Goal: Task Accomplishment & Management: Manage account settings

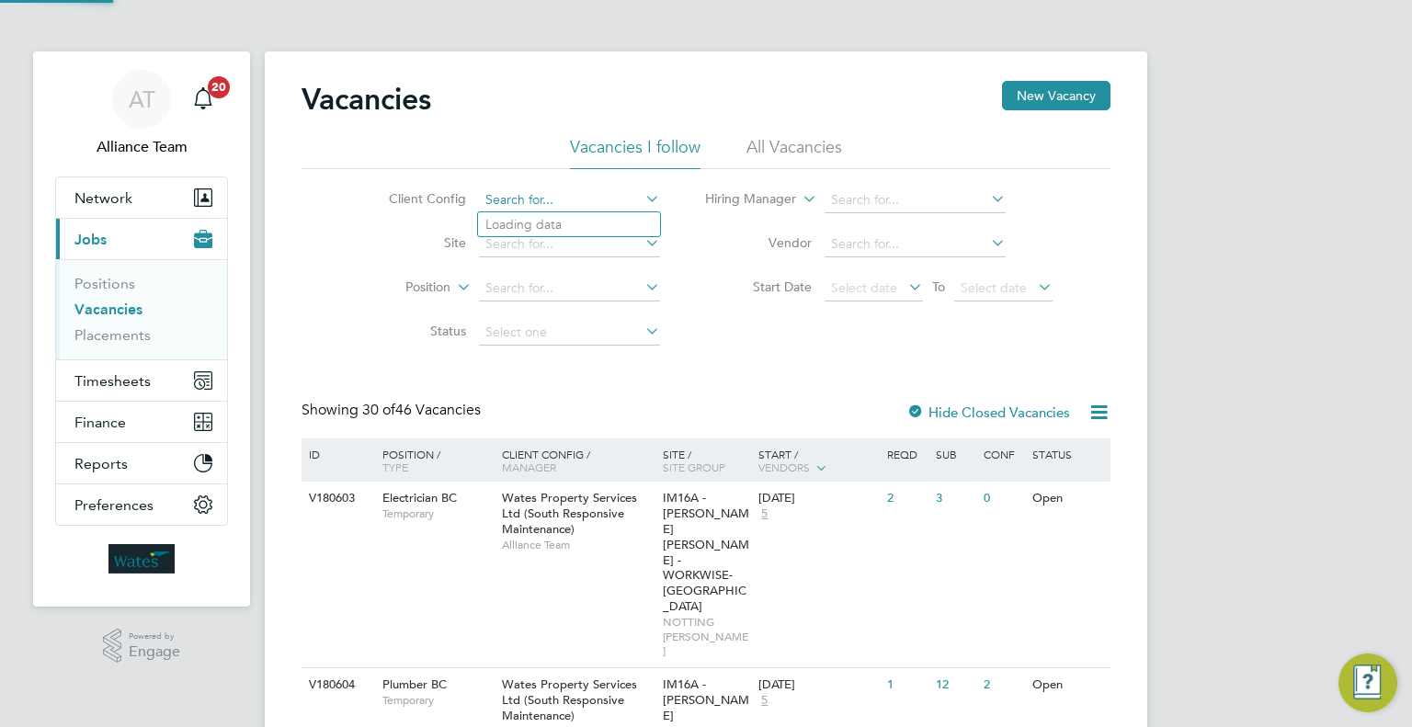
click at [563, 190] on input at bounding box center [569, 201] width 181 height 26
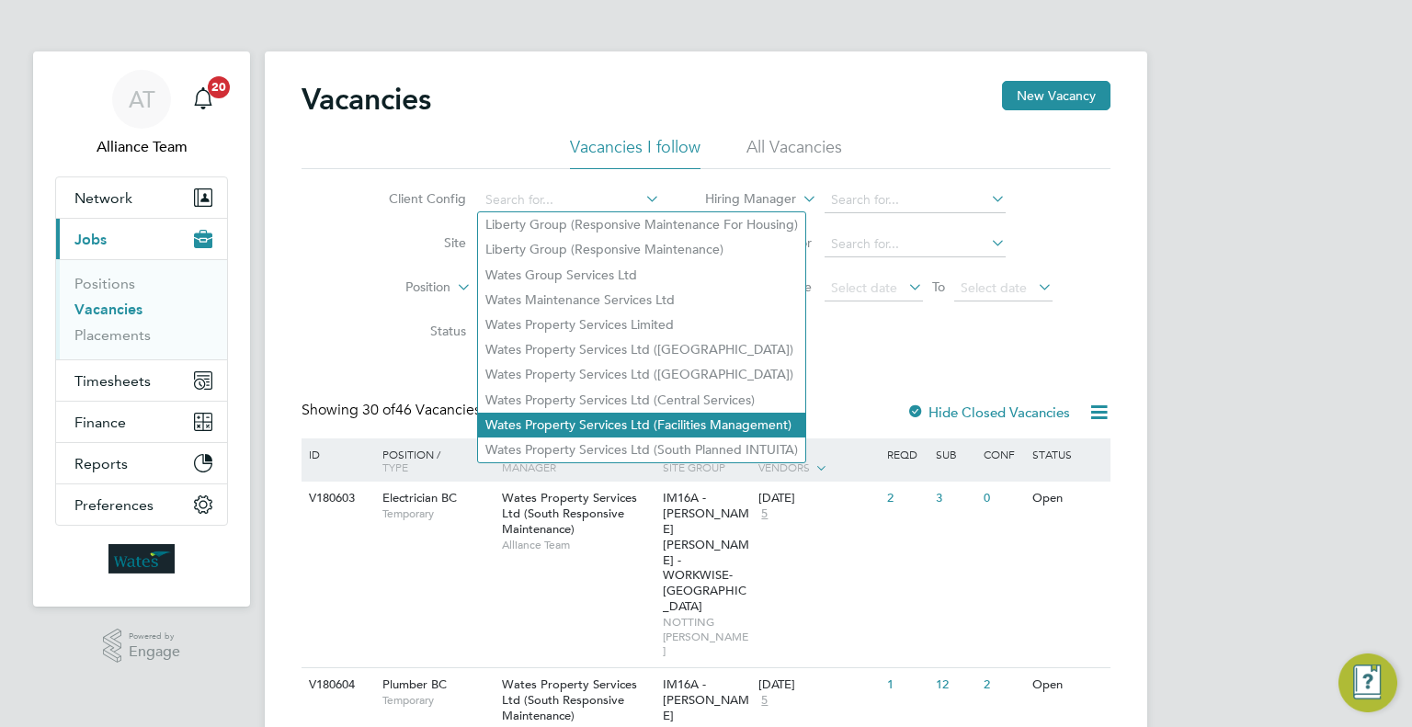
click at [608, 416] on li "Wates Property Services Ltd (Facilities Management)" at bounding box center [641, 425] width 327 height 25
type input "Wates Property Services Ltd (Facilities Management)"
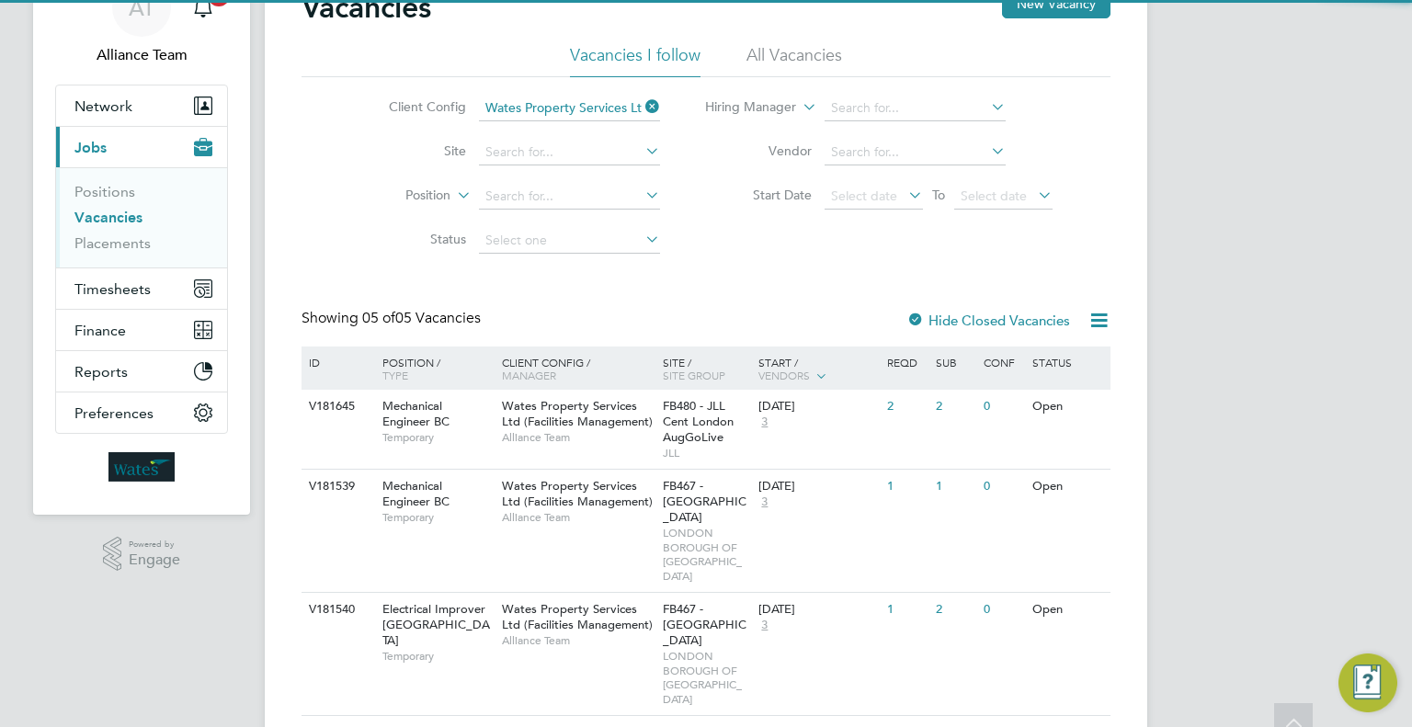
scroll to position [184, 0]
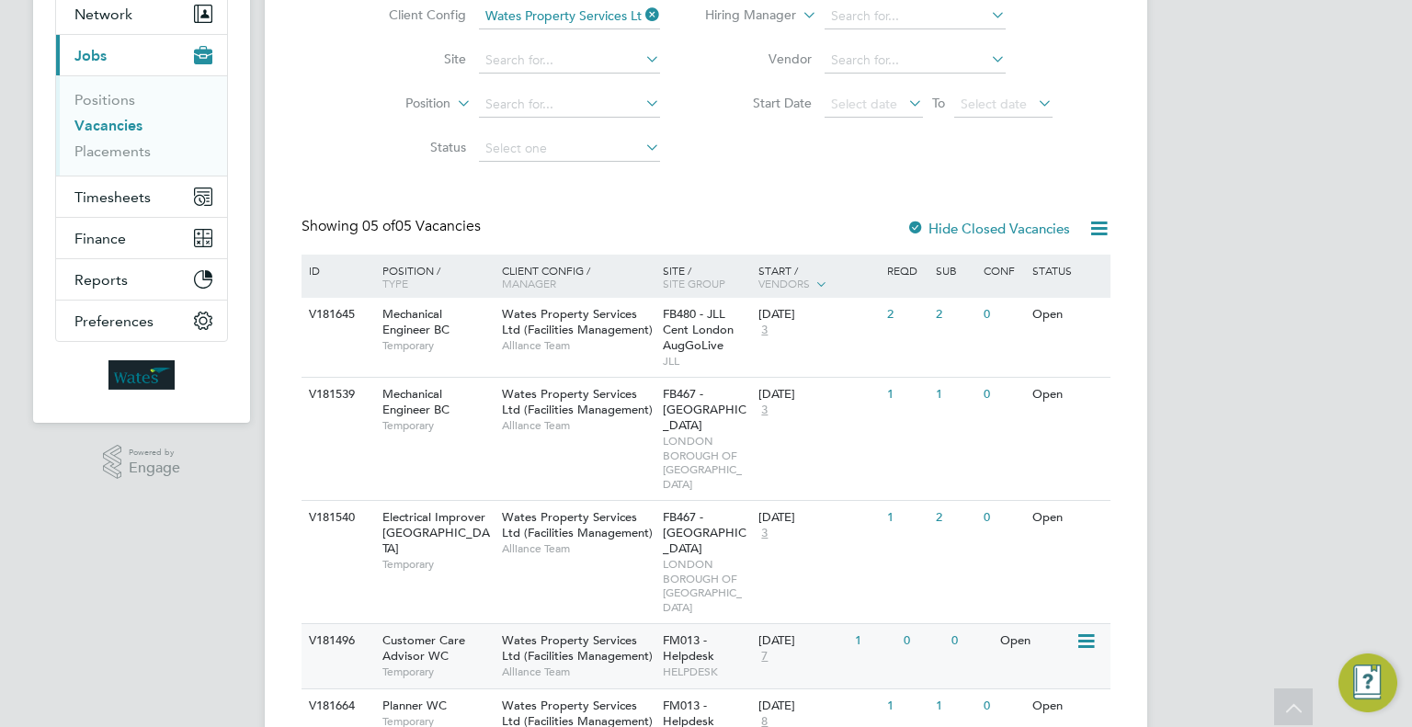
click at [701, 665] on span "HELPDESK" at bounding box center [706, 672] width 87 height 15
click at [95, 143] on link "Placements" at bounding box center [112, 151] width 76 height 17
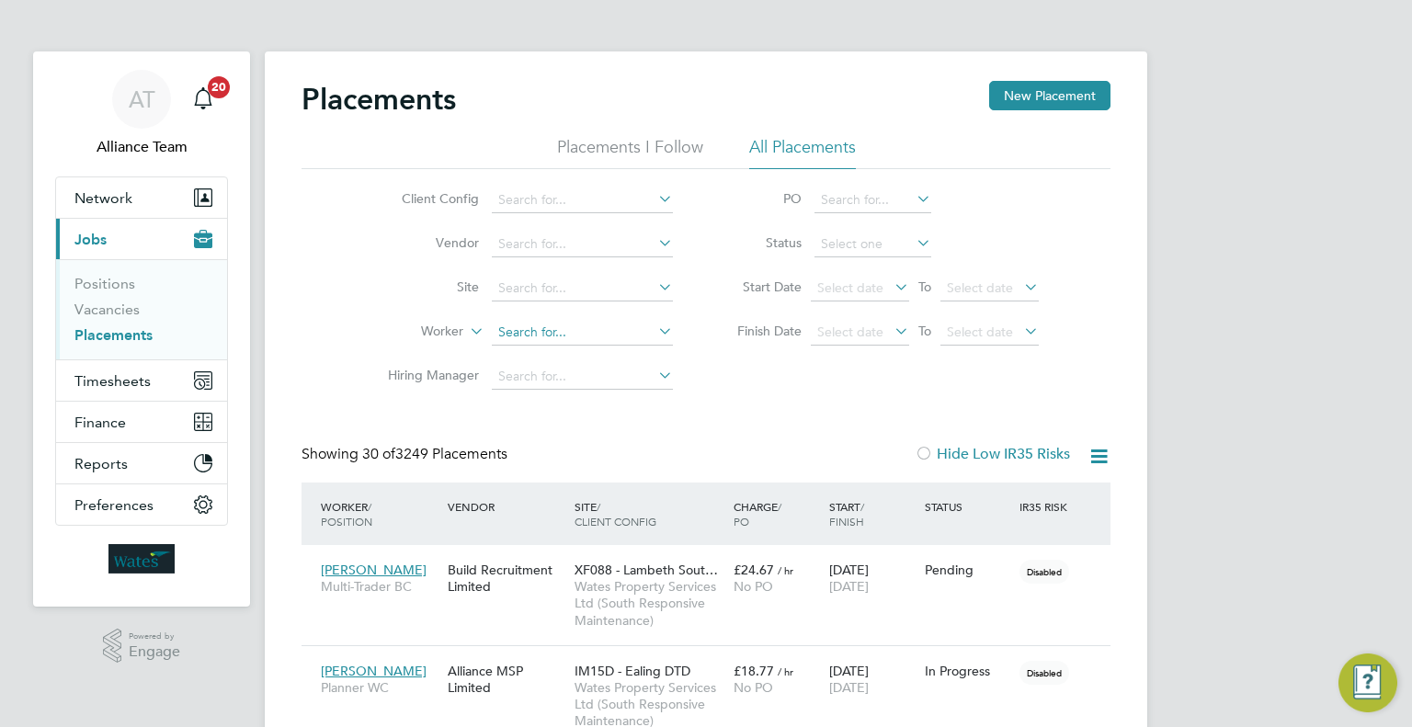
click at [588, 325] on input at bounding box center [582, 333] width 181 height 26
click at [607, 353] on li "Stuart Nive n" at bounding box center [583, 357] width 182 height 25
type input "Stuart Niven"
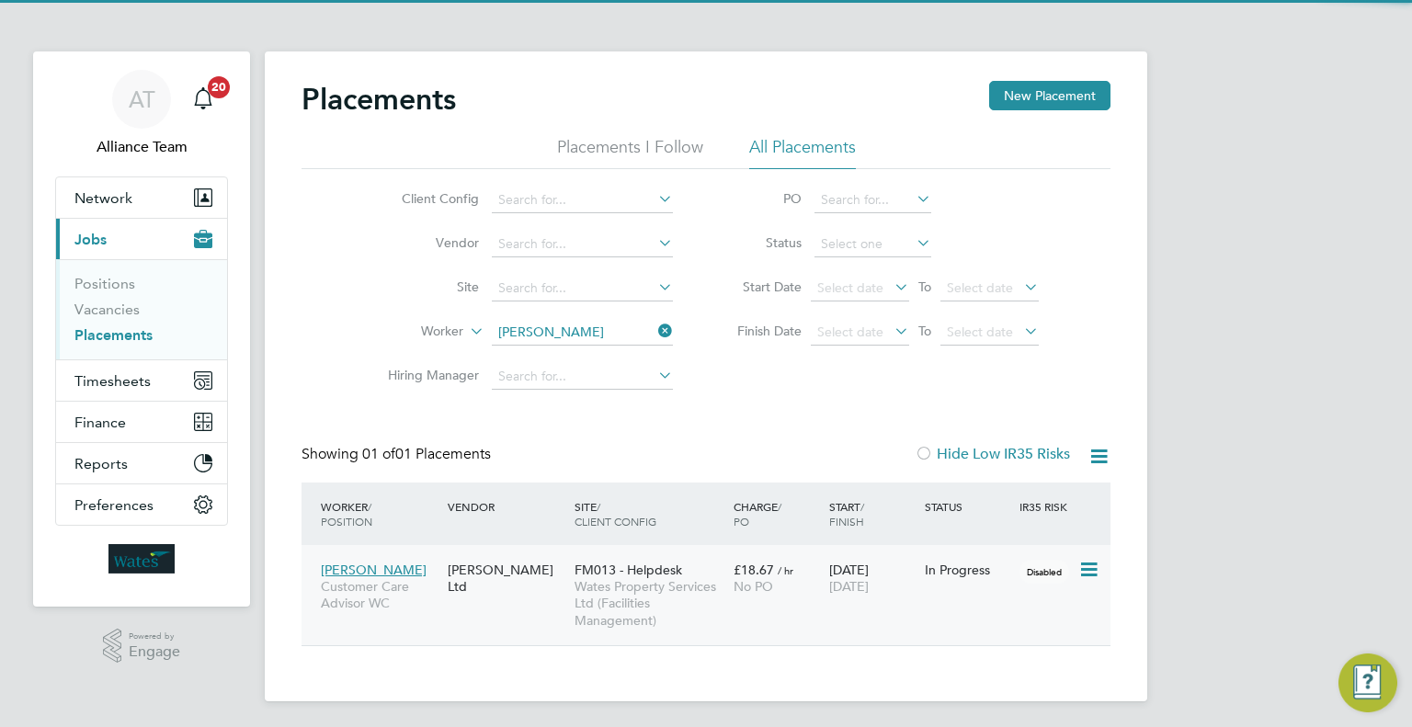
click at [734, 609] on div "Stuart Niven Customer Care Advisor WC Daniel Owen Ltd FM013 - Helpdesk Wates Pr…" at bounding box center [706, 595] width 809 height 100
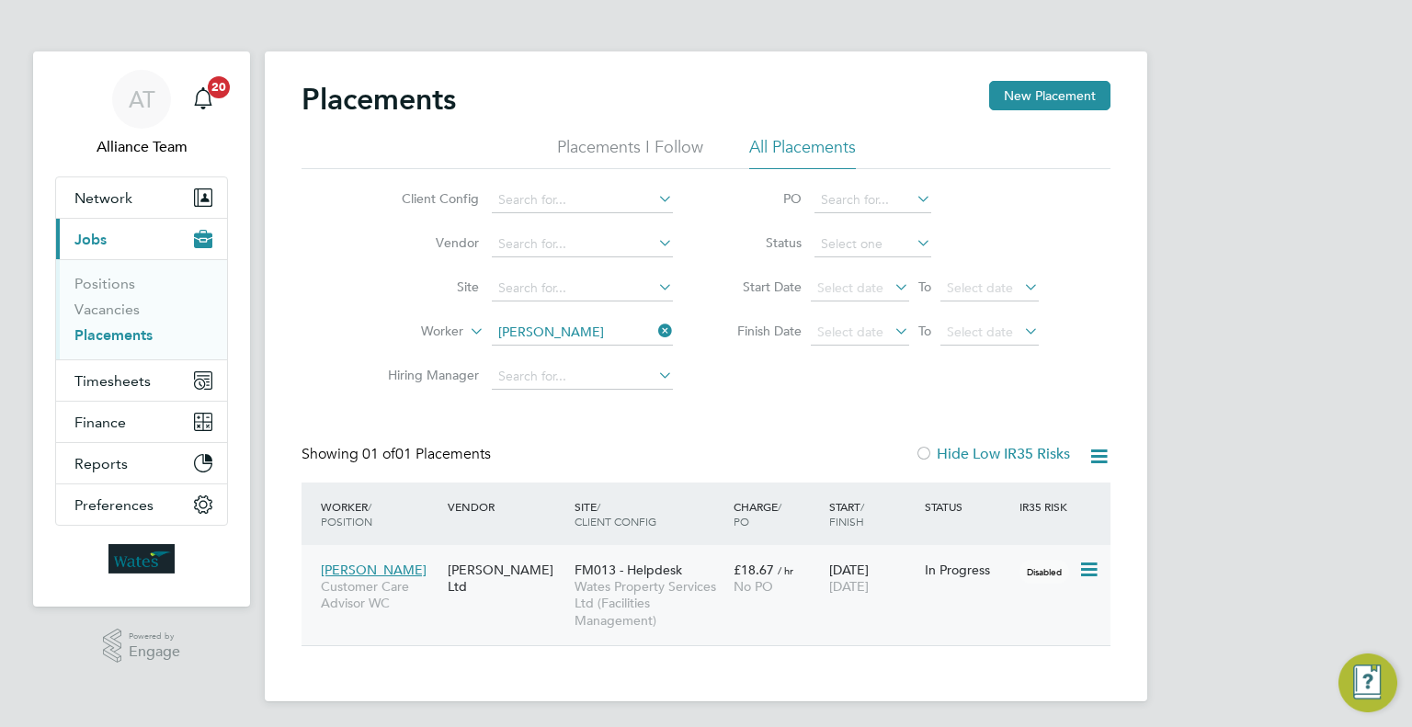
click at [596, 595] on span "Wates Property Services Ltd (Facilities Management)" at bounding box center [650, 603] width 150 height 51
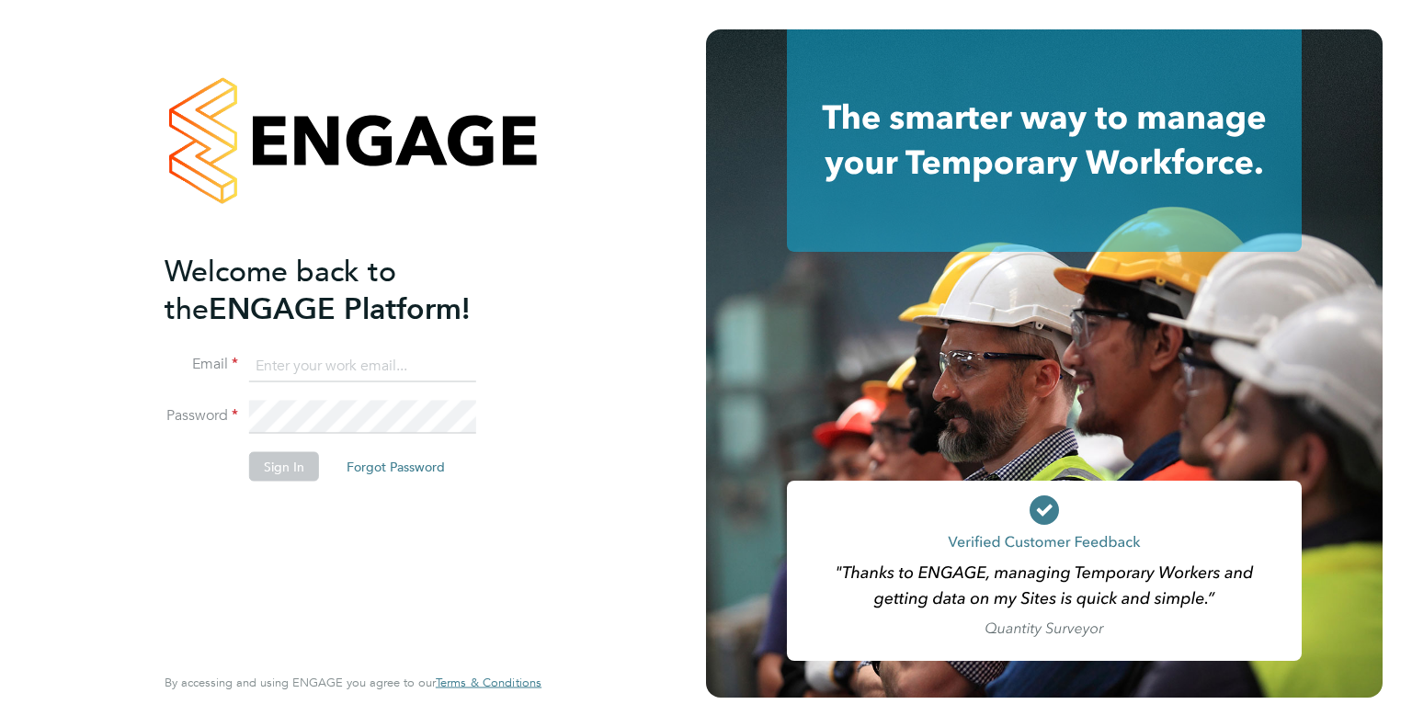
type input "alice@alliancemsp.co.uk"
click at [268, 455] on button "Sign In" at bounding box center [284, 465] width 70 height 29
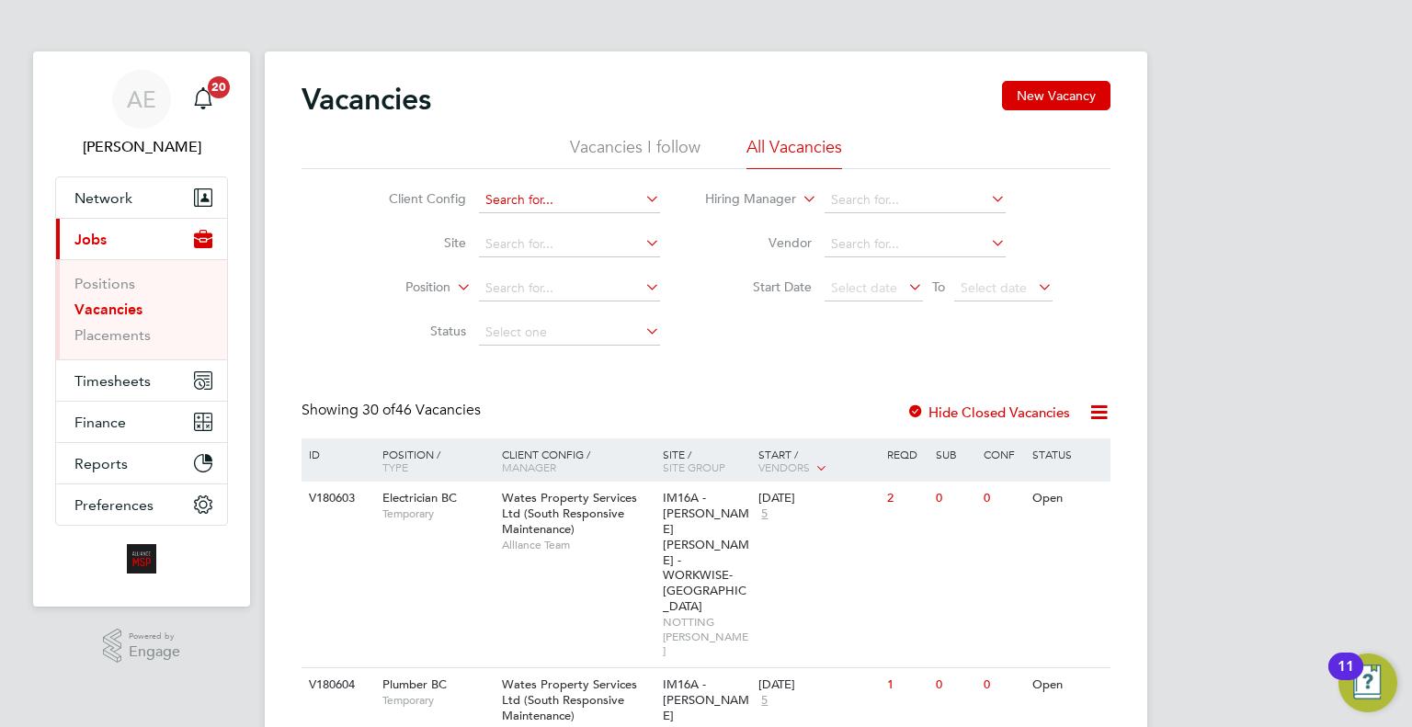
click at [561, 205] on input at bounding box center [569, 201] width 181 height 26
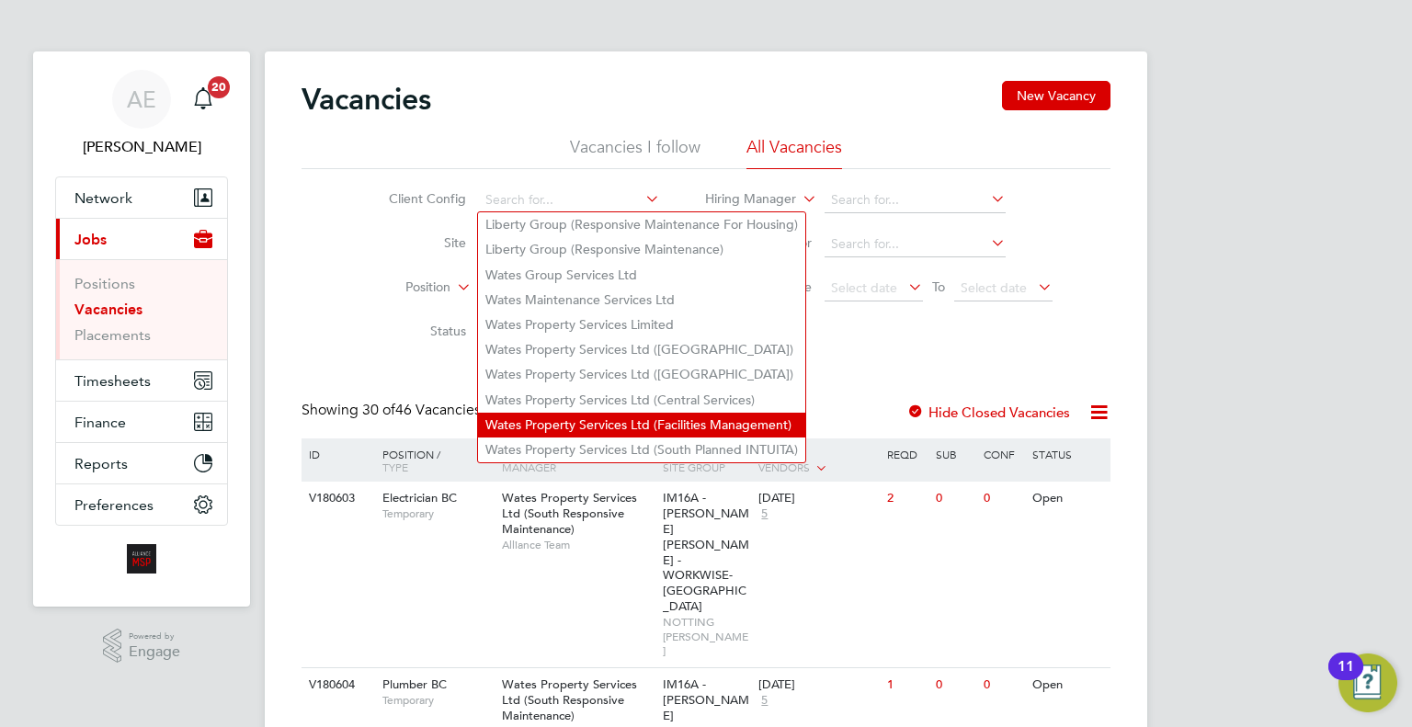
click at [643, 428] on li "Wates Property Services Ltd (Facilities Management)" at bounding box center [641, 425] width 327 height 25
type input "Wates Property Services Ltd (Facilities Management)"
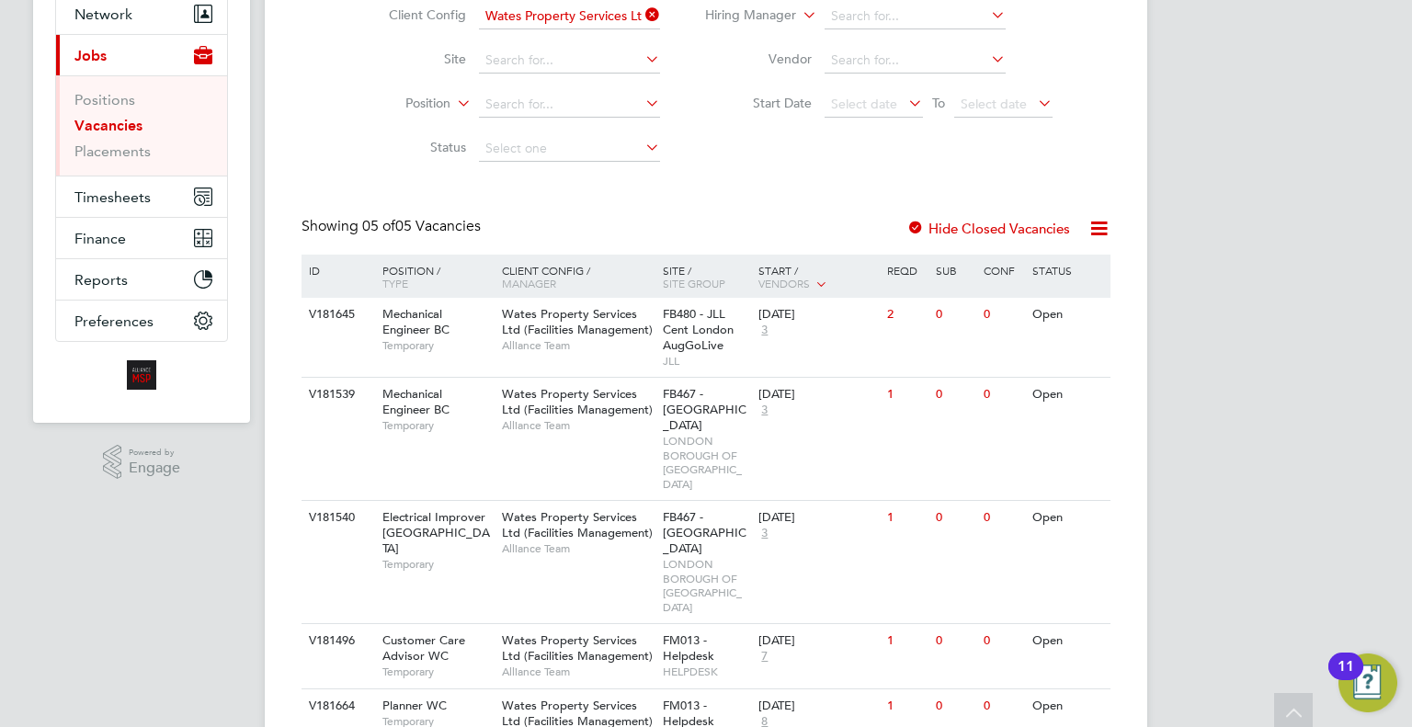
scroll to position [185, 0]
click at [850, 688] on div "V181664 Planner WC Temporary Wates Property Services Ltd (Facilities Management…" at bounding box center [706, 720] width 809 height 64
drag, startPoint x: 121, startPoint y: 147, endPoint x: 239, endPoint y: 148, distance: 117.7
click at [121, 147] on link "Placements" at bounding box center [112, 150] width 76 height 17
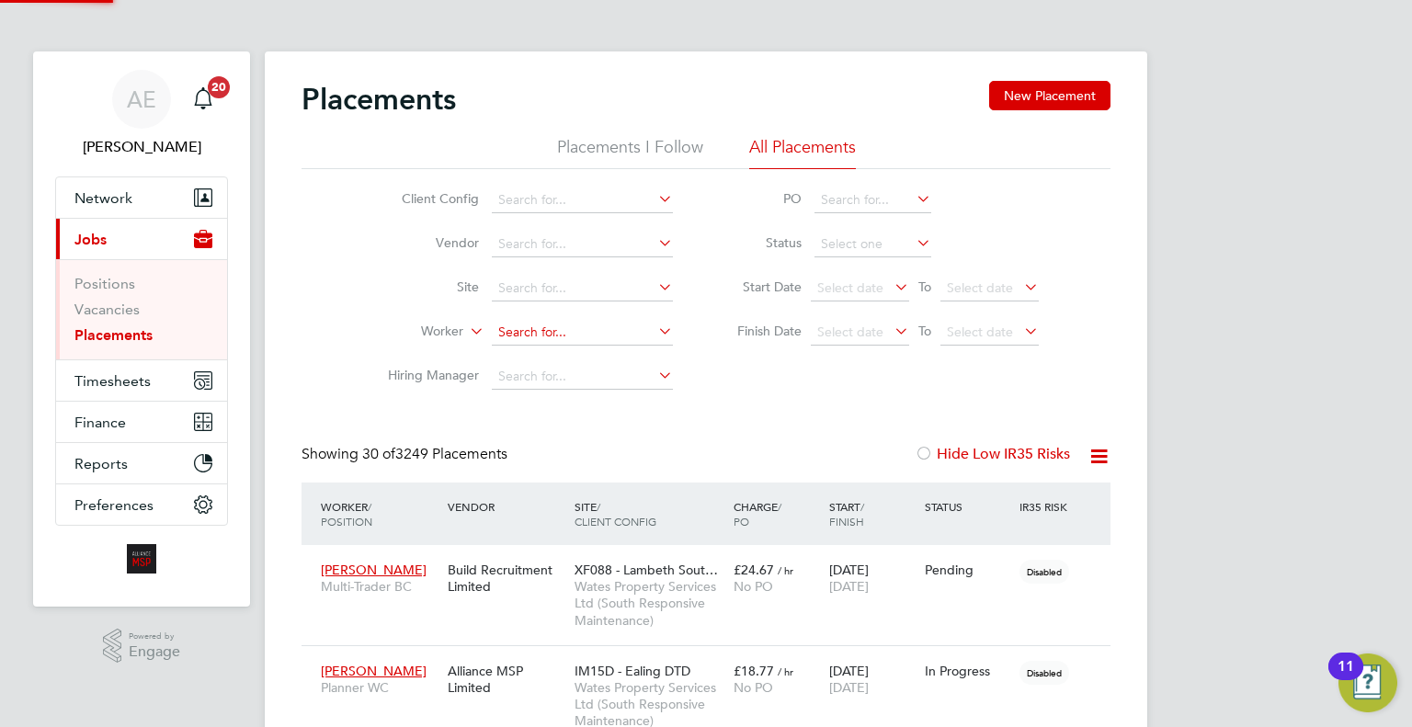
click at [570, 340] on input at bounding box center [582, 333] width 181 height 26
click at [600, 351] on li "Imogen Edwards" at bounding box center [583, 357] width 182 height 25
type input "[PERSON_NAME]"
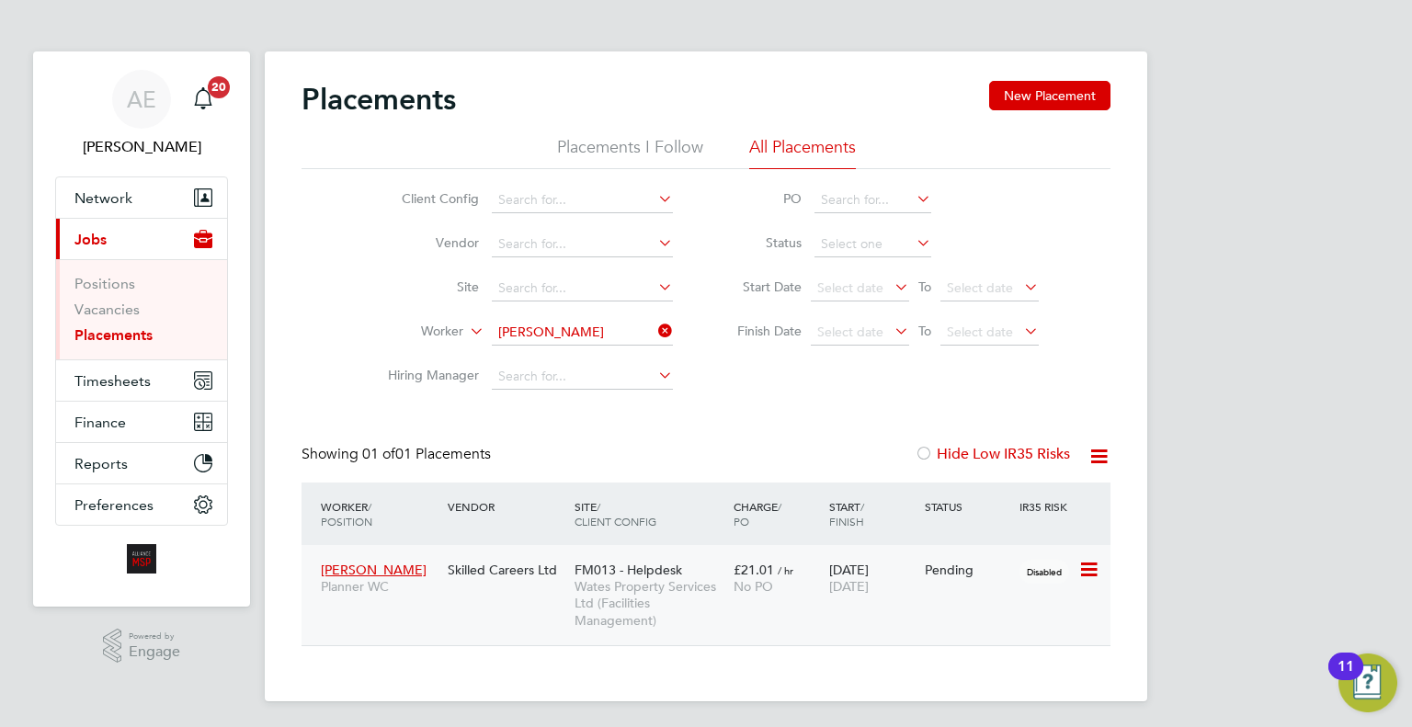
click at [1092, 566] on icon at bounding box center [1087, 570] width 18 height 22
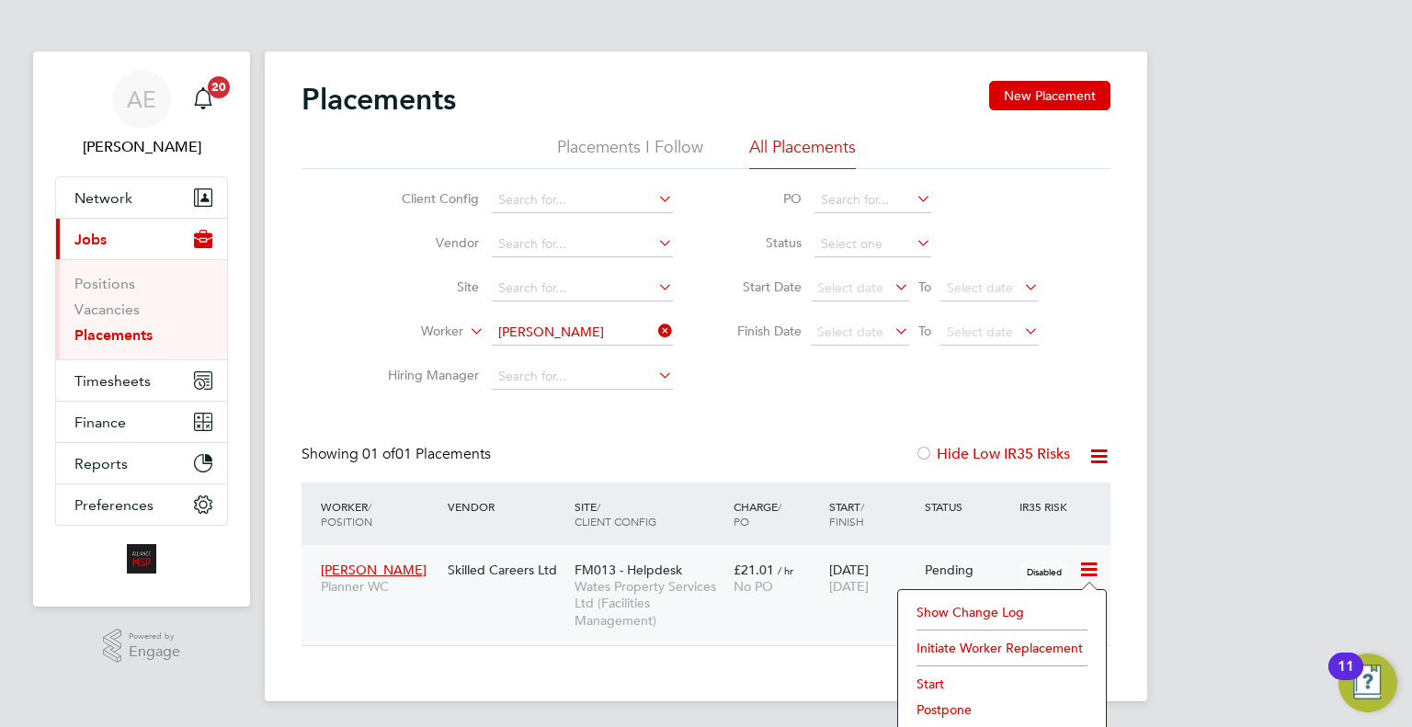
click at [930, 686] on li "Start" at bounding box center [1001, 684] width 189 height 26
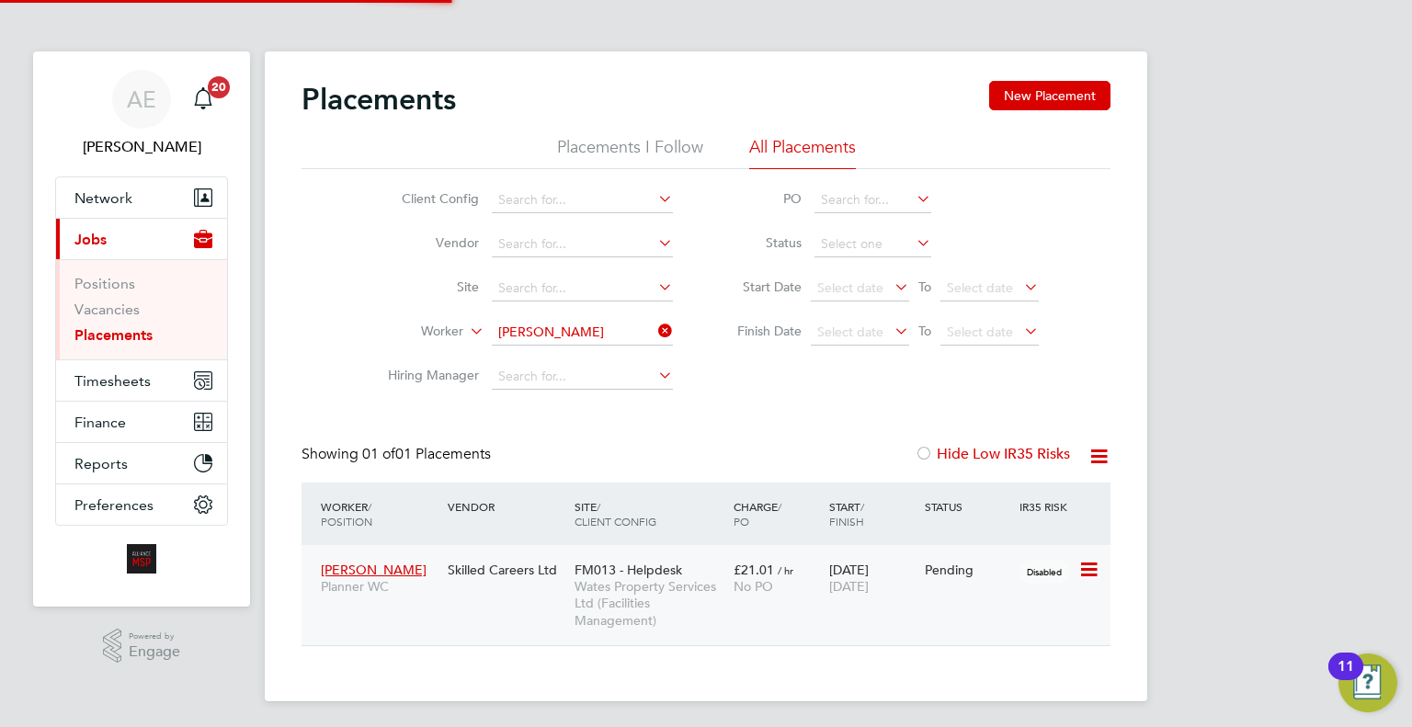
type input "[PERSON_NAME]"
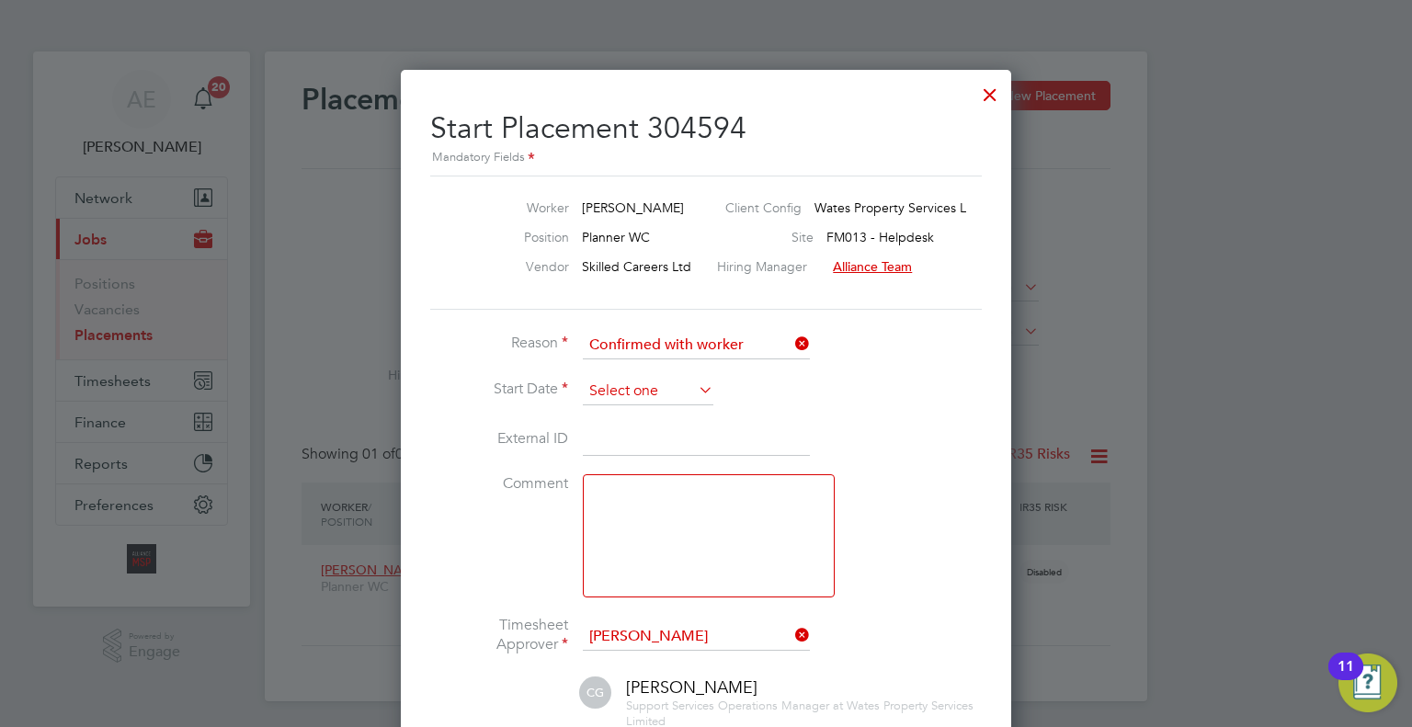
click at [631, 392] on input at bounding box center [648, 392] width 131 height 28
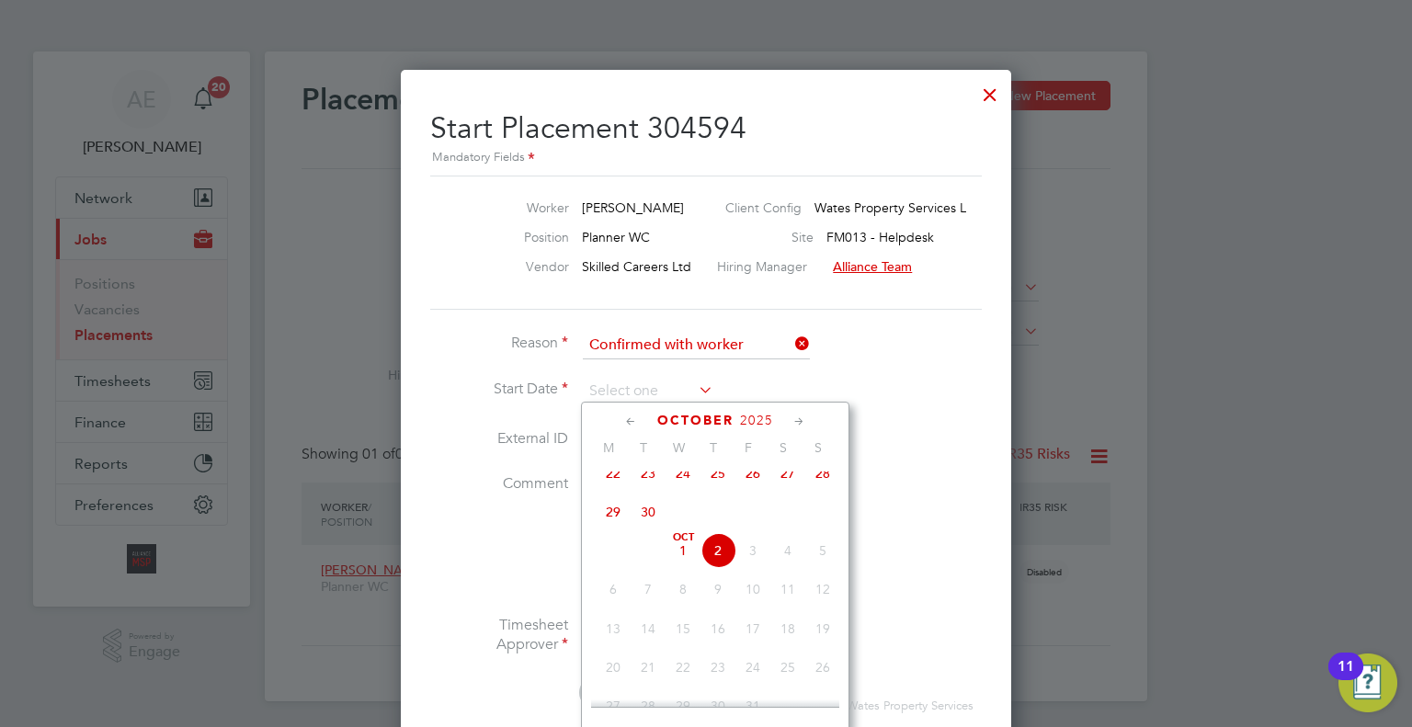
click at [912, 378] on li "Start Date" at bounding box center [706, 401] width 552 height 46
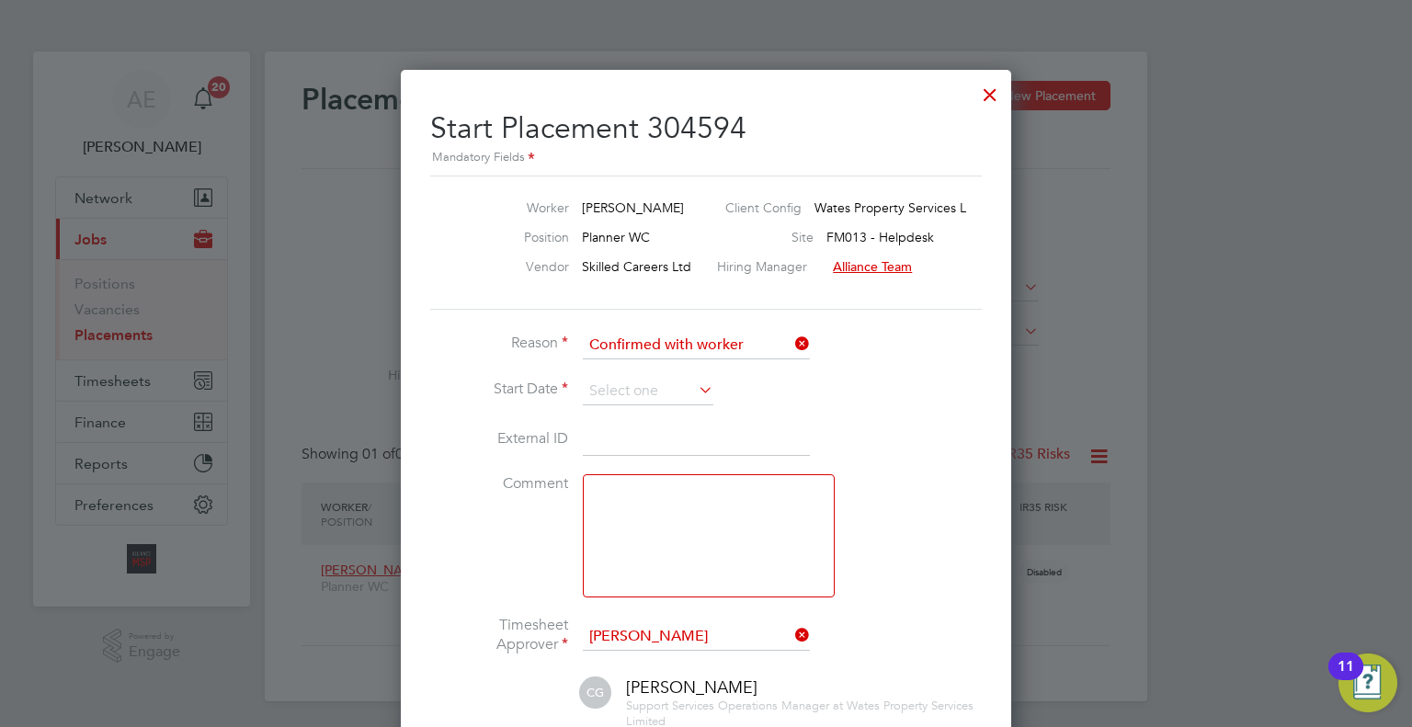
click at [991, 80] on div at bounding box center [990, 90] width 33 height 33
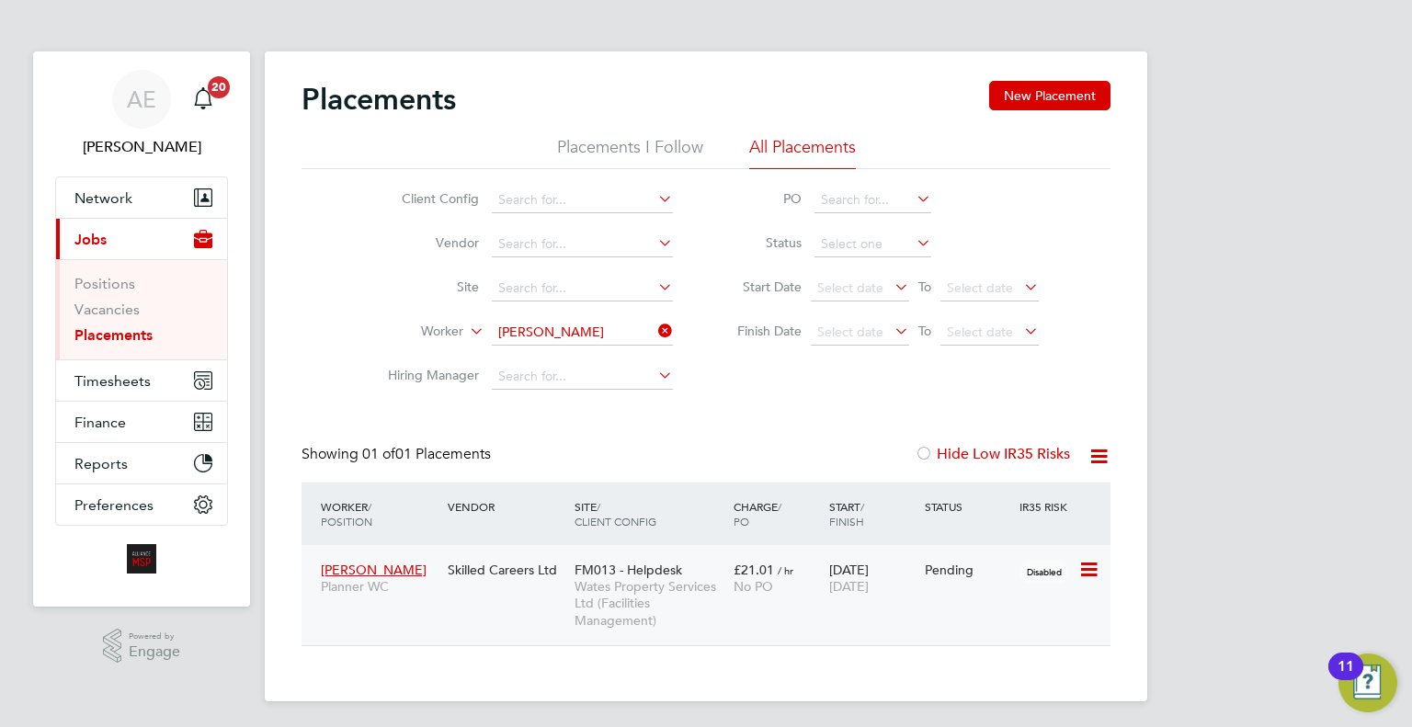
click at [494, 599] on div "Imogen Edwards Planner WC Skilled Careers Ltd FM013 - Helpdesk Wates Property S…" at bounding box center [706, 595] width 809 height 100
click at [629, 591] on span "Wates Property Services Ltd (Facilities Management)" at bounding box center [650, 603] width 150 height 51
click at [625, 571] on span "FM013 - Helpdesk" at bounding box center [629, 570] width 108 height 17
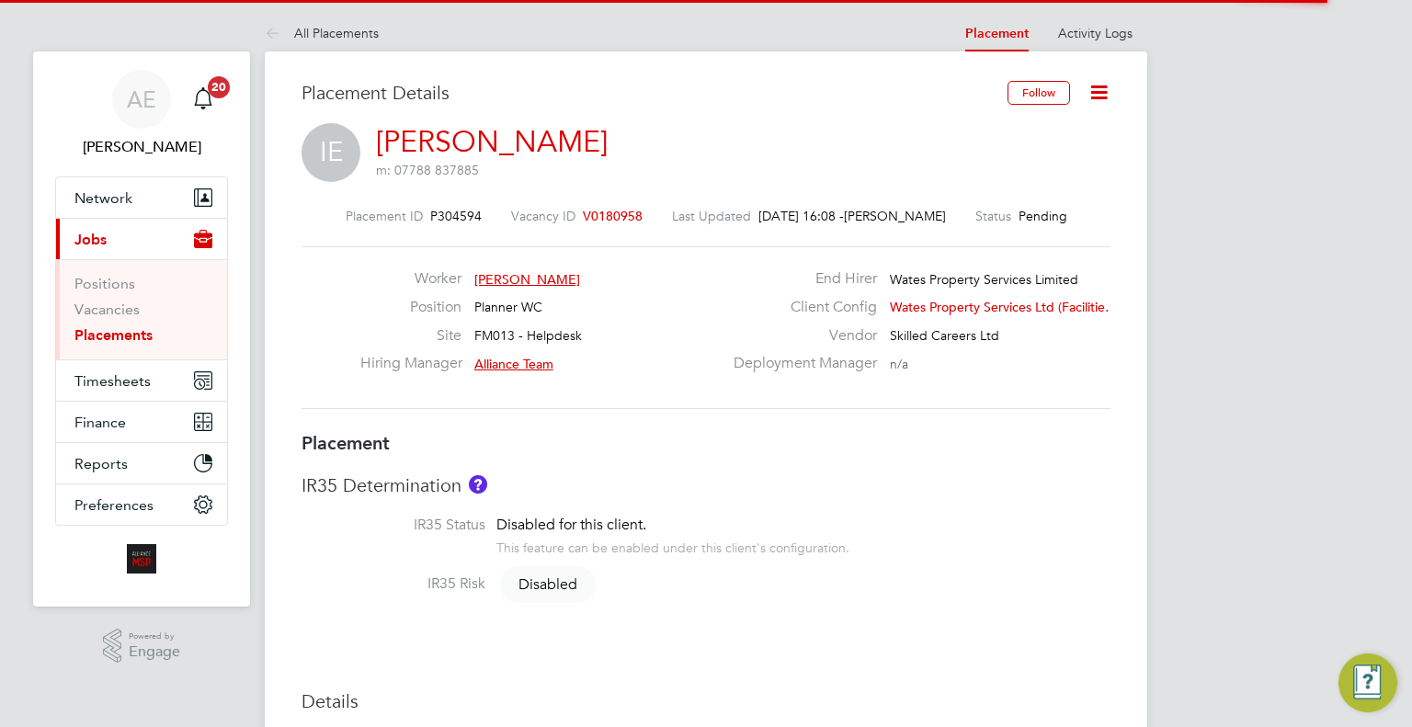
drag, startPoint x: 1100, startPoint y: 93, endPoint x: 1033, endPoint y: 133, distance: 77.6
click at [1100, 94] on icon at bounding box center [1099, 92] width 23 height 23
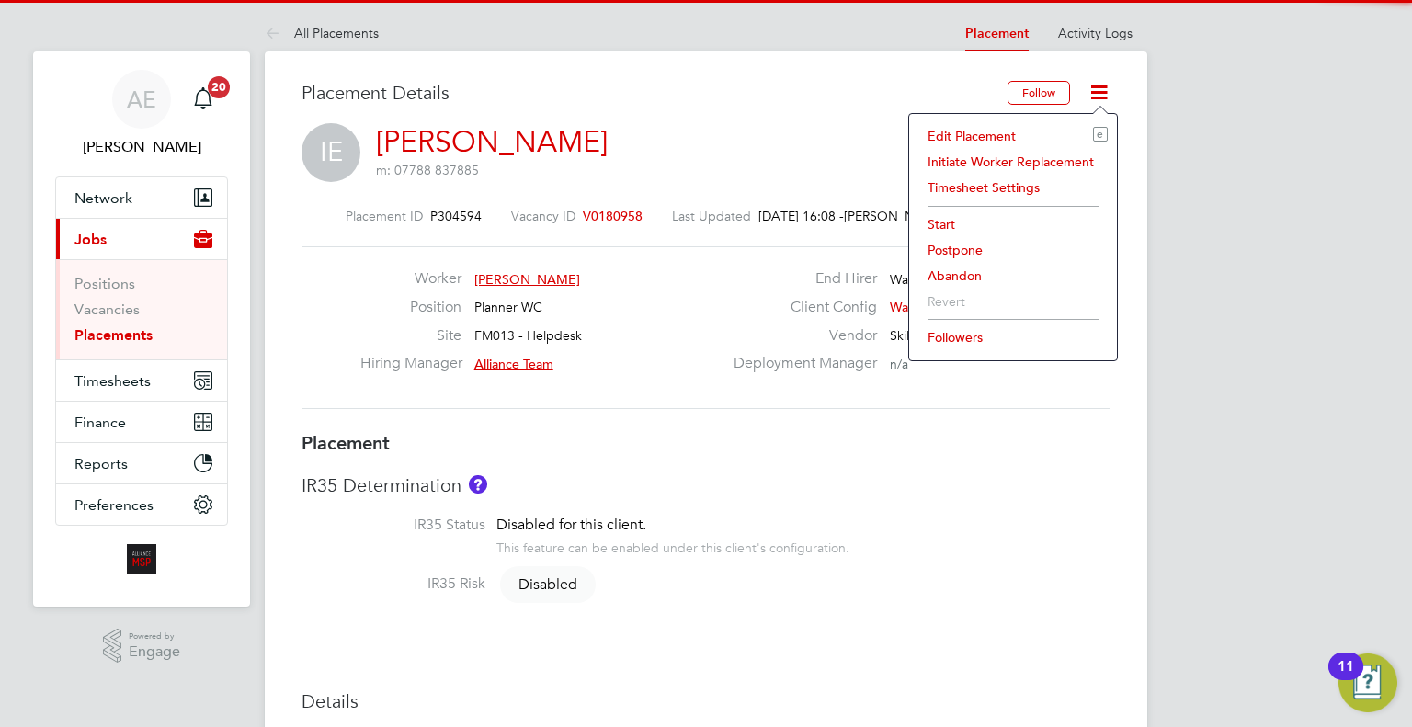
click at [996, 133] on li "Edit Placement e" at bounding box center [1013, 136] width 189 height 26
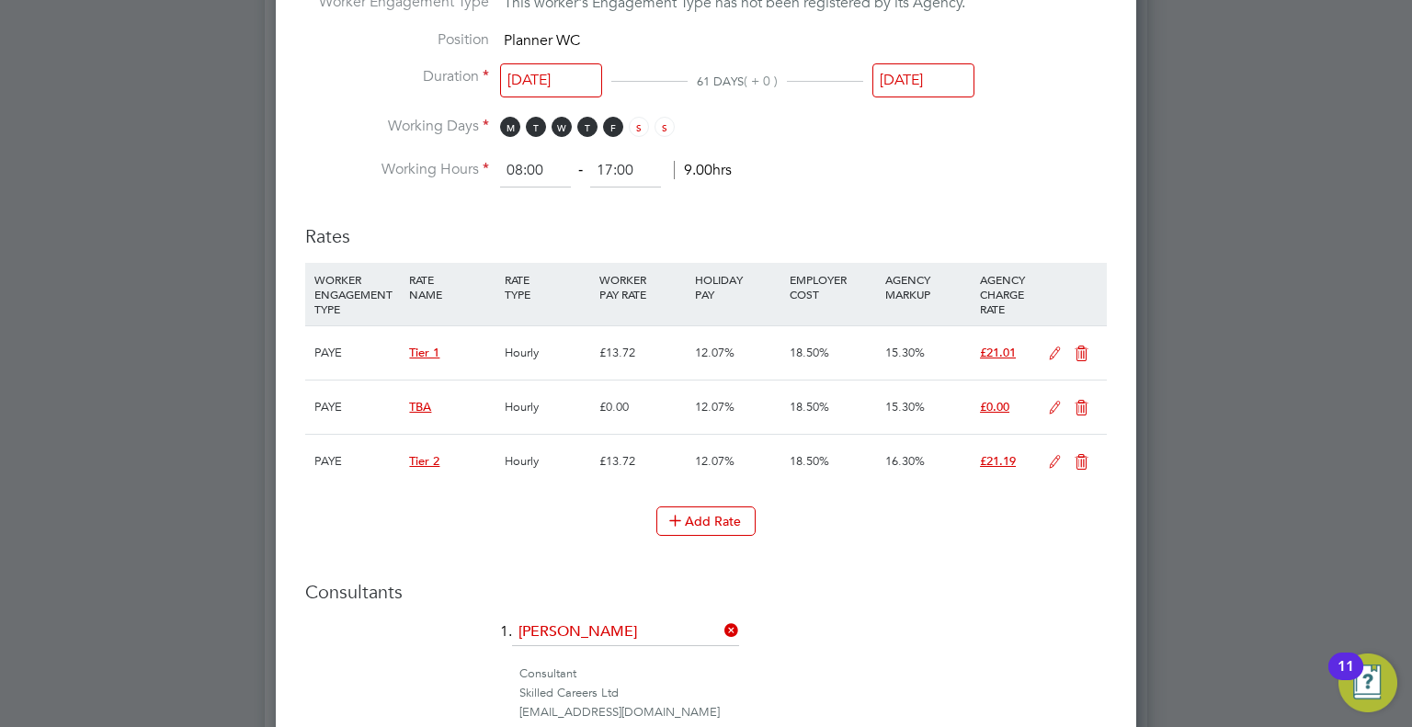
click at [1083, 406] on icon at bounding box center [1081, 408] width 23 height 15
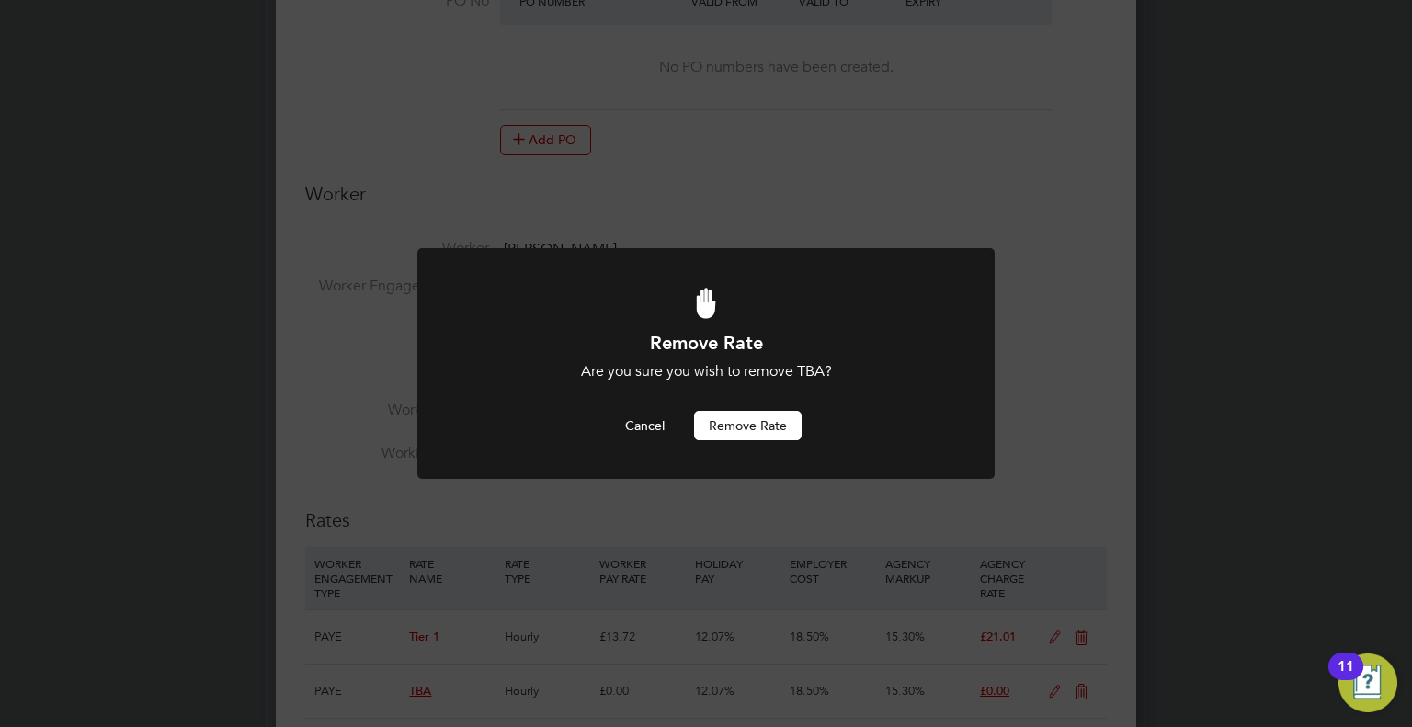
click at [760, 429] on button "Remove rate" at bounding box center [748, 425] width 108 height 29
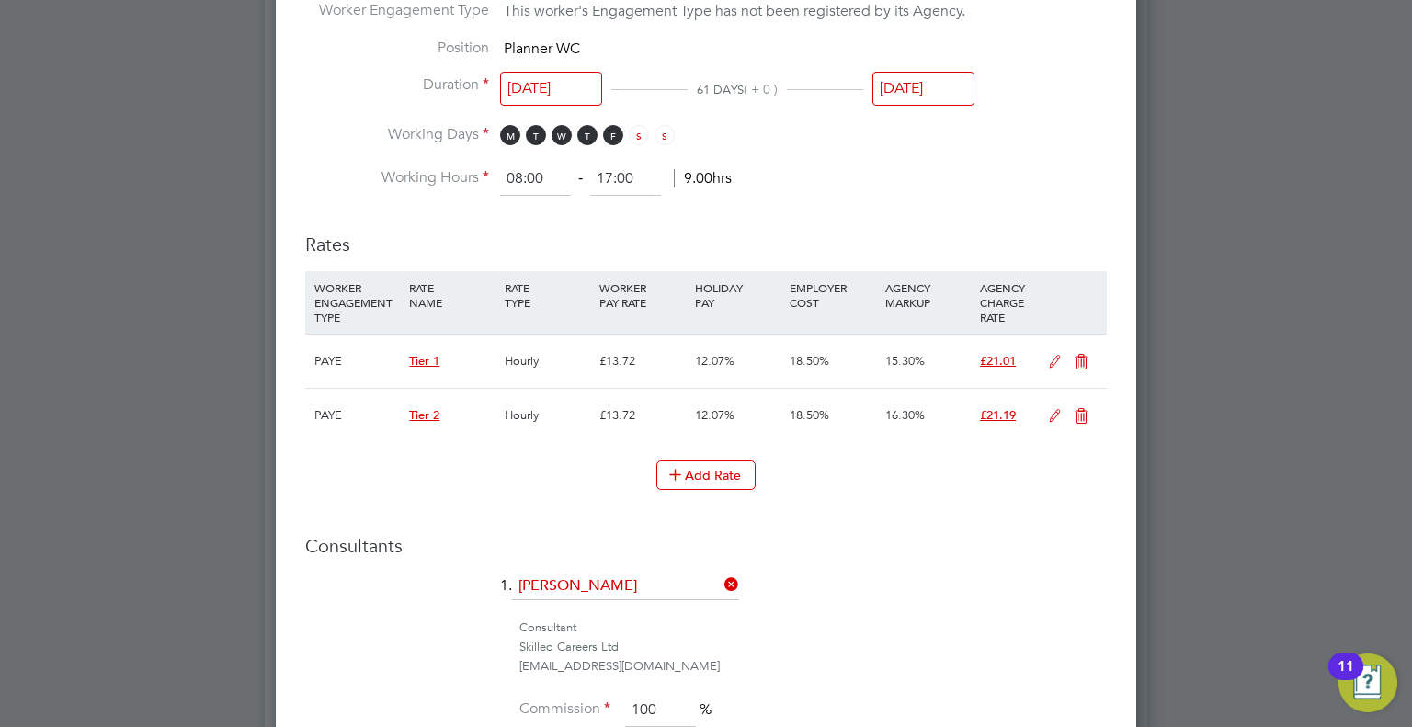
click at [1086, 417] on icon at bounding box center [1081, 416] width 23 height 15
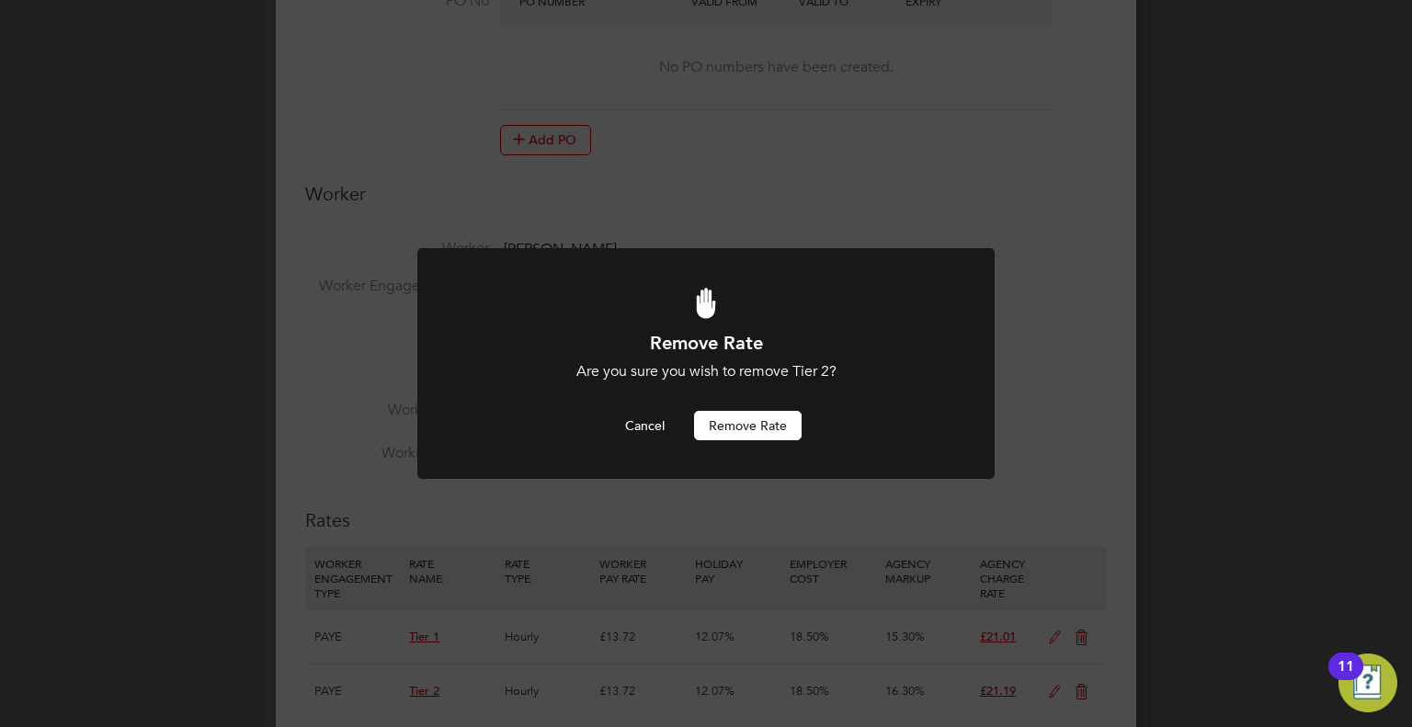
click at [728, 429] on button "Remove rate" at bounding box center [748, 425] width 108 height 29
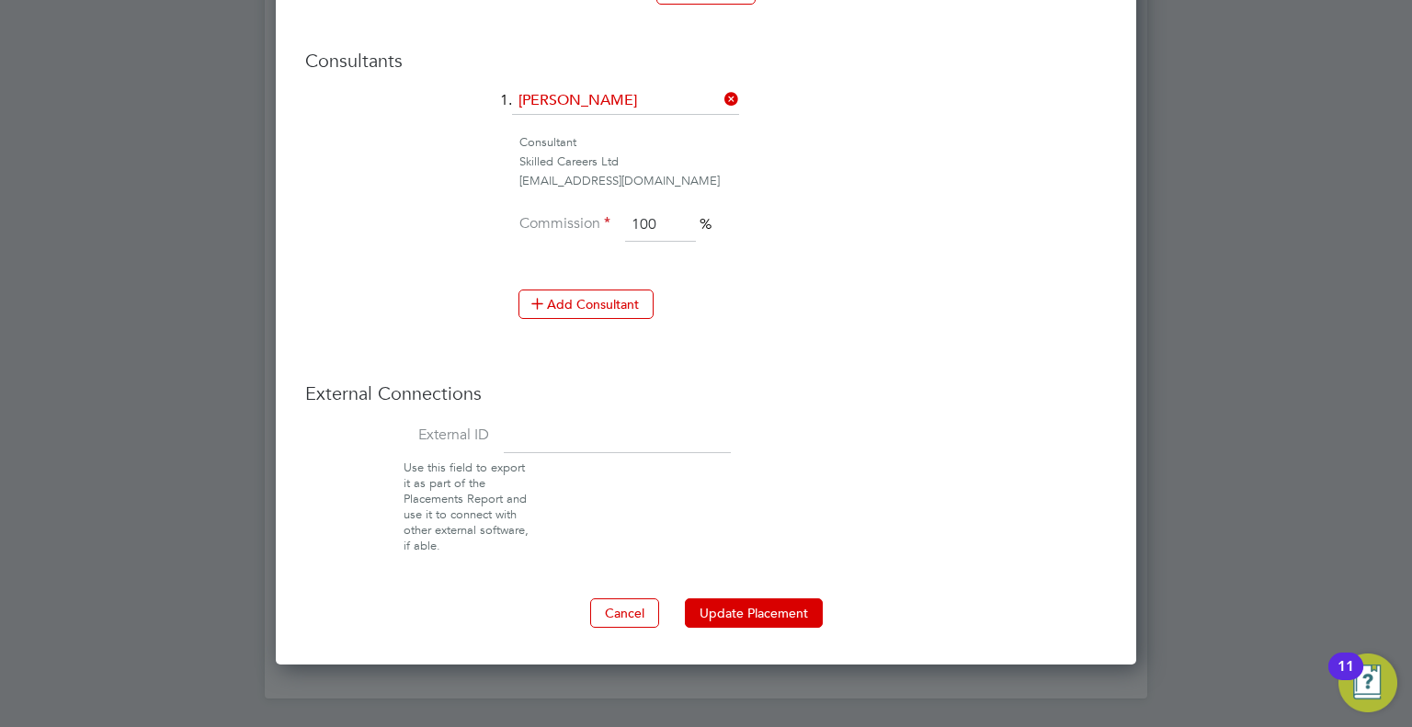
click at [612, 439] on input at bounding box center [617, 436] width 227 height 33
type input "08303"
click at [765, 610] on button "Update Placement" at bounding box center [754, 613] width 138 height 29
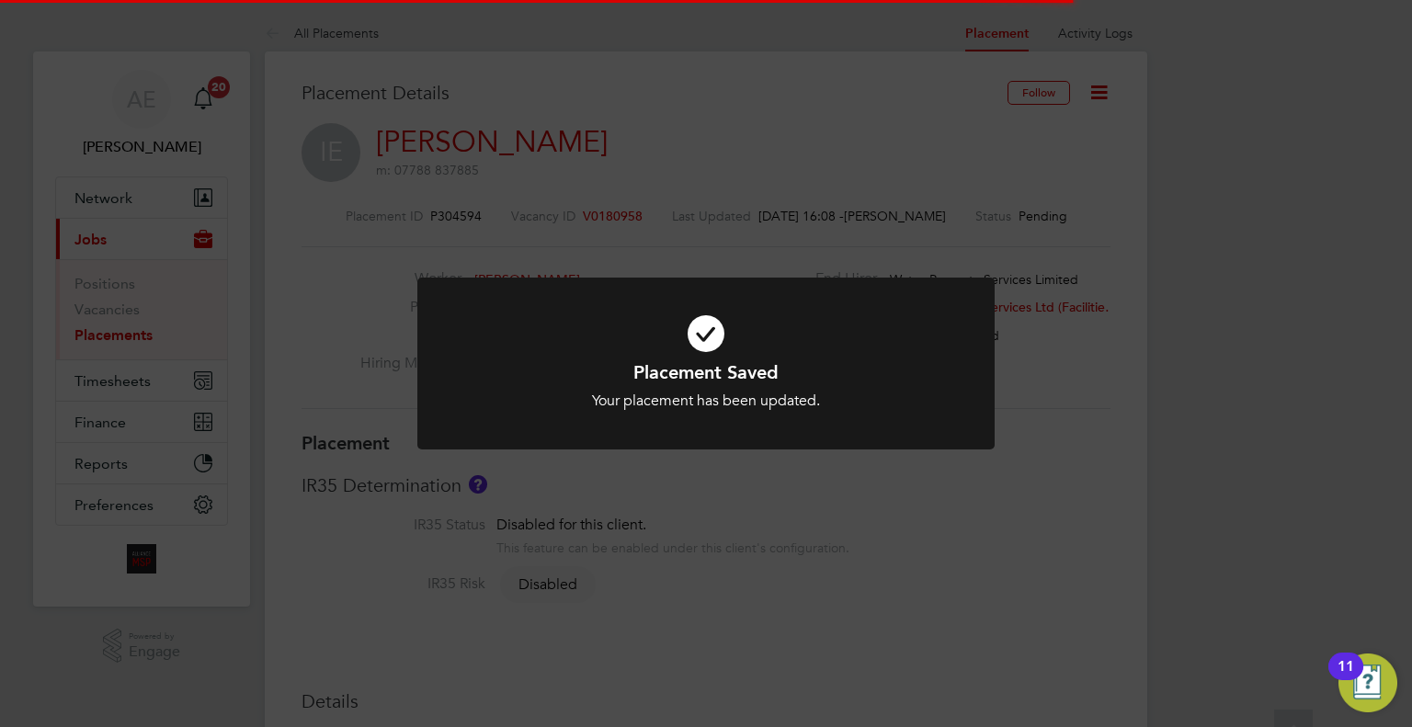
click at [1194, 191] on div "Placement Saved Your placement has been updated. Cancel Okay" at bounding box center [706, 363] width 1412 height 727
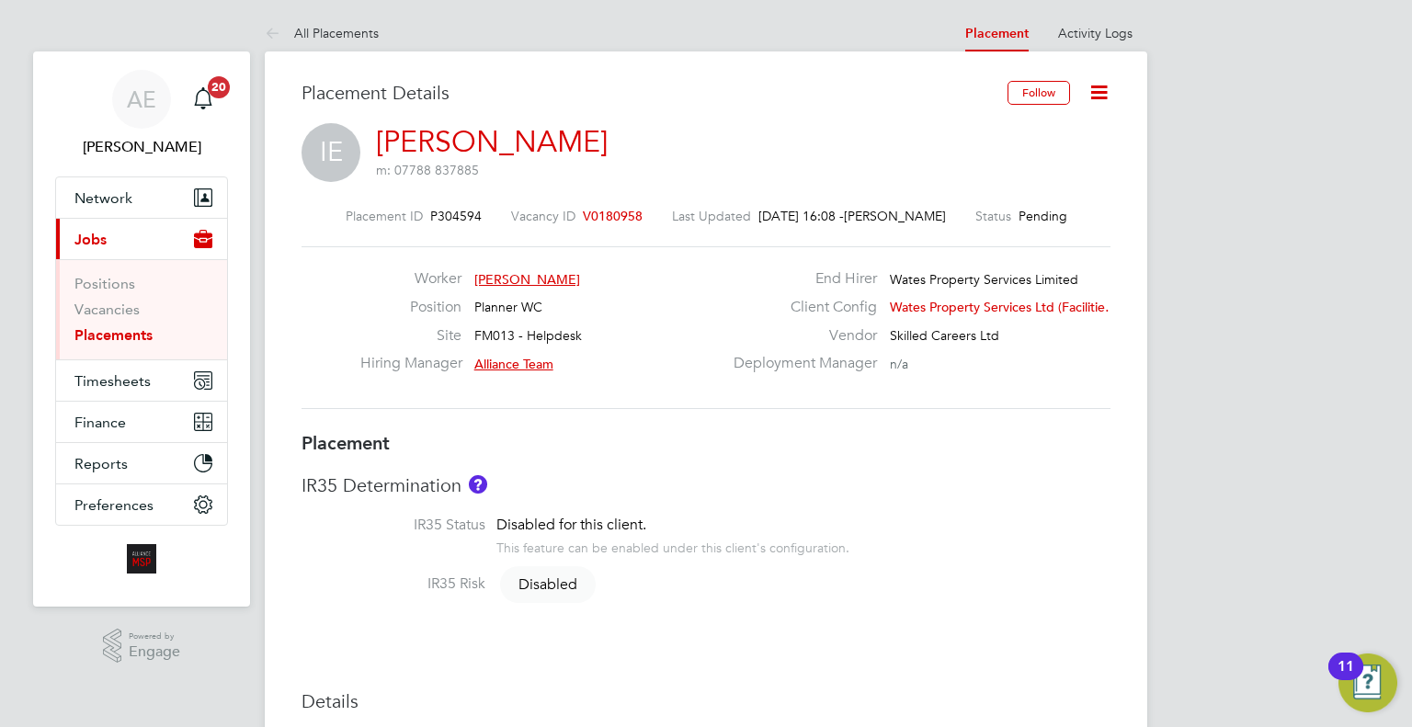
click at [1088, 87] on icon at bounding box center [1099, 92] width 23 height 23
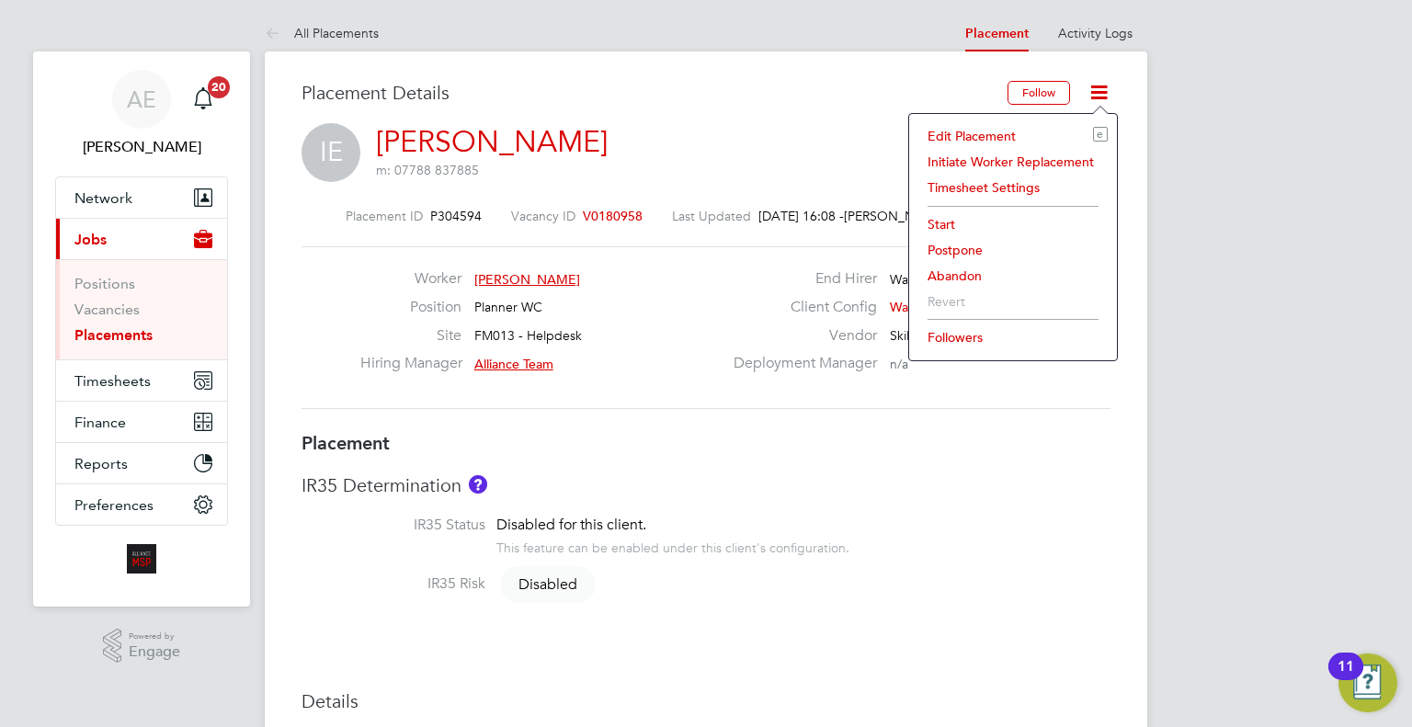
click at [937, 217] on li "Start" at bounding box center [1013, 224] width 189 height 26
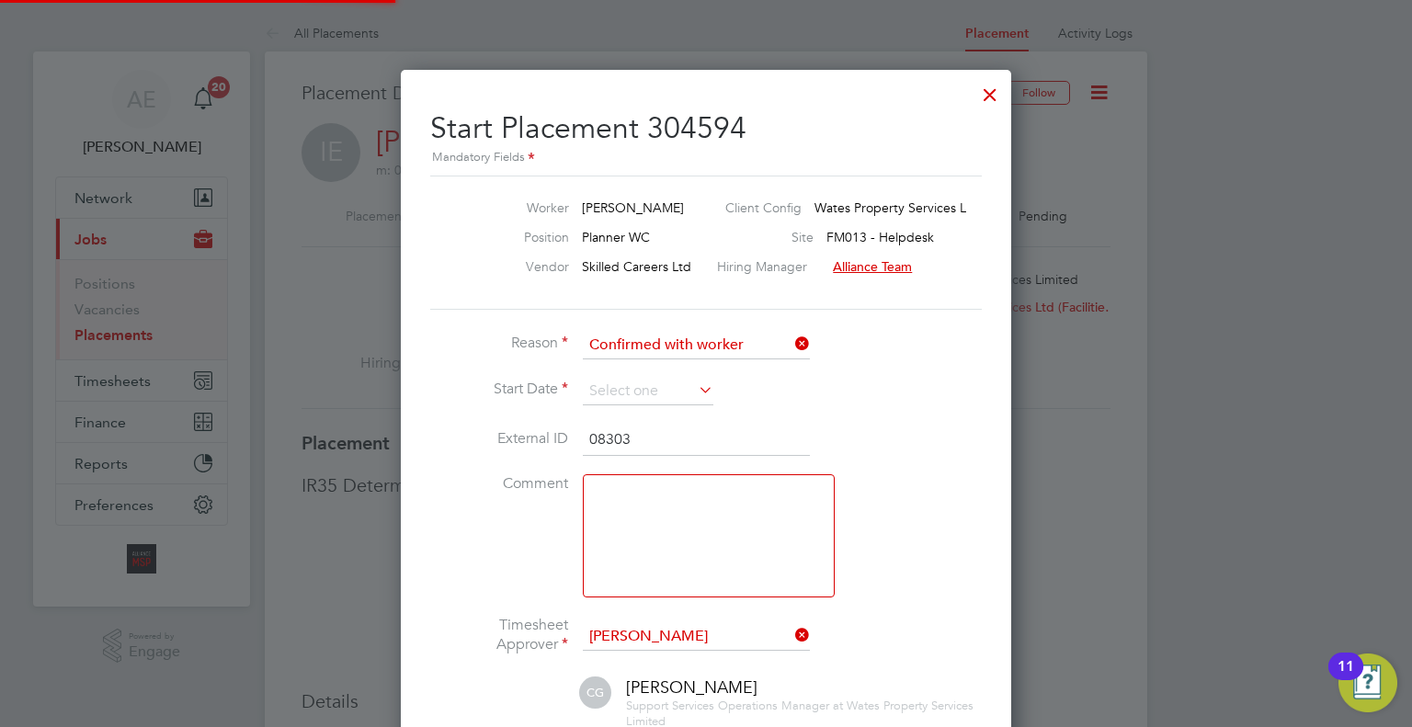
scroll to position [17, 228]
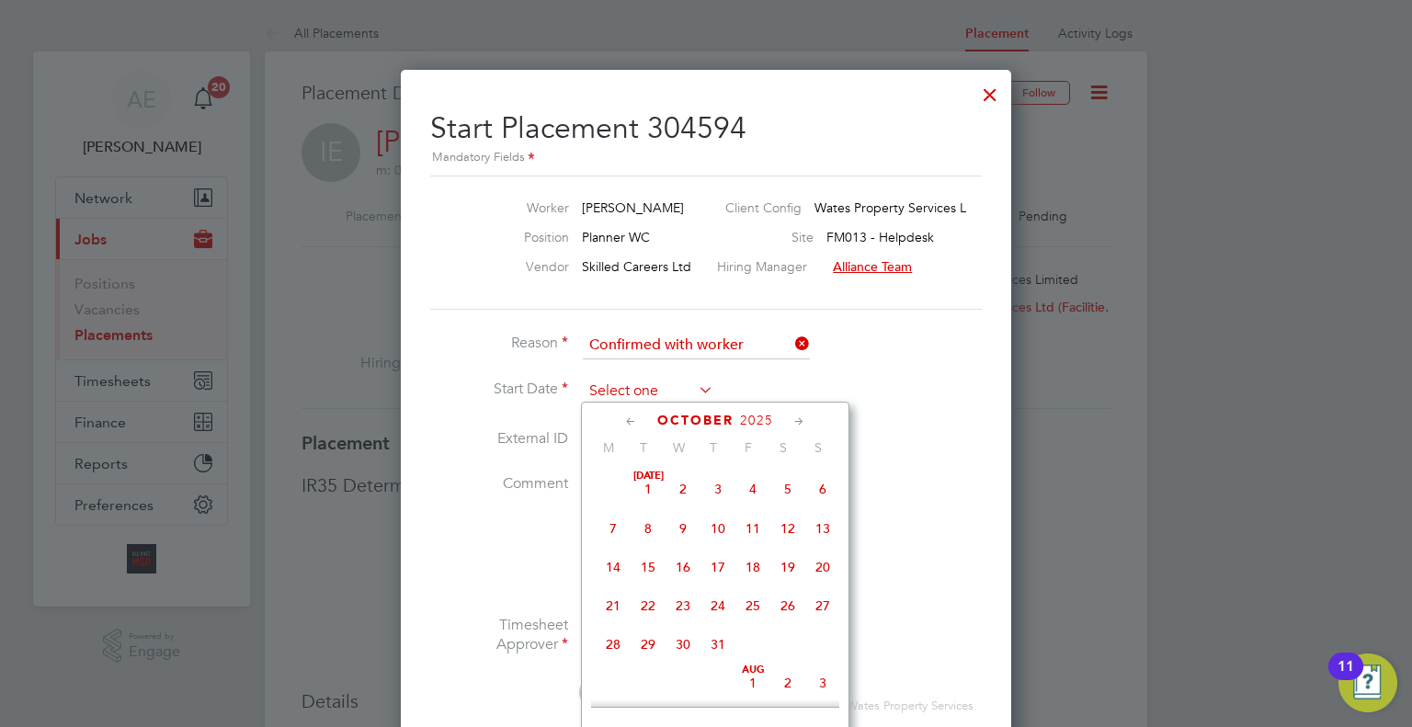
click at [638, 380] on input at bounding box center [648, 392] width 131 height 28
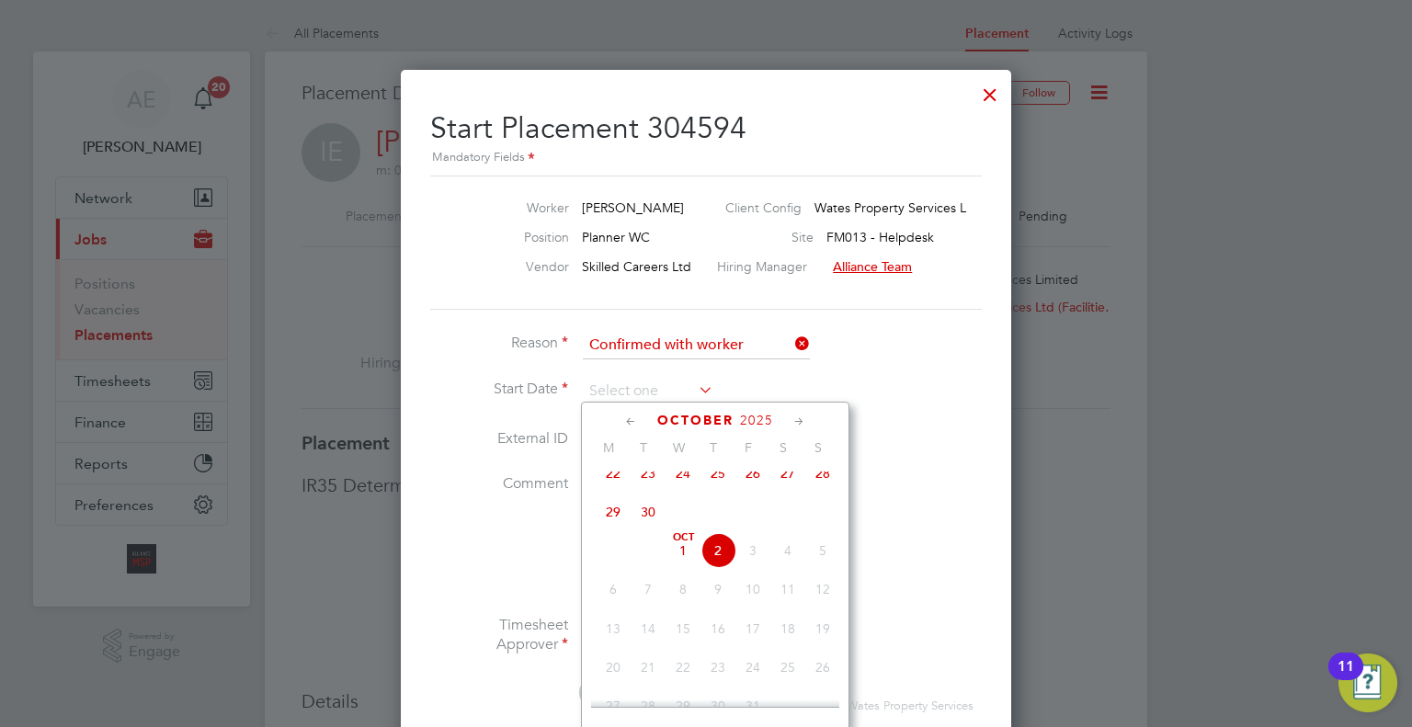
click at [614, 518] on span "29" at bounding box center [613, 512] width 35 height 35
type input "[DATE]"
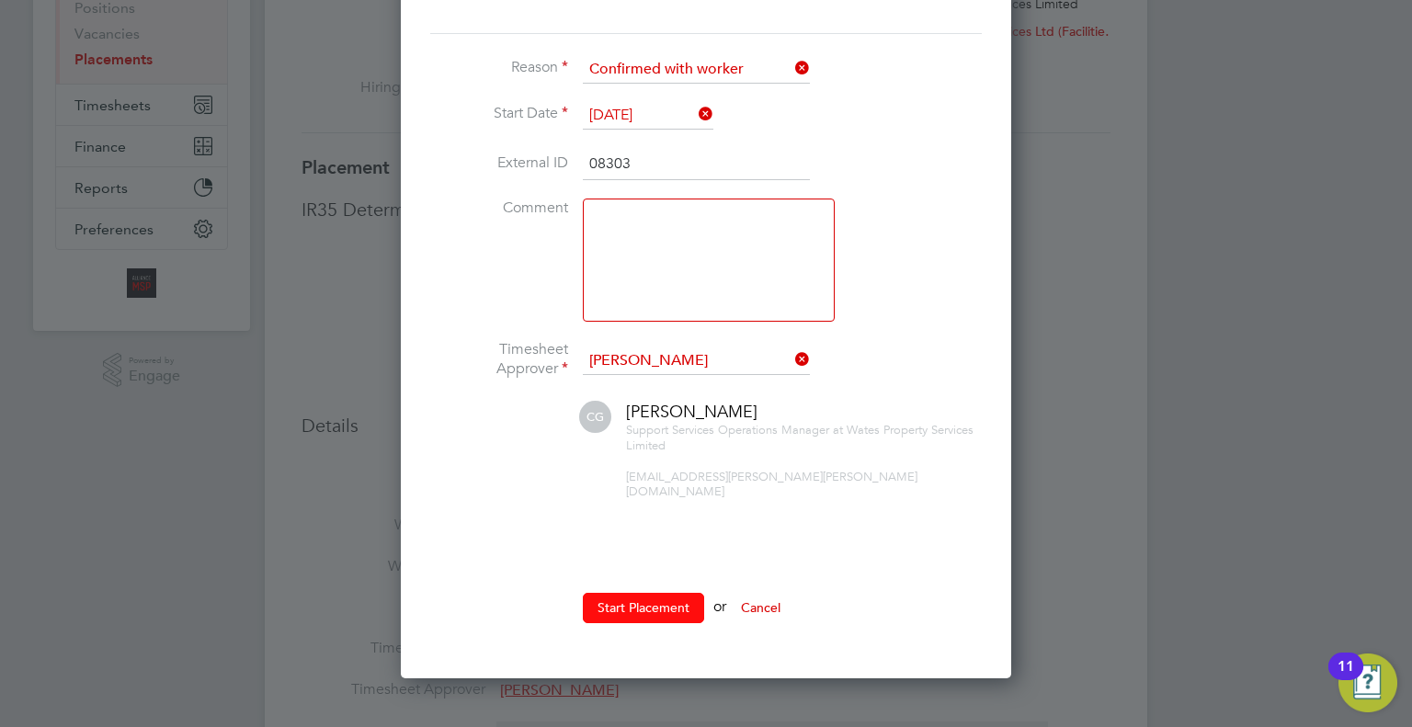
click at [649, 596] on button "Start Placement" at bounding box center [643, 607] width 121 height 29
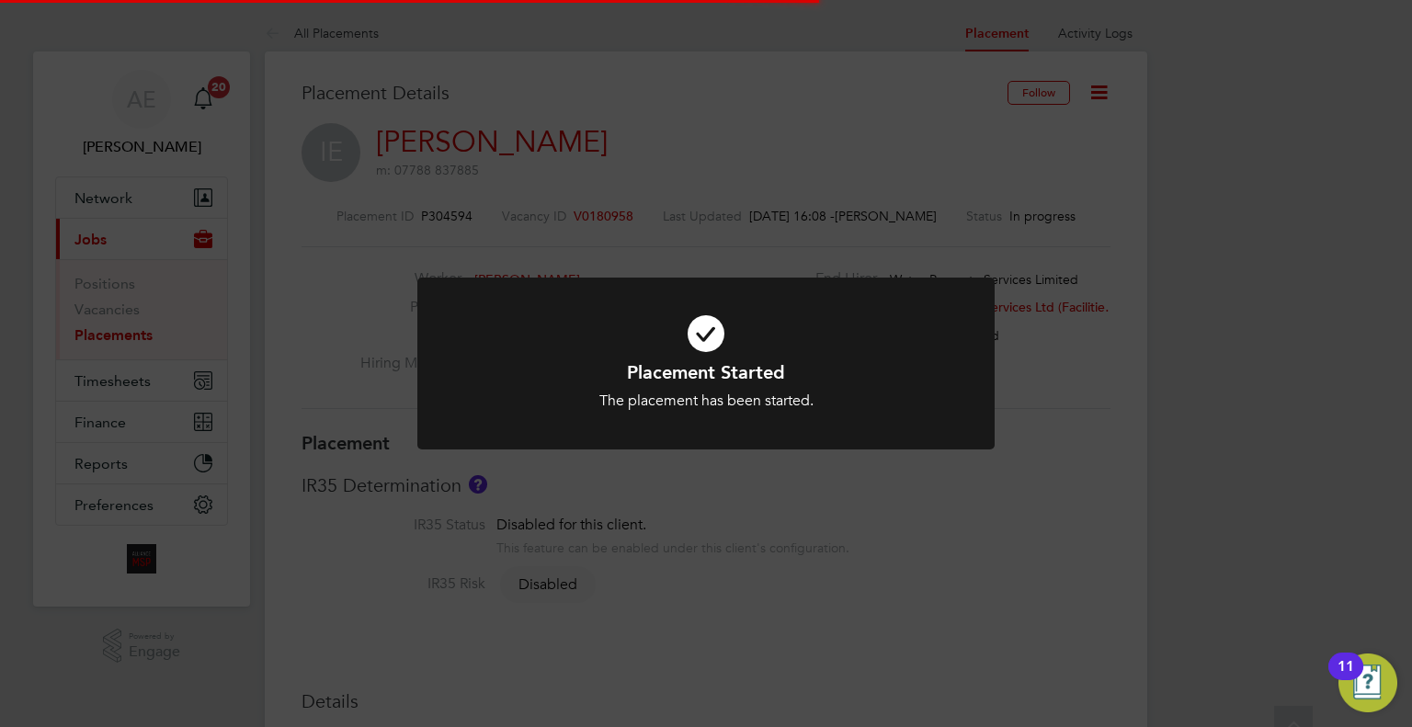
scroll to position [8, 9]
click at [1024, 457] on div "Placement Started The placement has been started. Cancel Okay" at bounding box center [706, 363] width 1412 height 727
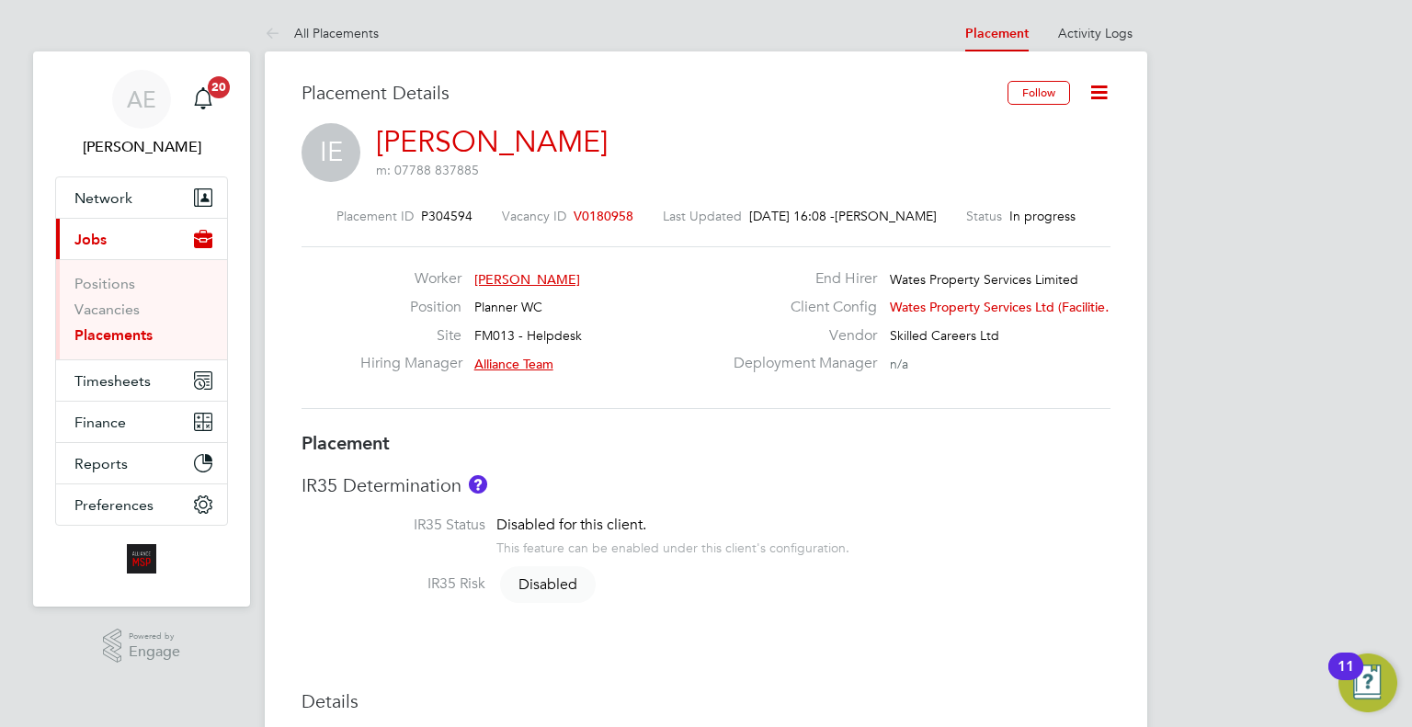
click at [1100, 81] on icon at bounding box center [1099, 92] width 23 height 23
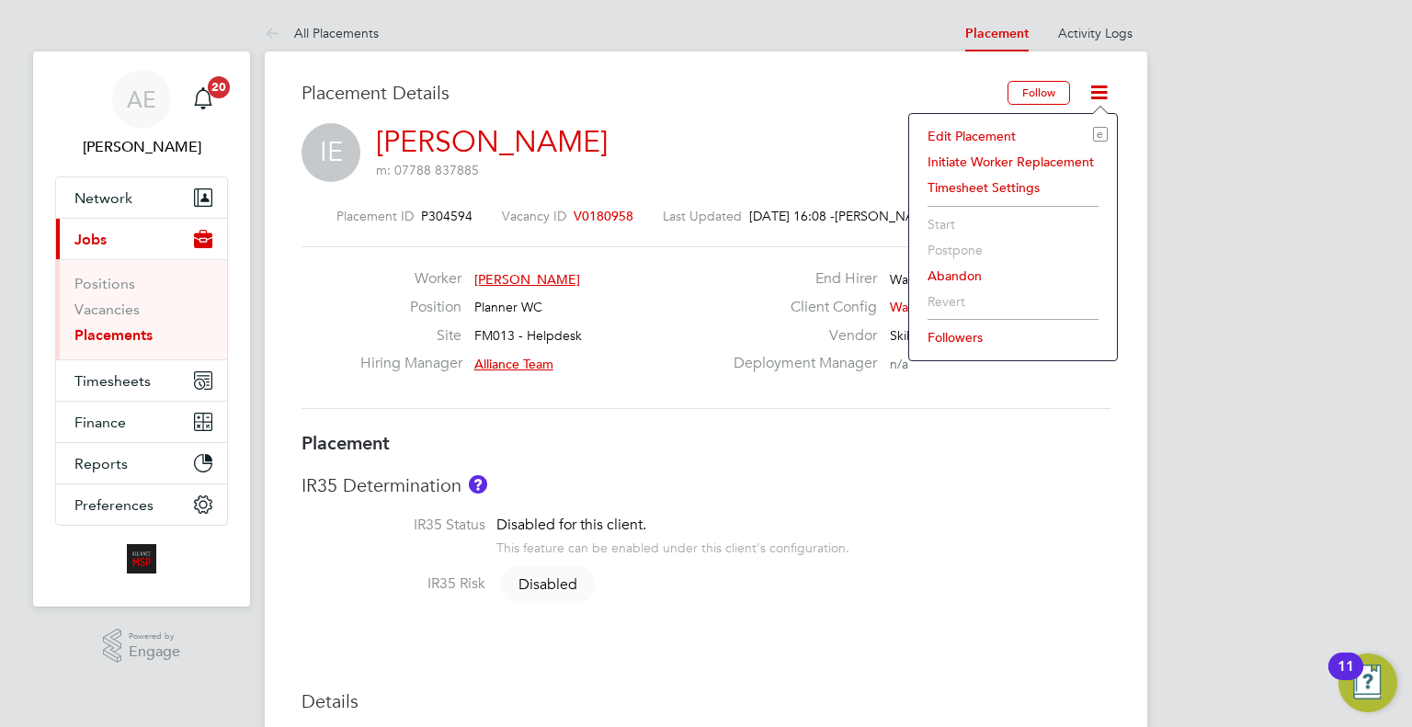
click at [966, 131] on li "Edit Placement e" at bounding box center [1013, 136] width 189 height 26
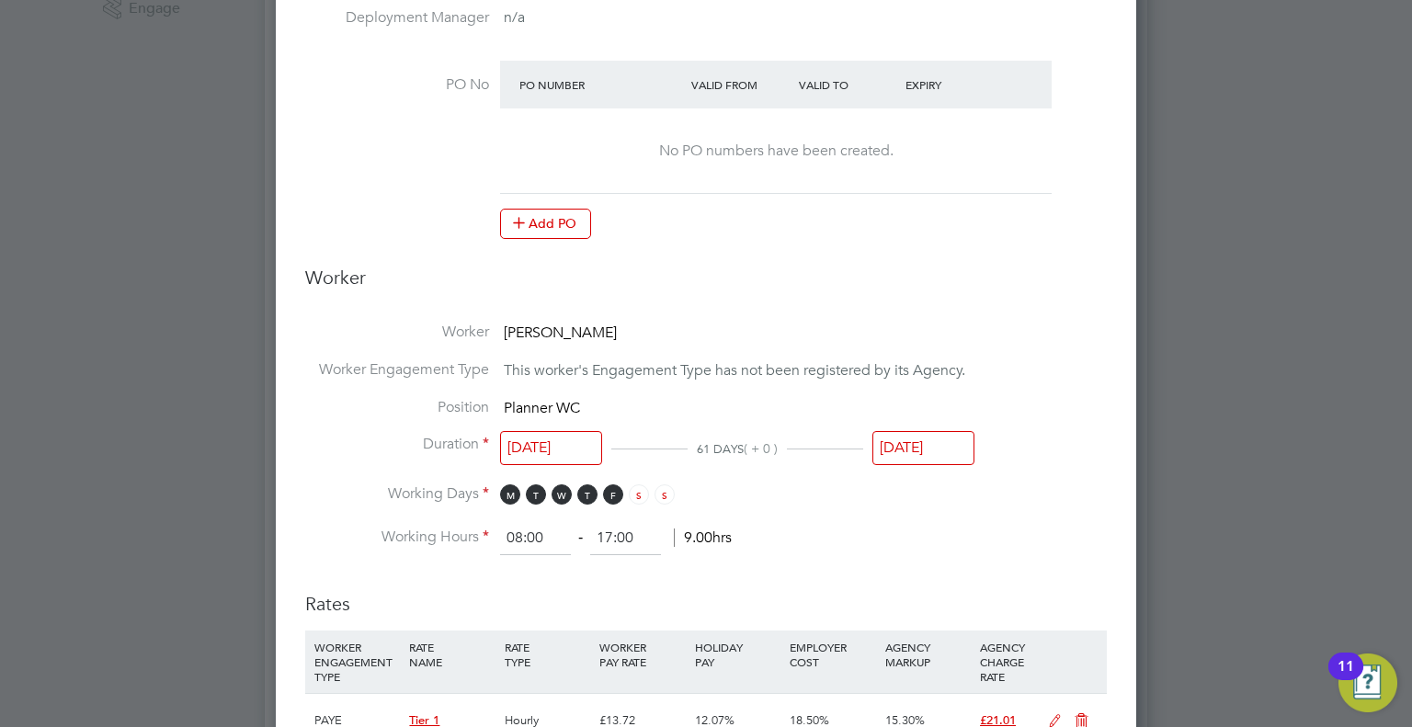
click at [920, 441] on input "[DATE]" at bounding box center [924, 448] width 102 height 34
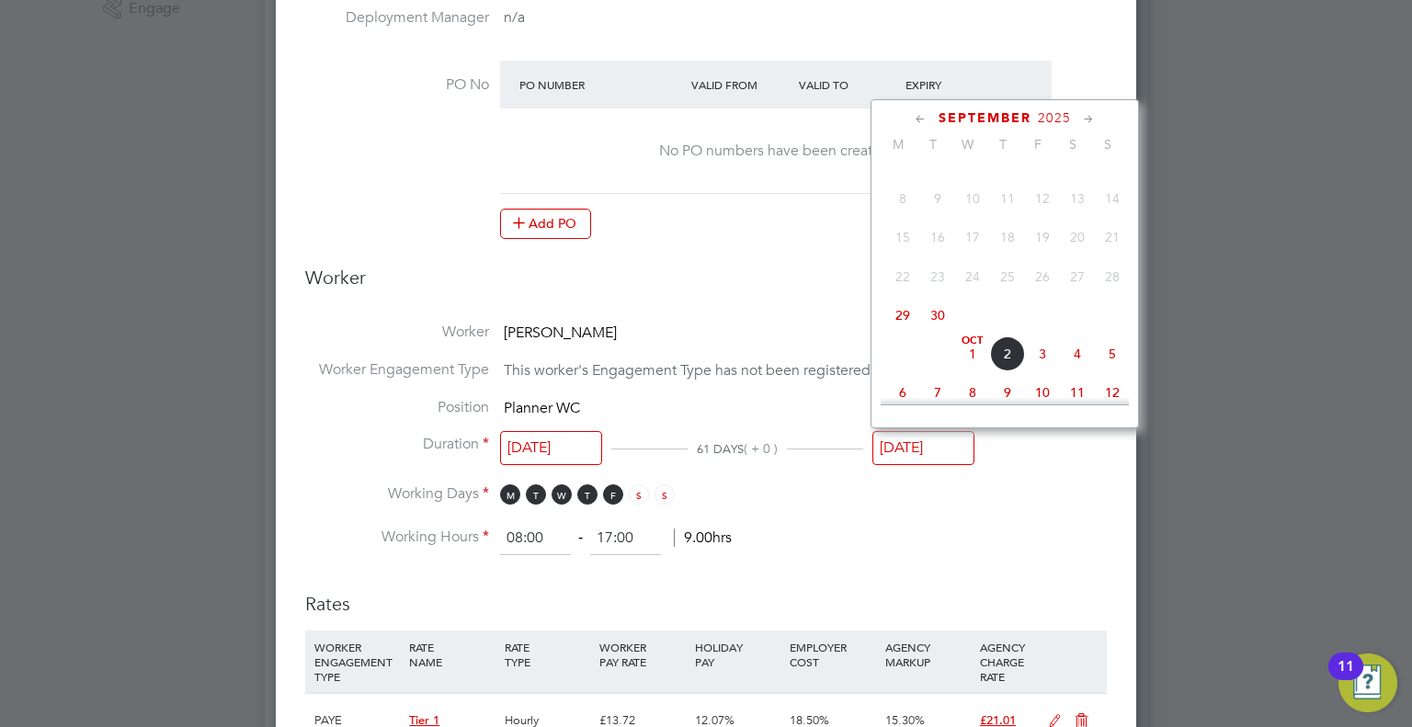
click at [901, 326] on span "29" at bounding box center [902, 315] width 35 height 35
type input "[DATE]"
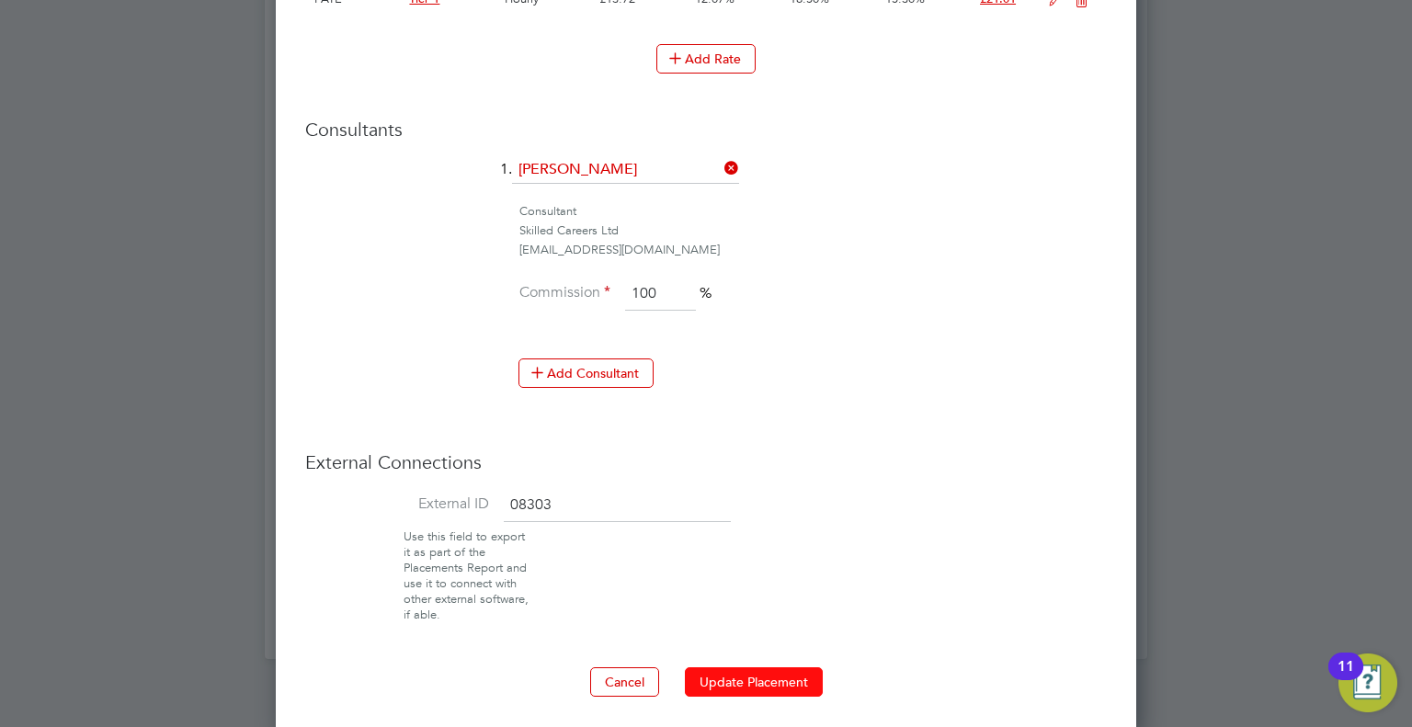
click at [760, 676] on button "Update Placement" at bounding box center [754, 682] width 138 height 29
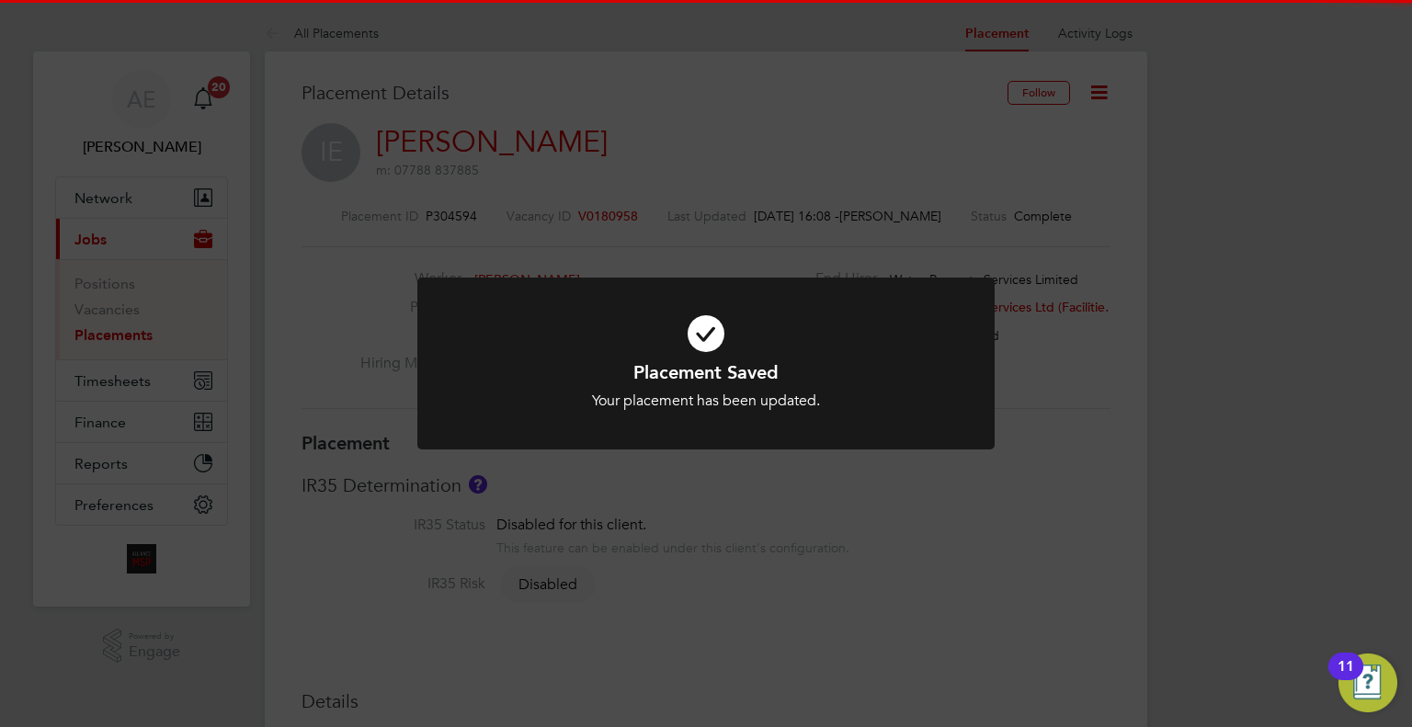
drag, startPoint x: 1063, startPoint y: 161, endPoint x: 964, endPoint y: 36, distance: 159.7
click at [1047, 150] on div "Placement Saved Your placement has been updated. Cancel Okay" at bounding box center [706, 363] width 1412 height 727
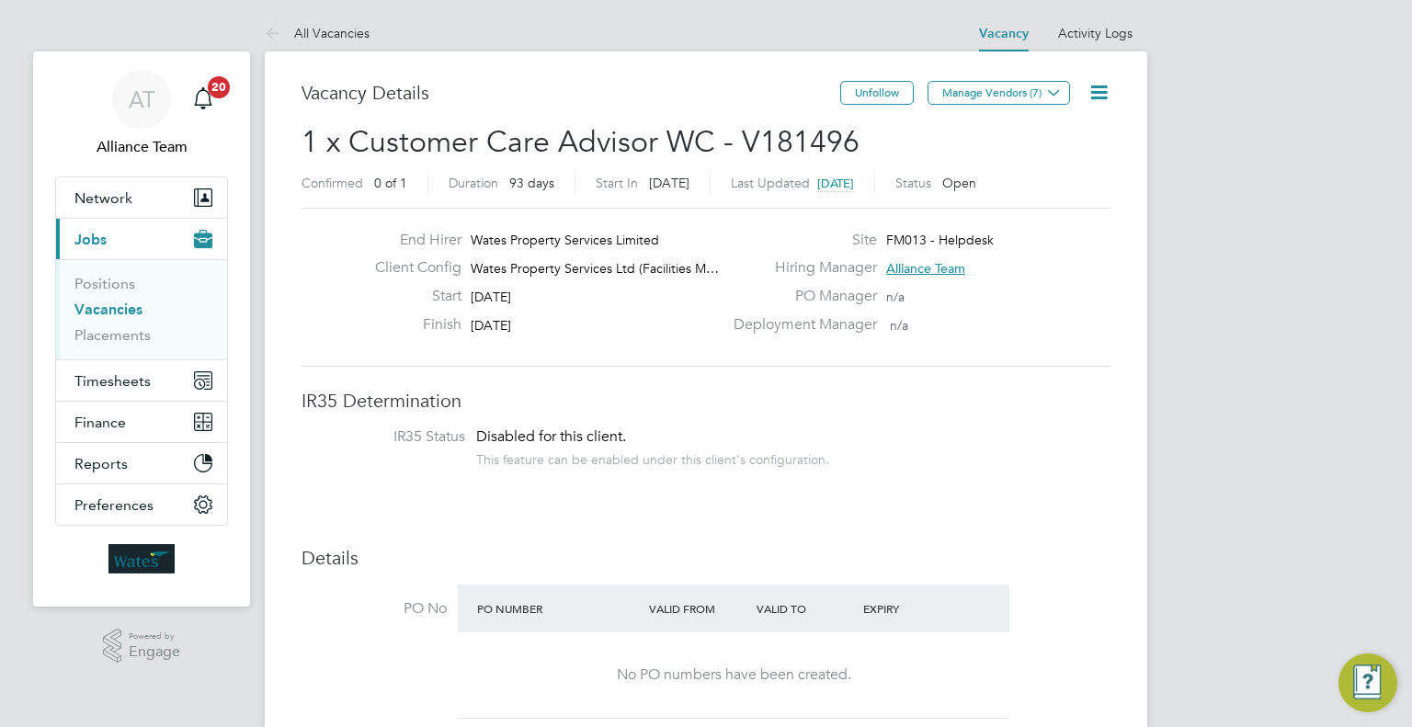
click at [1092, 91] on icon at bounding box center [1099, 92] width 23 height 23
click at [1019, 132] on li "Edit Vacancy" at bounding box center [1054, 136] width 107 height 26
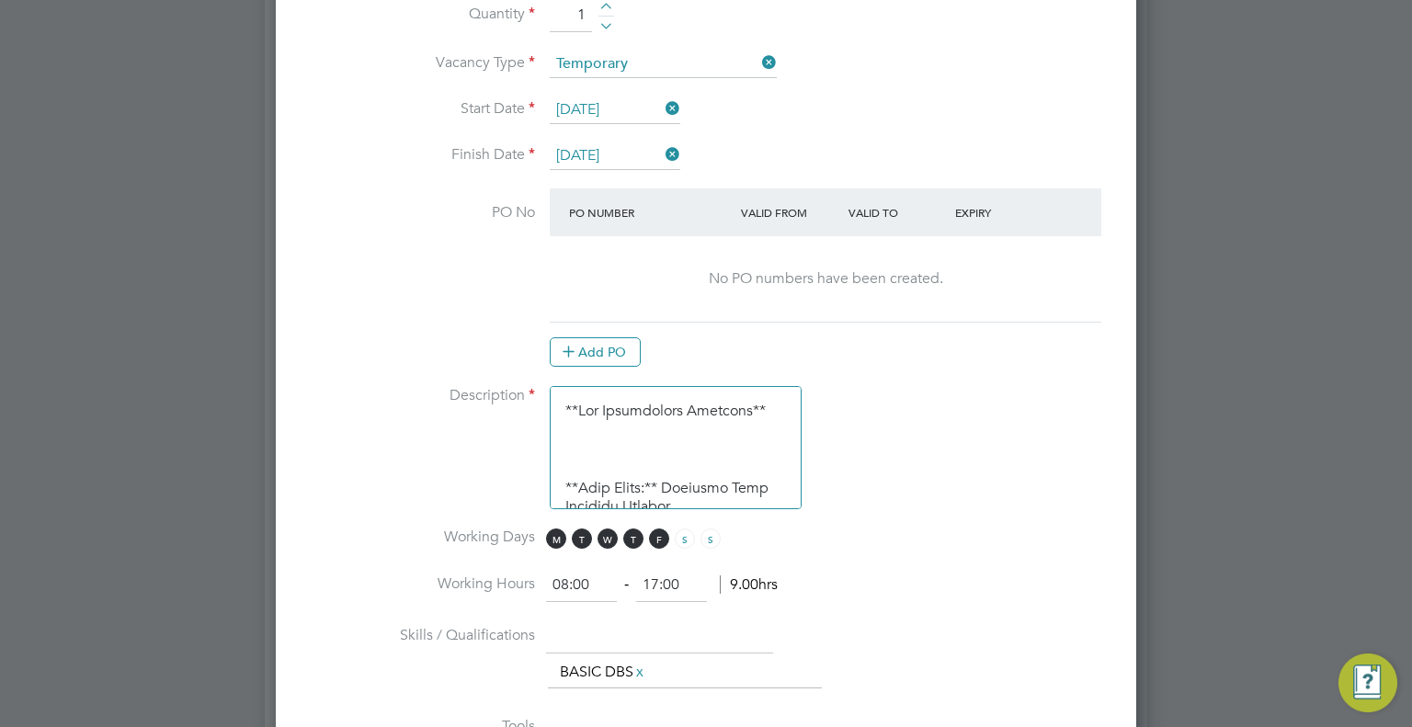
scroll to position [1103, 0]
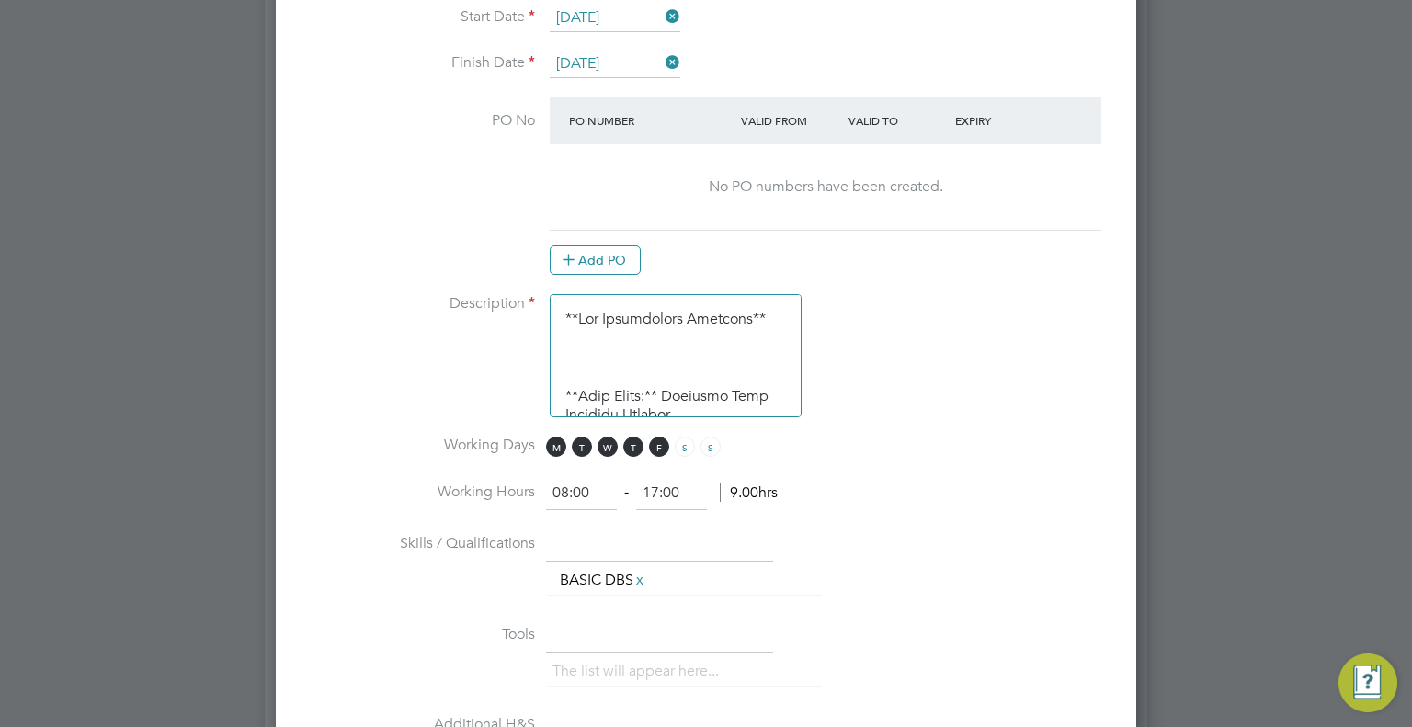
drag, startPoint x: 657, startPoint y: 389, endPoint x: 478, endPoint y: 237, distance: 234.9
click at [478, 237] on ng-container "IR35 Status Disabled for this client. This feature can be enabled under this cl…" at bounding box center [706, 421] width 802 height 1238
paste textarea "[STREET_ADDRESS]"
paste textarea "Fast paced client working on planned maintenance as well as sometimes helping w…"
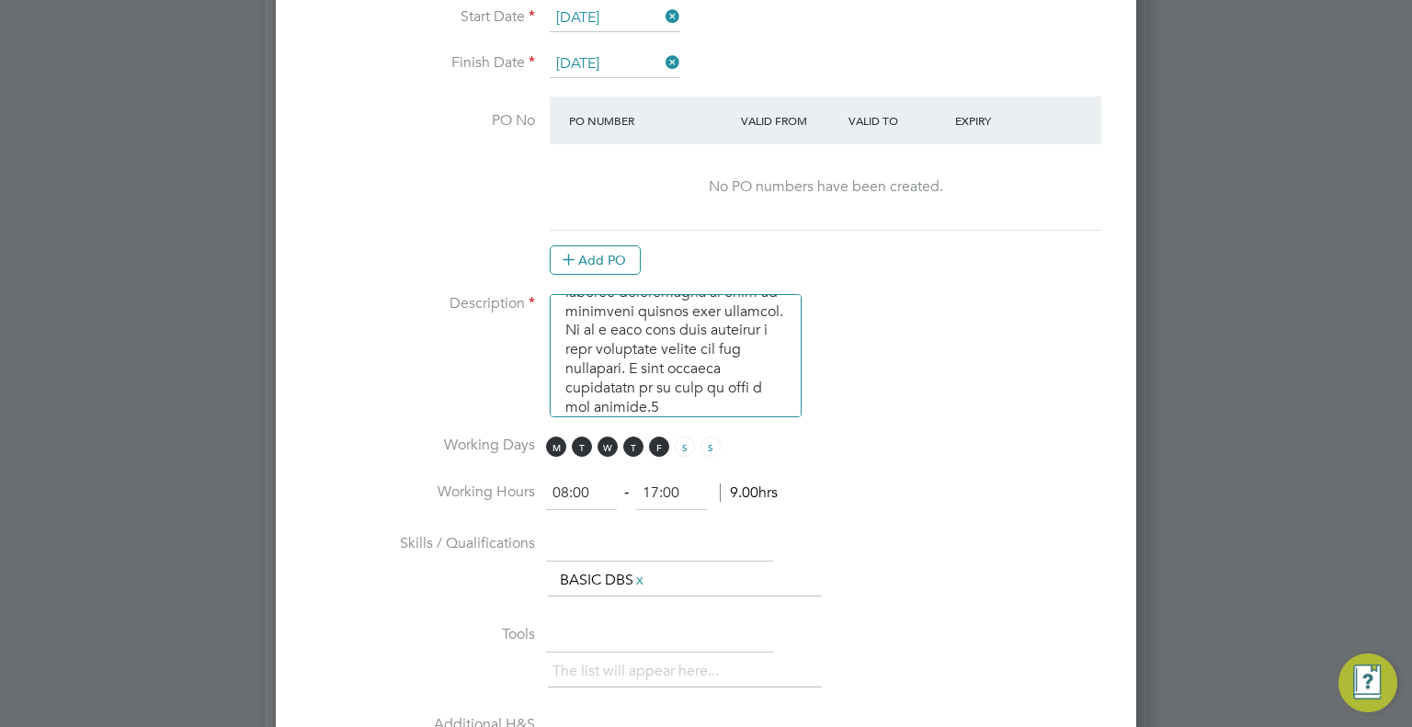
scroll to position [206, 0]
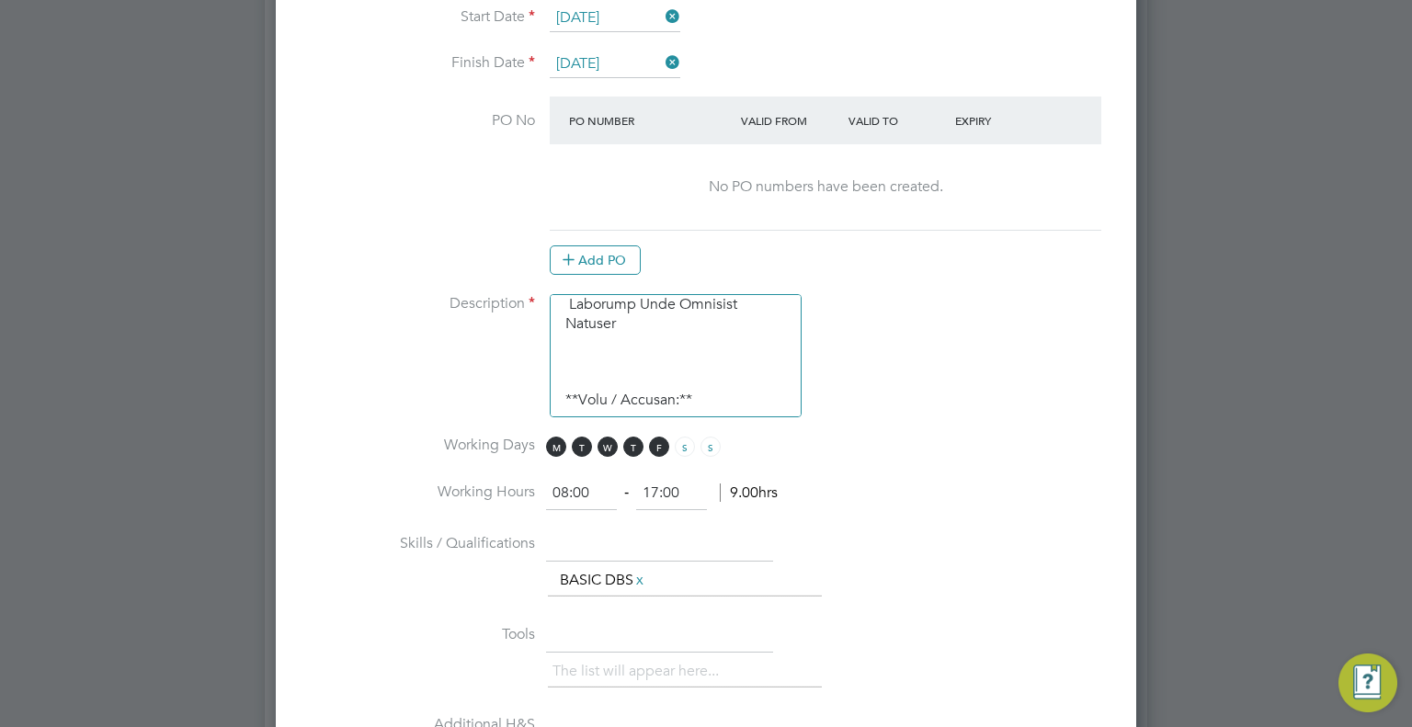
drag, startPoint x: 633, startPoint y: 386, endPoint x: 392, endPoint y: 376, distance: 241.1
click at [392, 376] on li "Description" at bounding box center [706, 365] width 802 height 142
drag, startPoint x: 762, startPoint y: 391, endPoint x: 544, endPoint y: 359, distance: 220.1
click at [544, 359] on li "Description" at bounding box center [706, 365] width 802 height 142
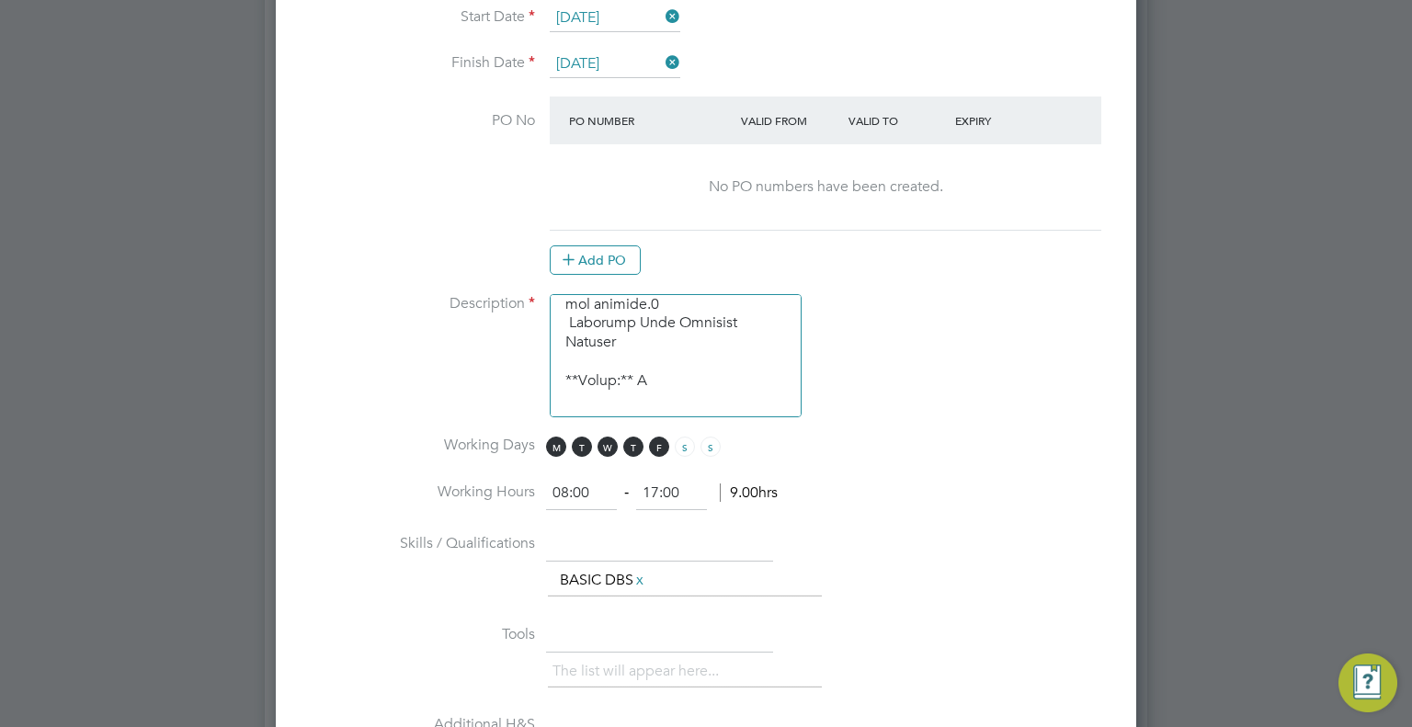
drag, startPoint x: 656, startPoint y: 396, endPoint x: 531, endPoint y: 359, distance: 130.3
click at [531, 359] on li "Description" at bounding box center [706, 365] width 802 height 142
drag, startPoint x: 684, startPoint y: 389, endPoint x: 530, endPoint y: 386, distance: 154.5
click at [530, 386] on li "Description" at bounding box center [706, 365] width 802 height 142
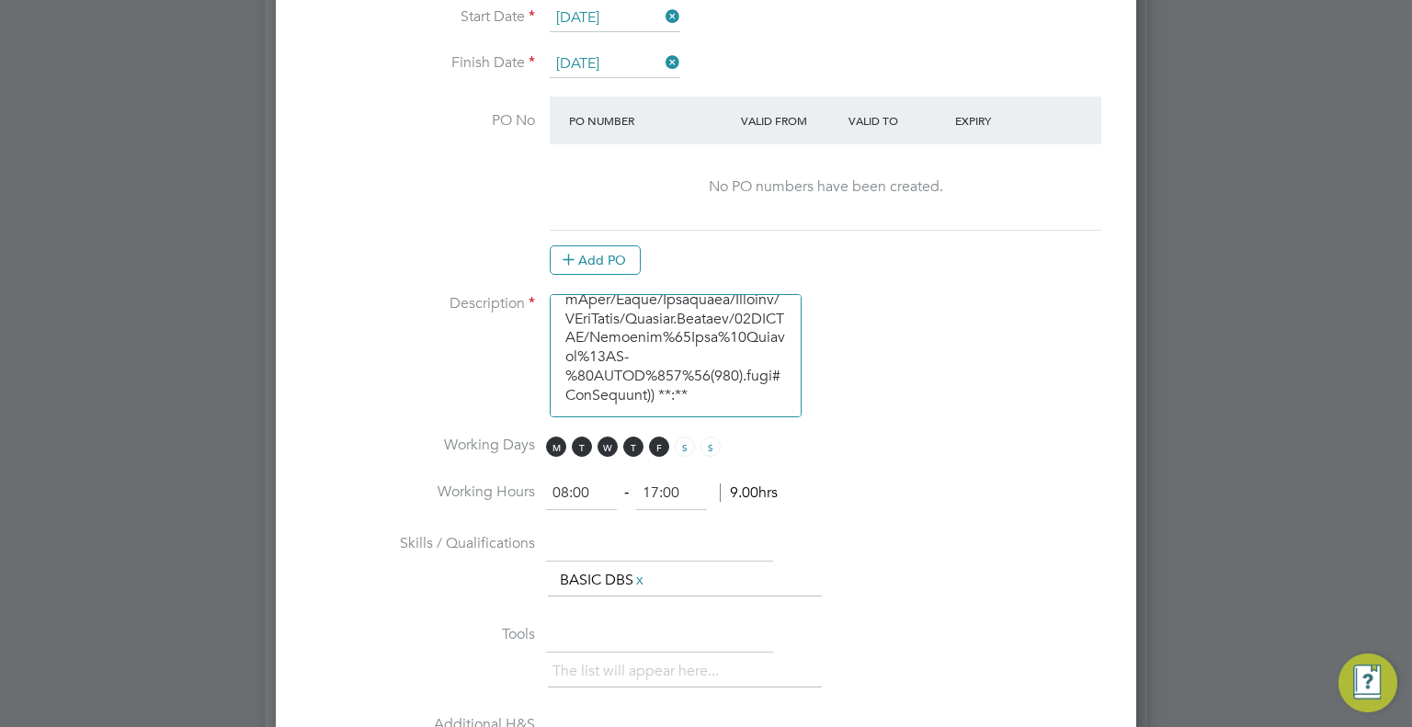
scroll to position [309, 0]
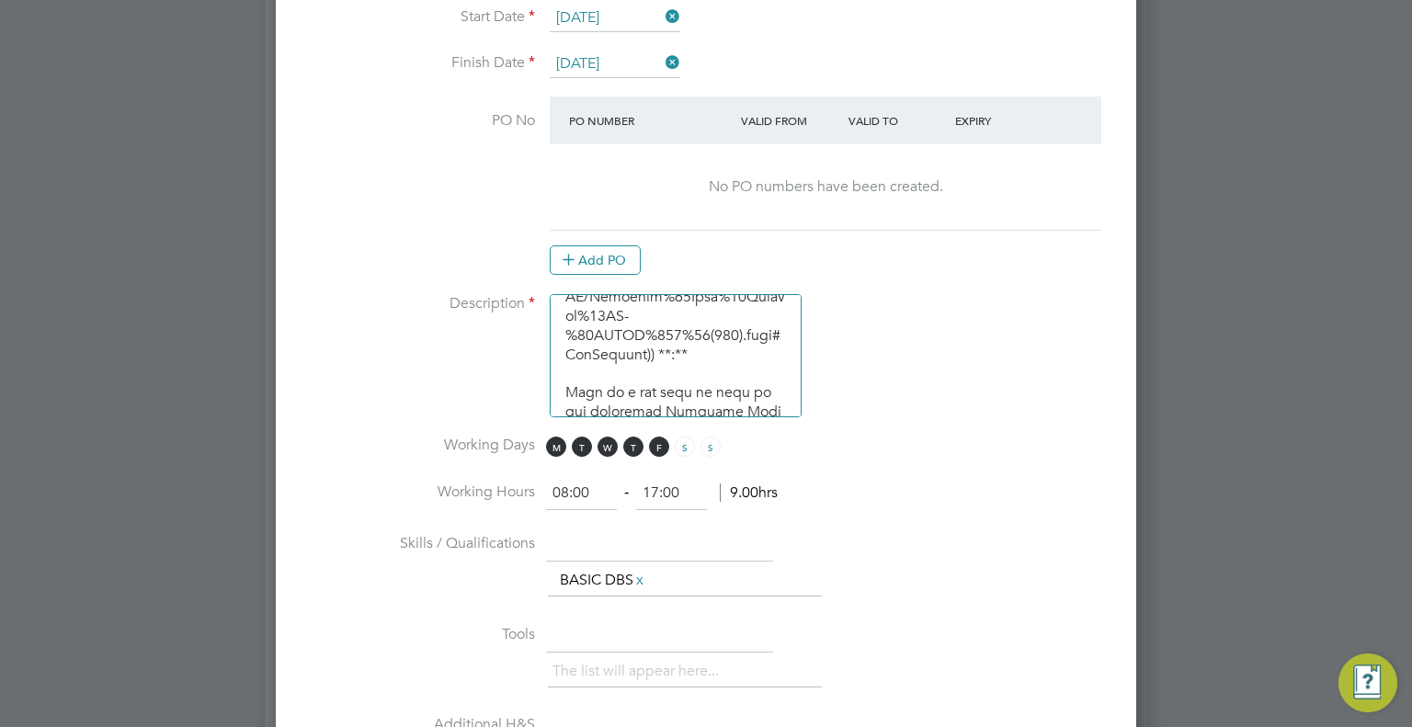
drag, startPoint x: 559, startPoint y: 354, endPoint x: 753, endPoint y: 360, distance: 194.1
click at [753, 360] on textarea at bounding box center [676, 355] width 252 height 123
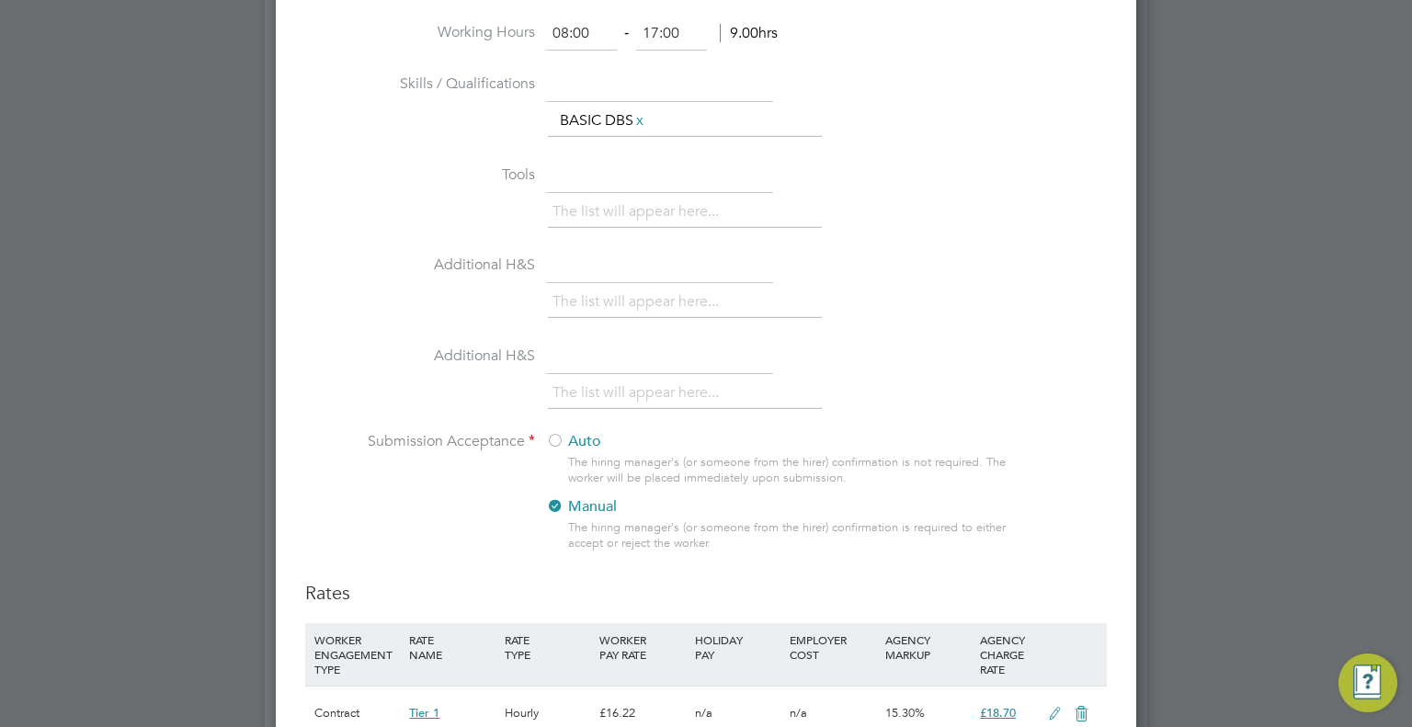
scroll to position [2115, 0]
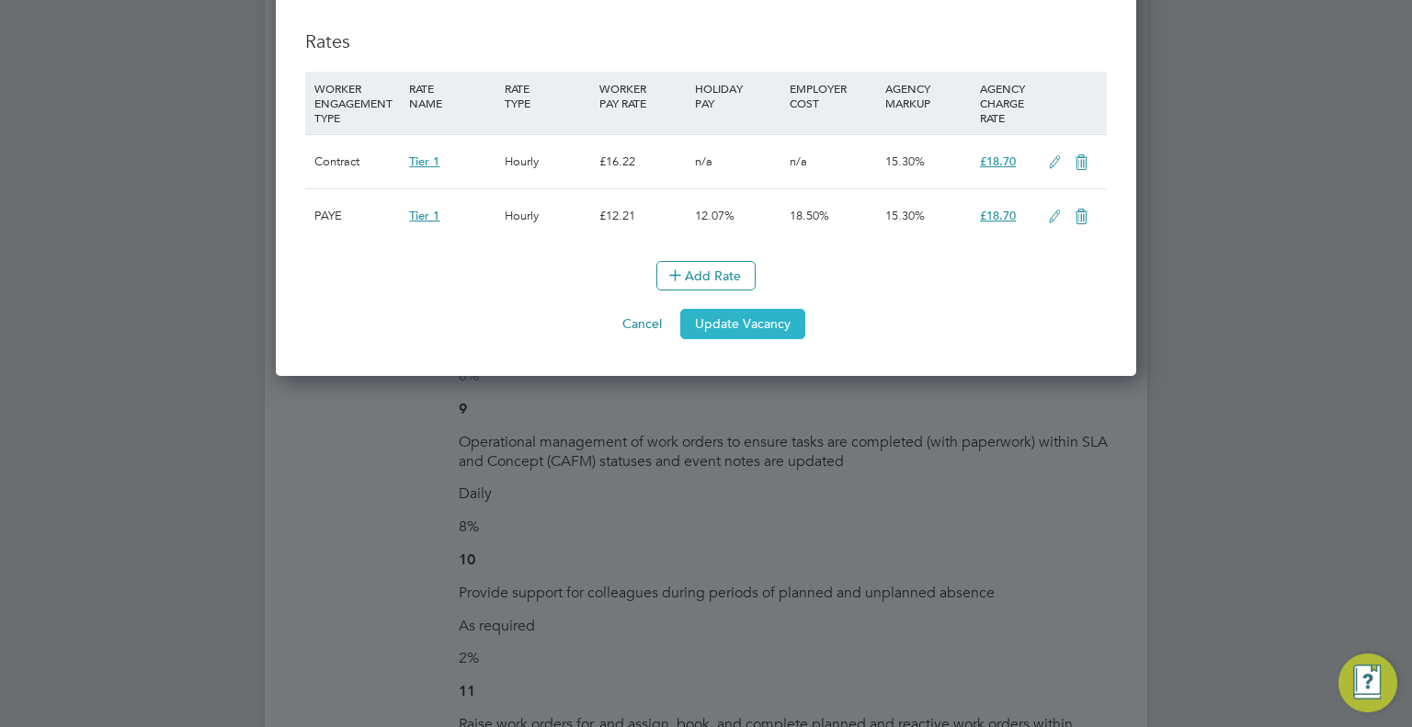
type textarea "125 Deansgate Manchester M3 2BY Fast paced client working on planned maintenanc…"
click at [749, 313] on button "Update Vacancy" at bounding box center [742, 323] width 125 height 29
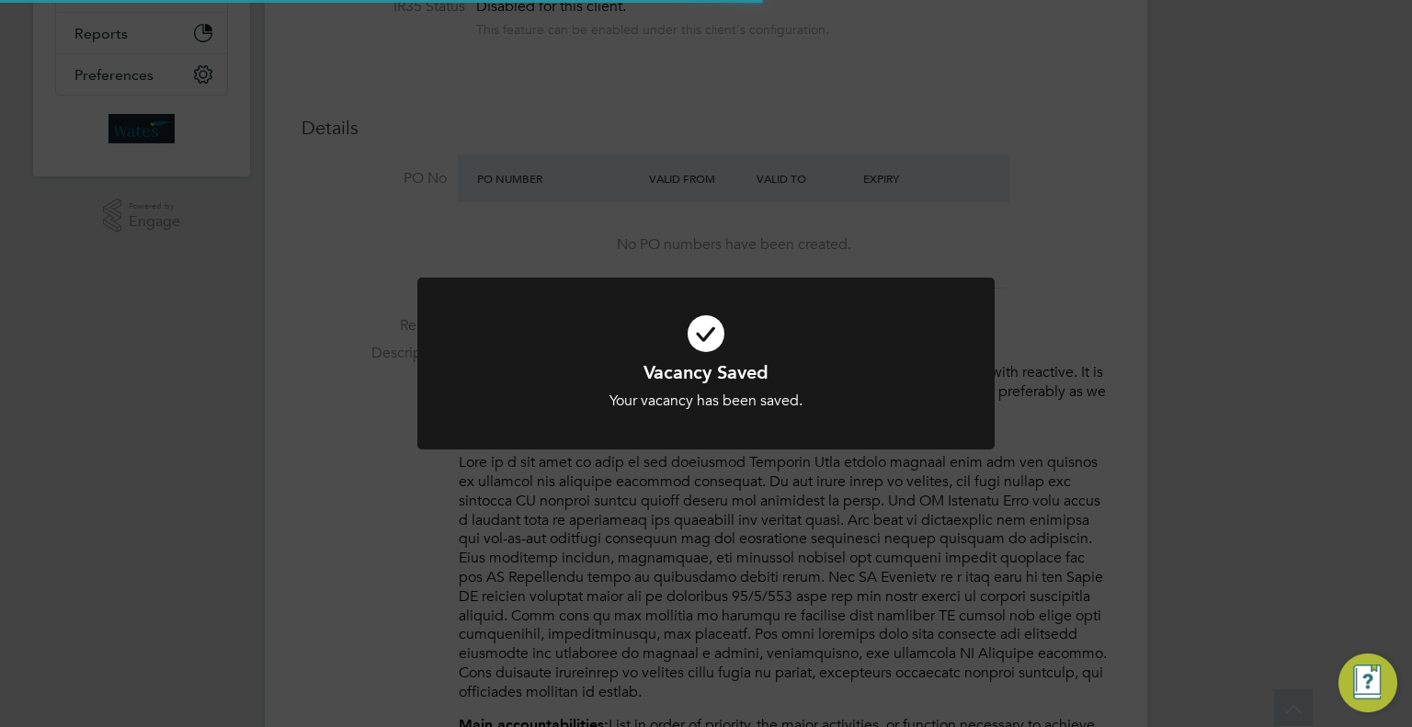
scroll to position [0, 0]
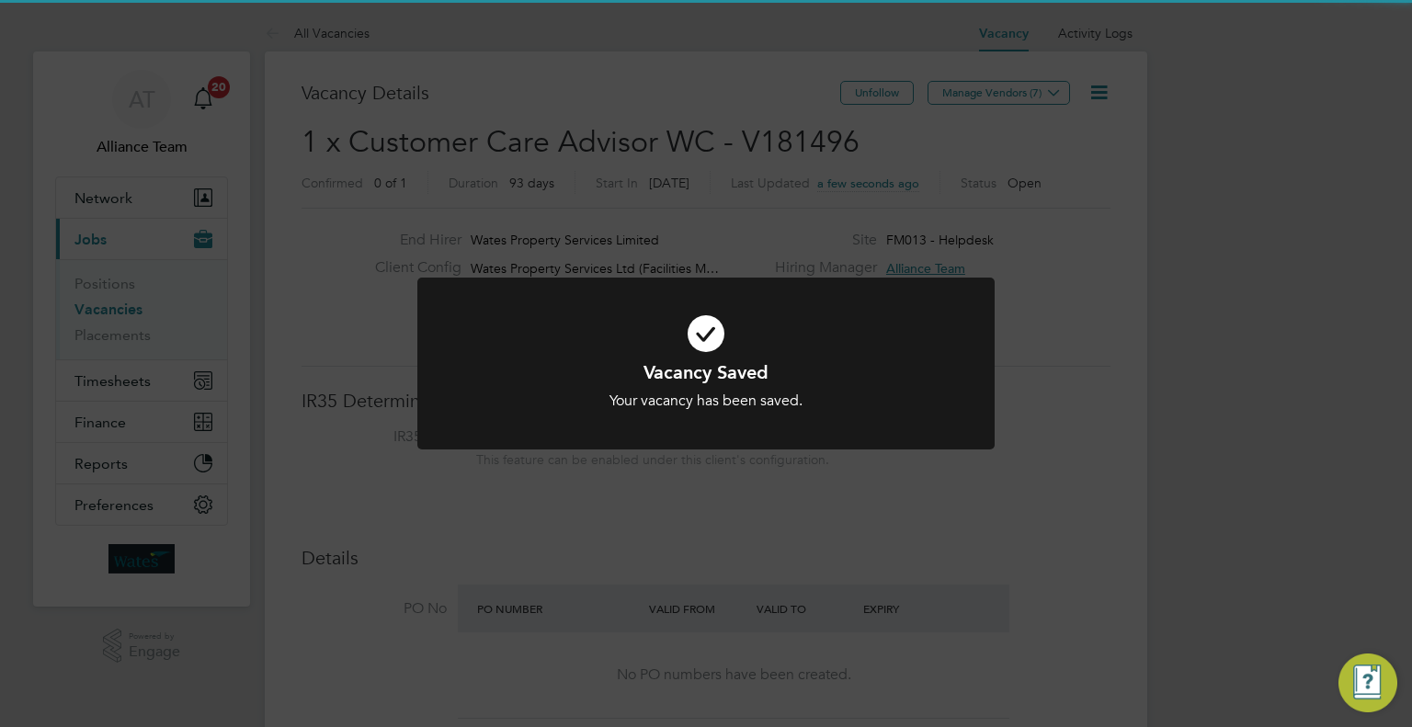
click at [1061, 315] on div "Vacancy Saved Your vacancy has been saved. Cancel Okay" at bounding box center [706, 363] width 1412 height 727
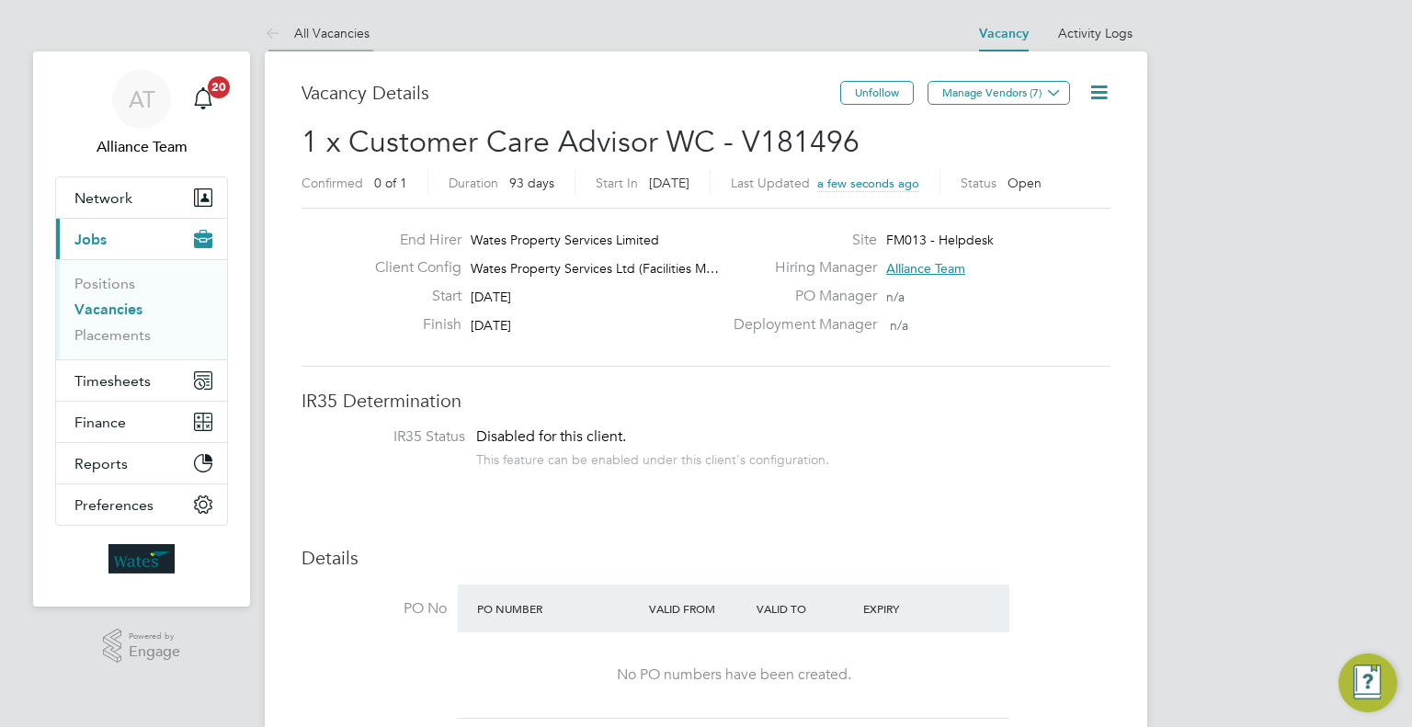
click at [359, 21] on li "All Vacancies" at bounding box center [317, 33] width 105 height 37
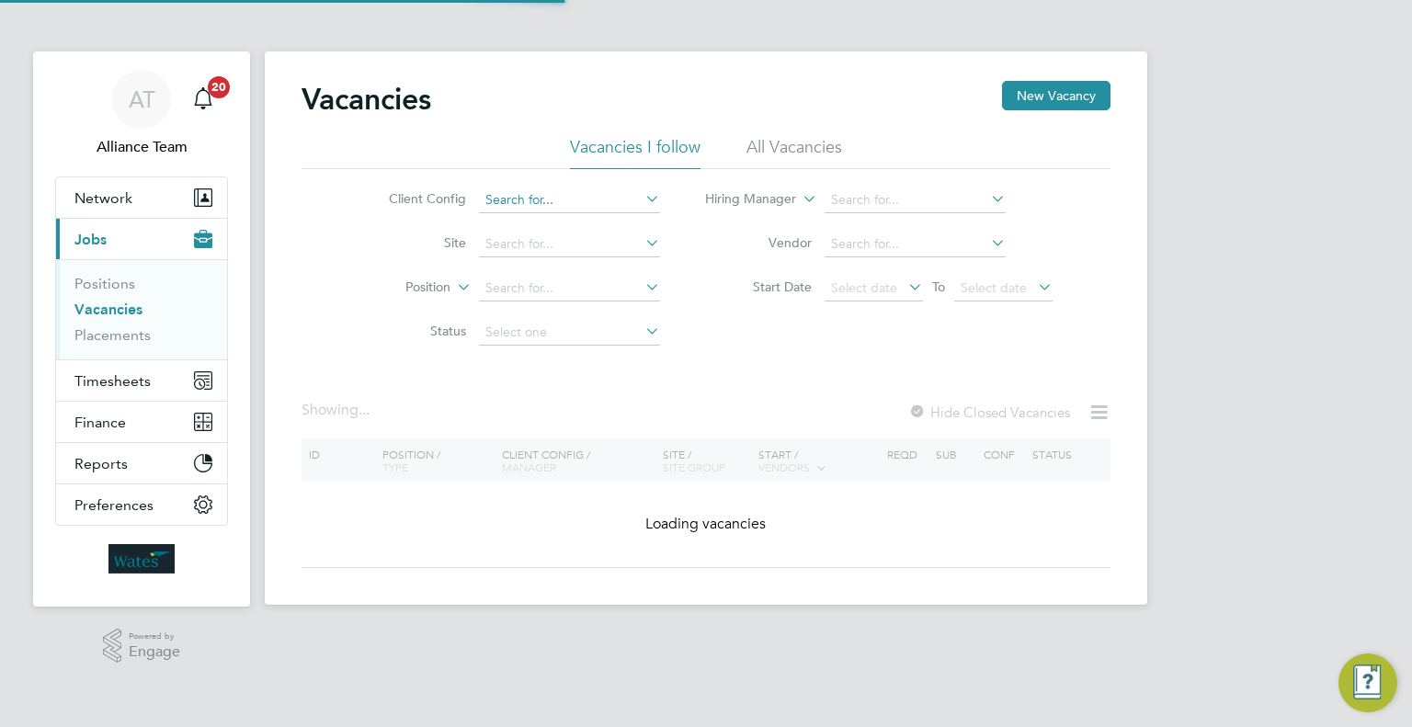
click at [544, 197] on input at bounding box center [569, 201] width 181 height 26
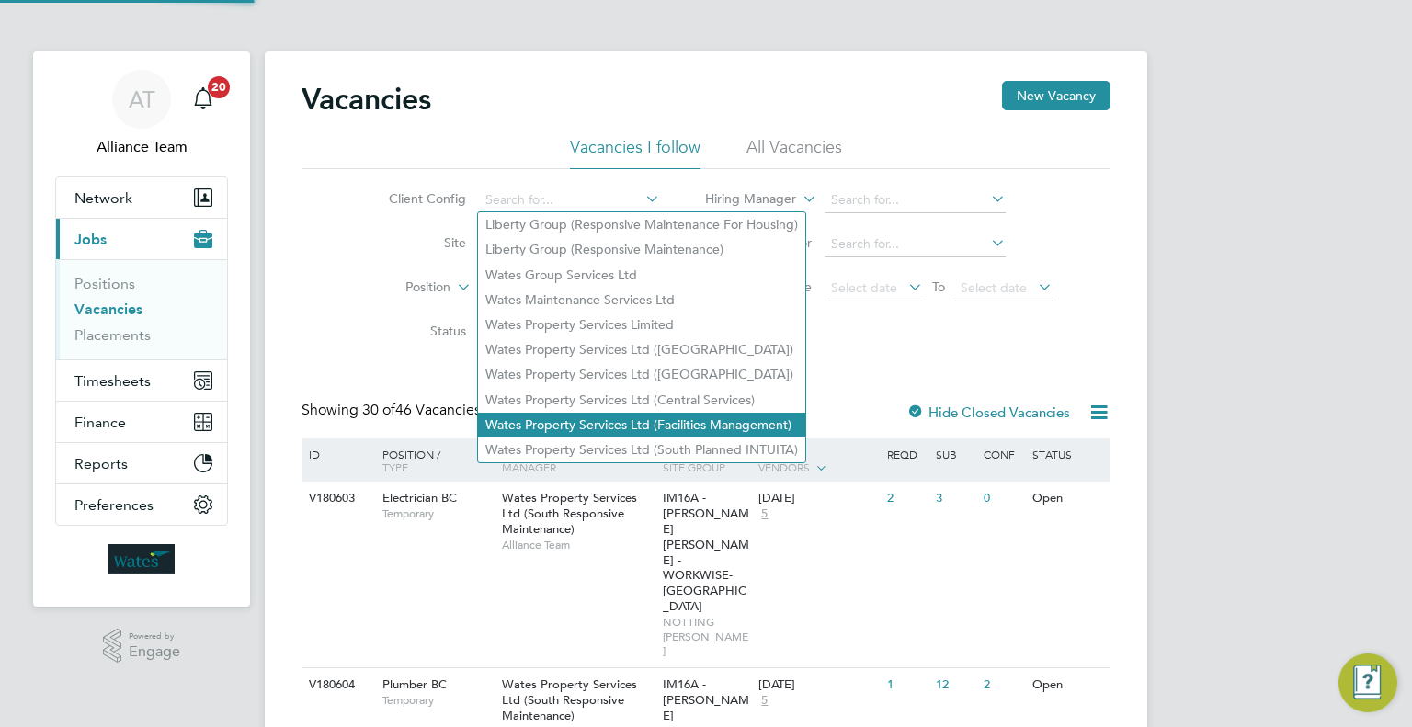
click at [662, 424] on li "Wates Property Services Ltd (Facilities Management)" at bounding box center [641, 425] width 327 height 25
type input "Wates Property Services Ltd (Facilities Management)"
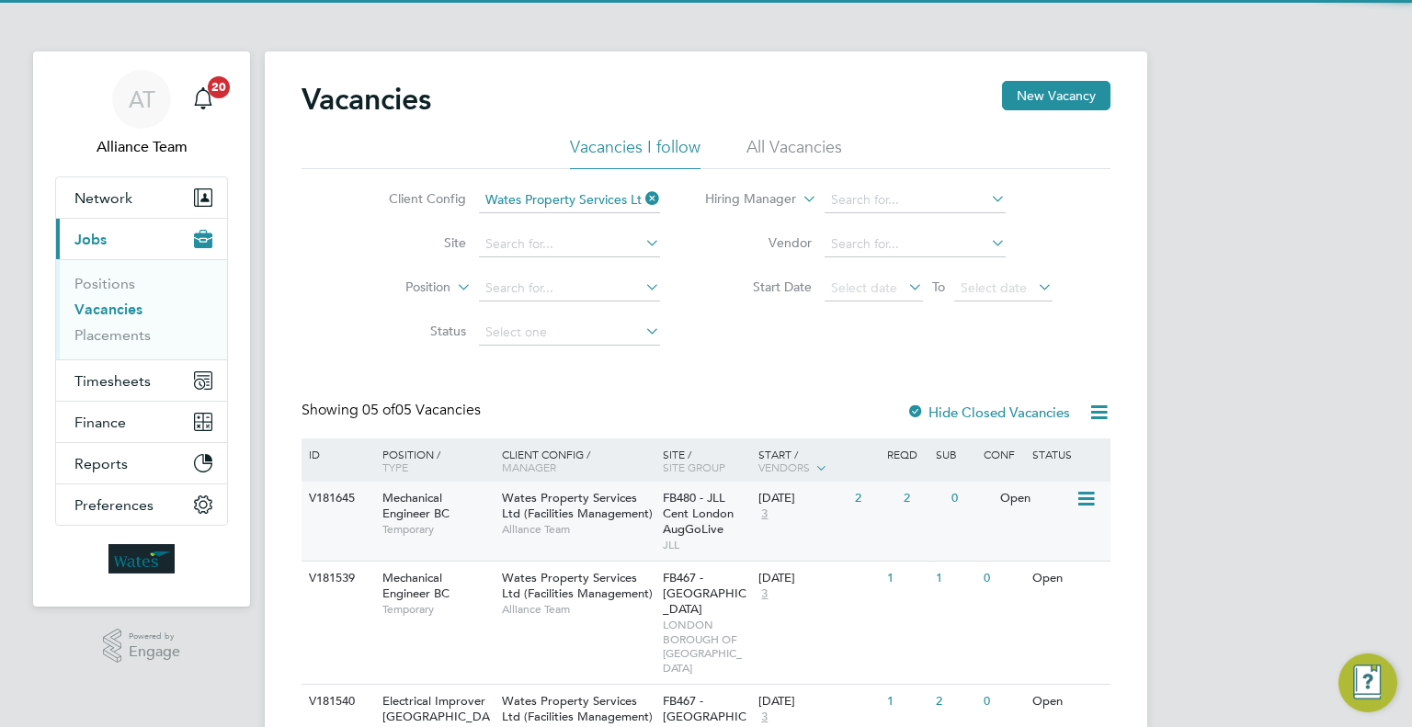
scroll to position [185, 0]
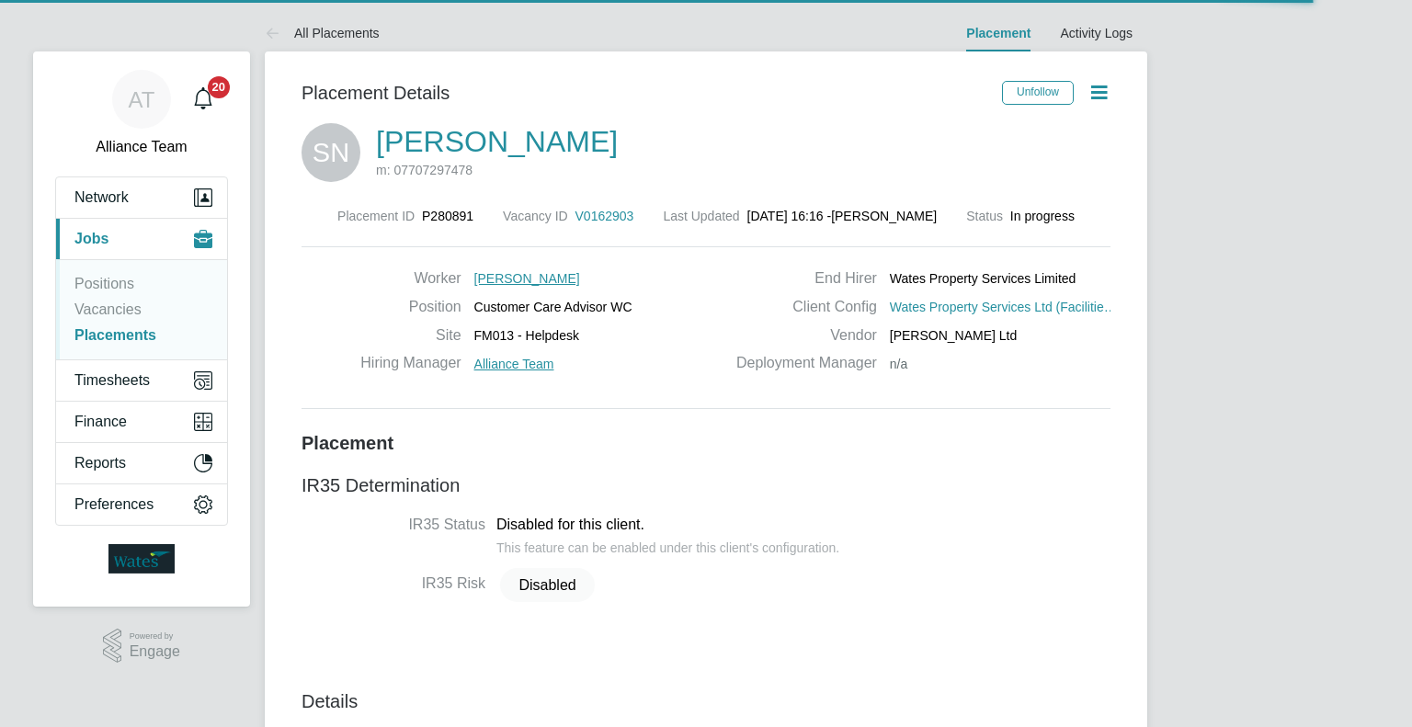
click at [599, 215] on span "V0162903" at bounding box center [605, 216] width 59 height 15
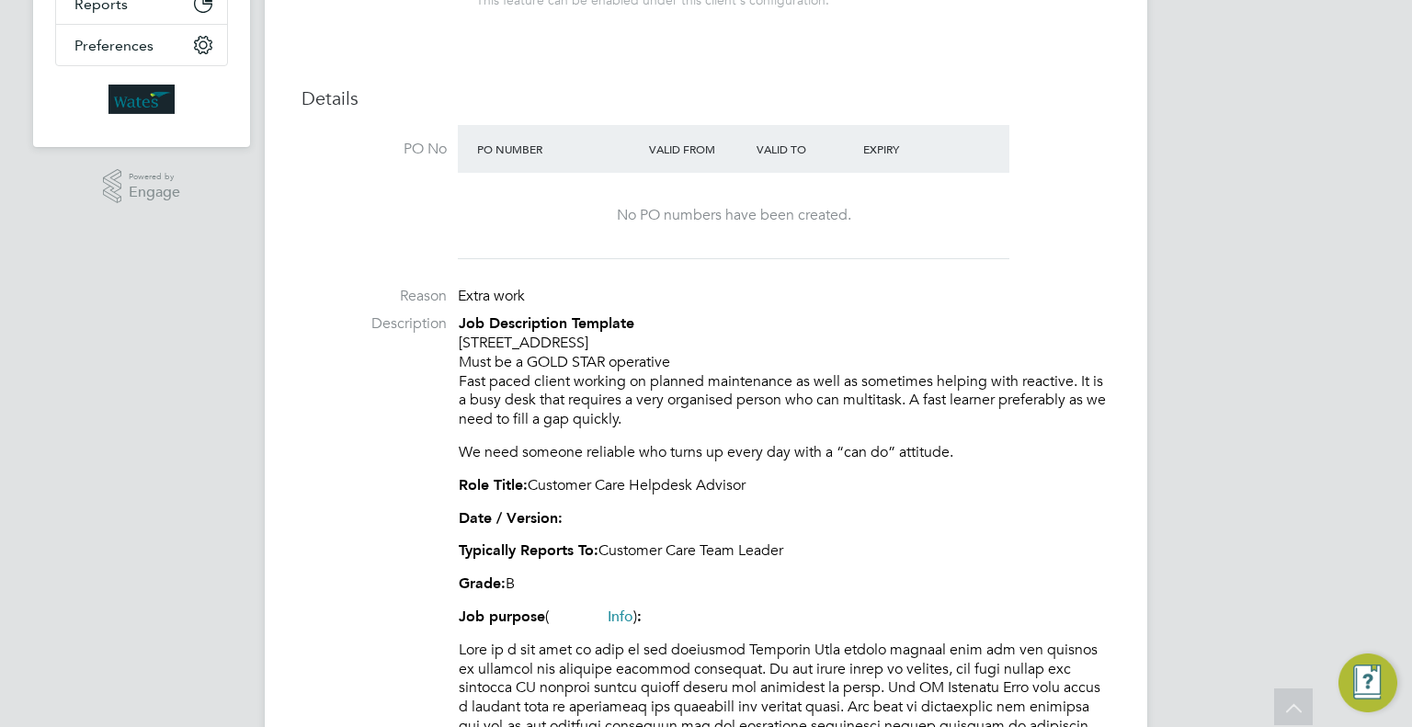
drag, startPoint x: 612, startPoint y: 337, endPoint x: 448, endPoint y: 339, distance: 164.6
copy p "[STREET_ADDRESS]"
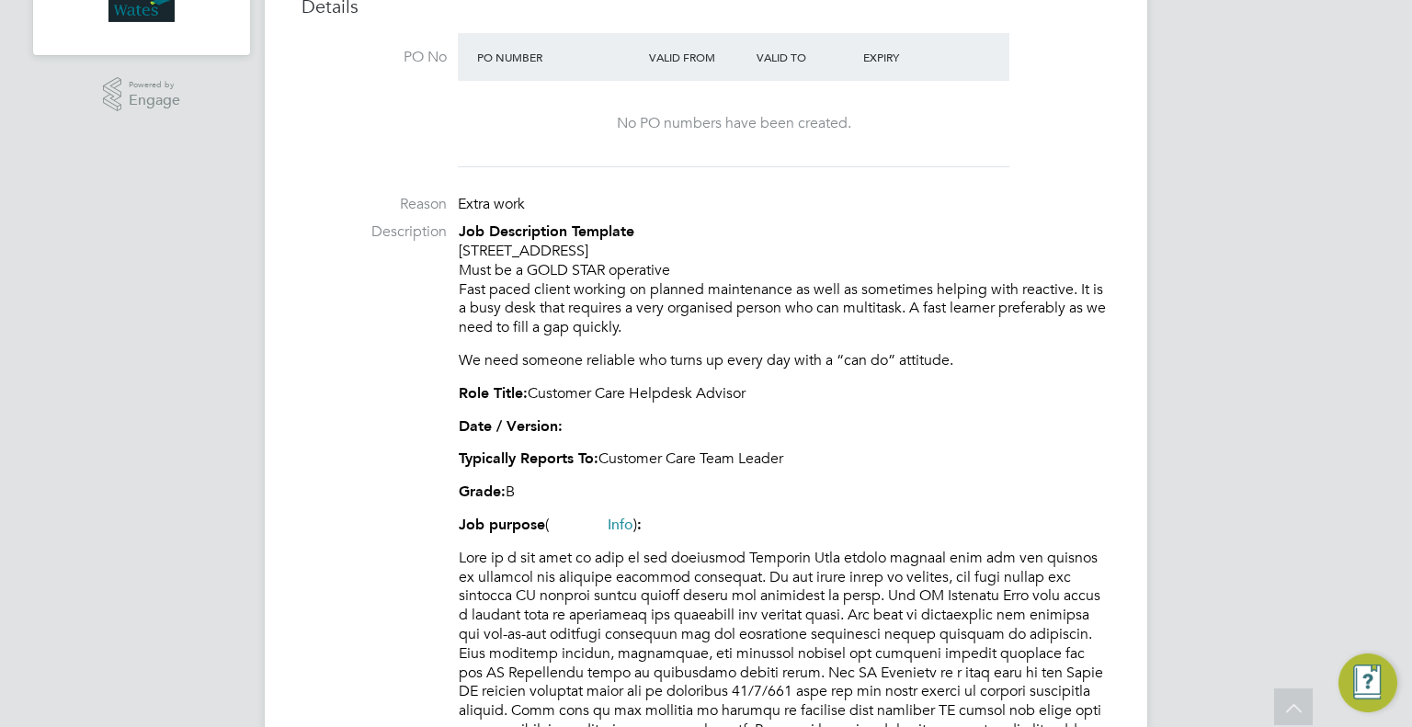
drag, startPoint x: 677, startPoint y: 332, endPoint x: 451, endPoint y: 291, distance: 229.9
copy p "Fast paced client working on planned maintenance as well as sometimes helping w…"
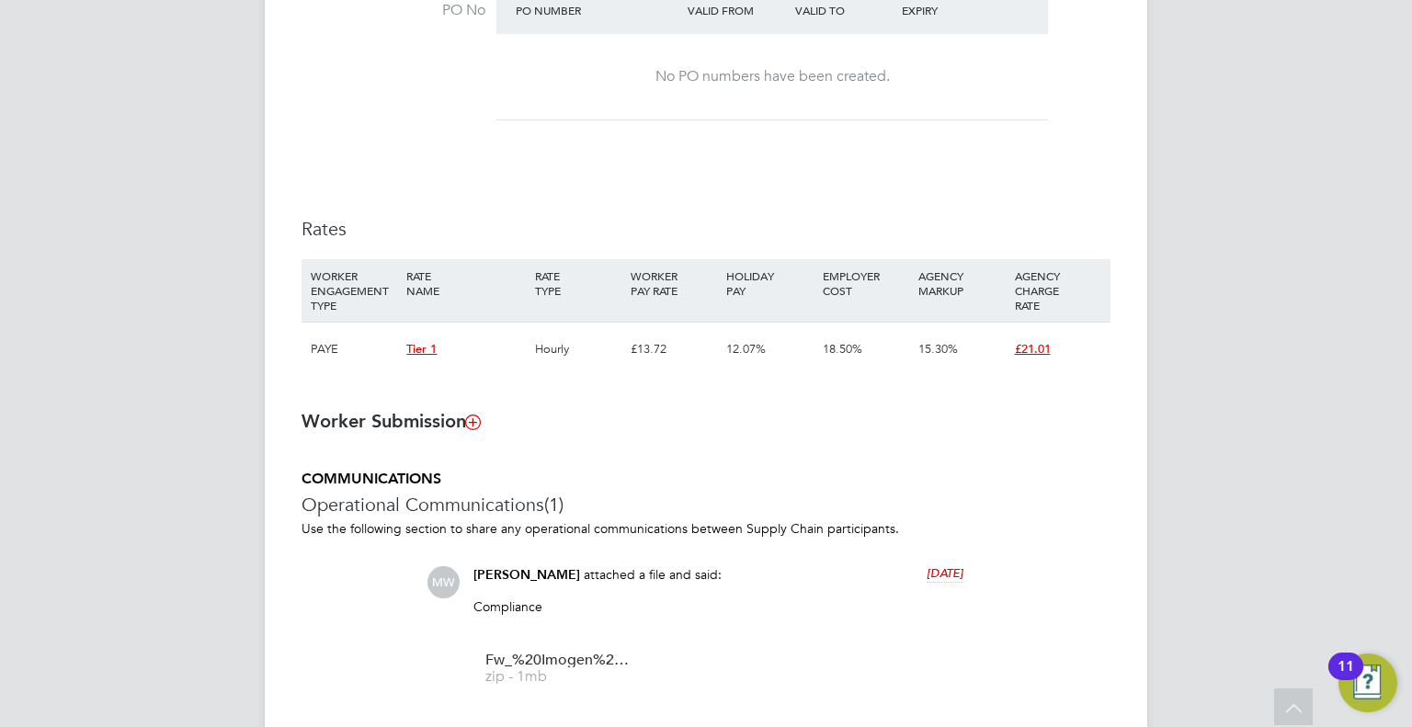
click at [482, 394] on li "WORKER ENGAGEMENT TYPE RATE NAME RATE TYPE WORKER PAY RATE HOLIDAY PAY EMPLOYER…" at bounding box center [706, 326] width 809 height 135
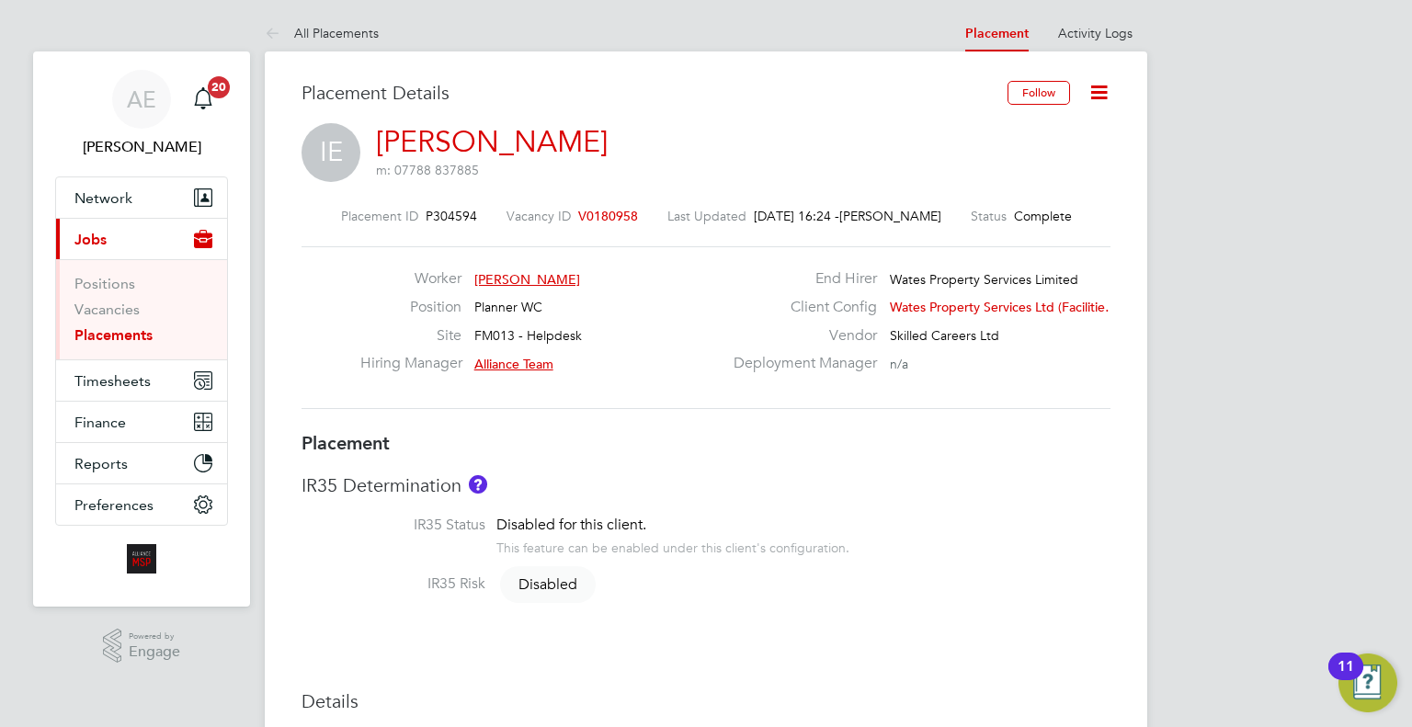
click at [1092, 113] on div "Follow" at bounding box center [1052, 102] width 117 height 42
click at [1095, 90] on icon at bounding box center [1099, 92] width 23 height 23
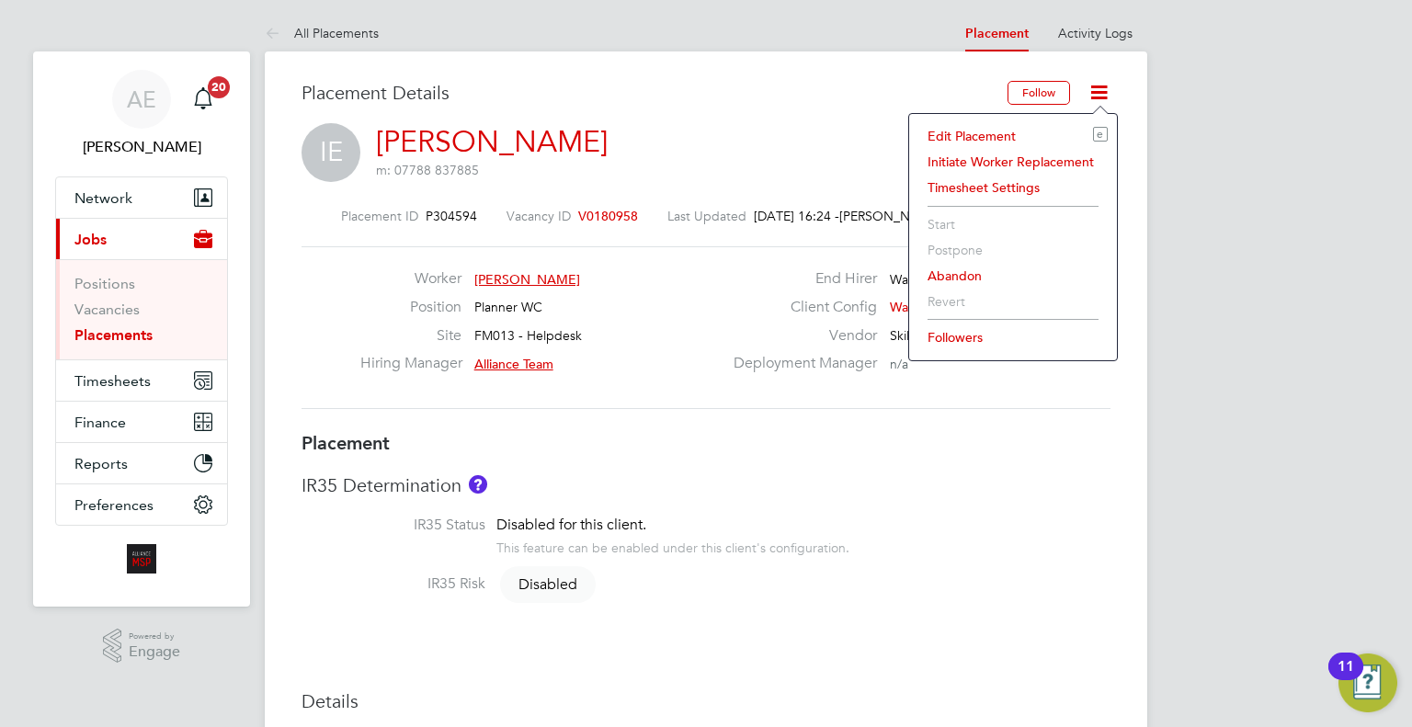
click at [993, 128] on li "Edit Placement e" at bounding box center [1013, 136] width 189 height 26
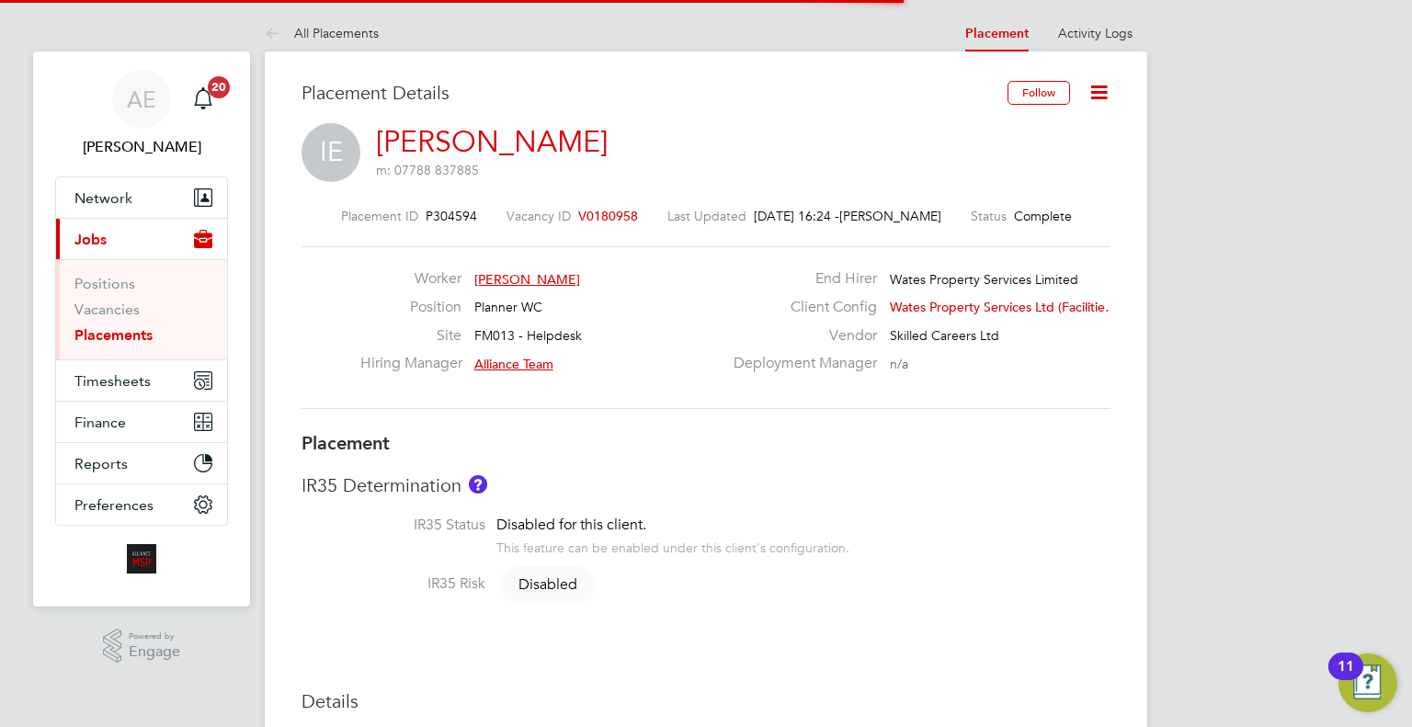
scroll to position [39, 803]
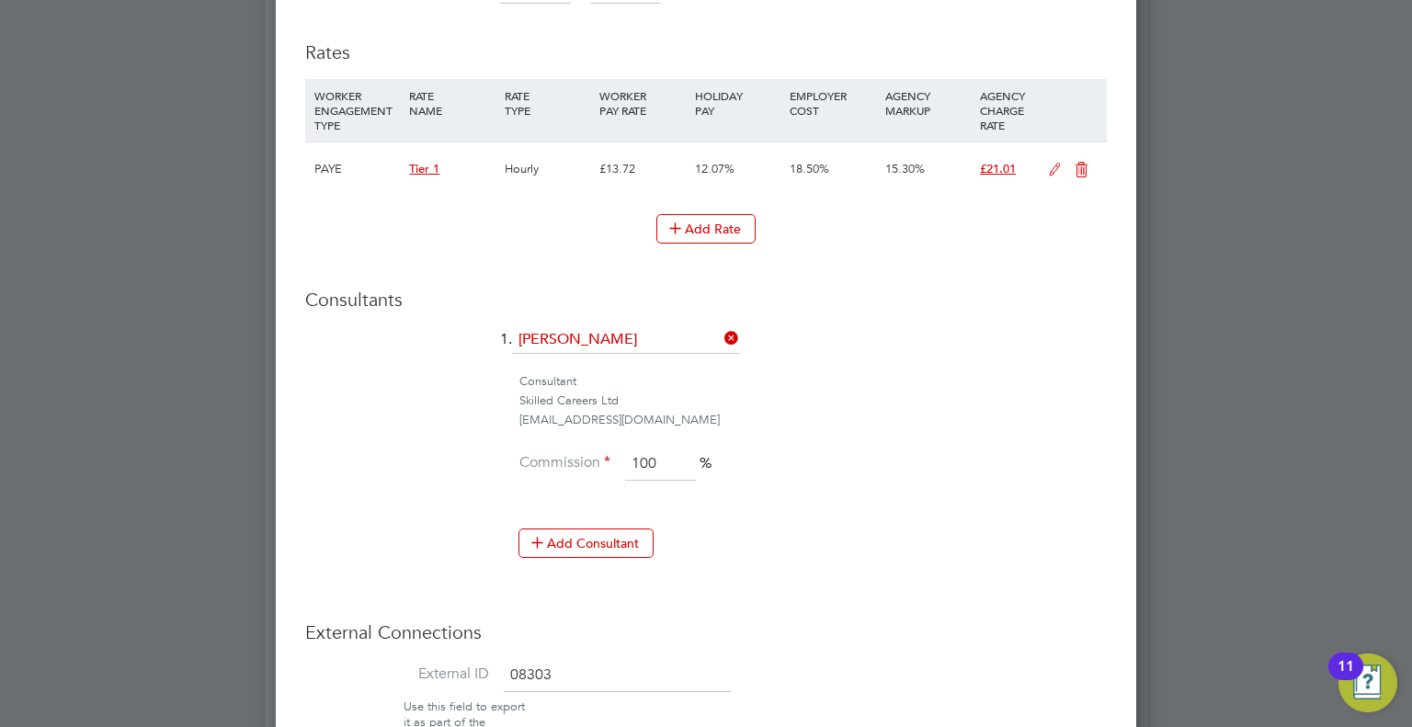
drag, startPoint x: 1056, startPoint y: 165, endPoint x: 986, endPoint y: 188, distance: 74.4
click at [1056, 165] on icon at bounding box center [1055, 170] width 23 height 15
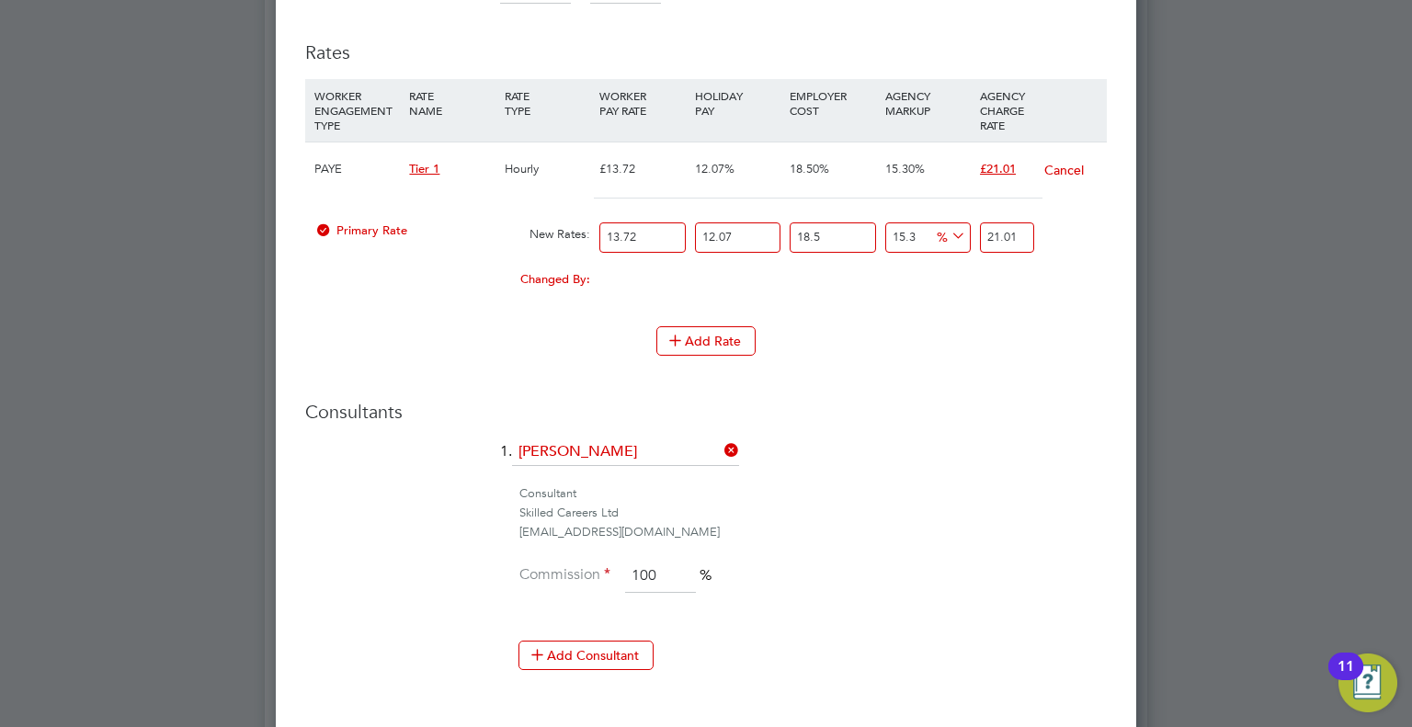
scroll to position [2135, 862]
drag, startPoint x: 919, startPoint y: 235, endPoint x: 727, endPoint y: 194, distance: 195.7
click at [725, 194] on div "PAYE Tier 1 Hourly £13.72 12.07% 18.50% 15.30% £21.01 Cancel Primary Rate New R…" at bounding box center [706, 225] width 802 height 166
type input "1"
type input "18.4027703874"
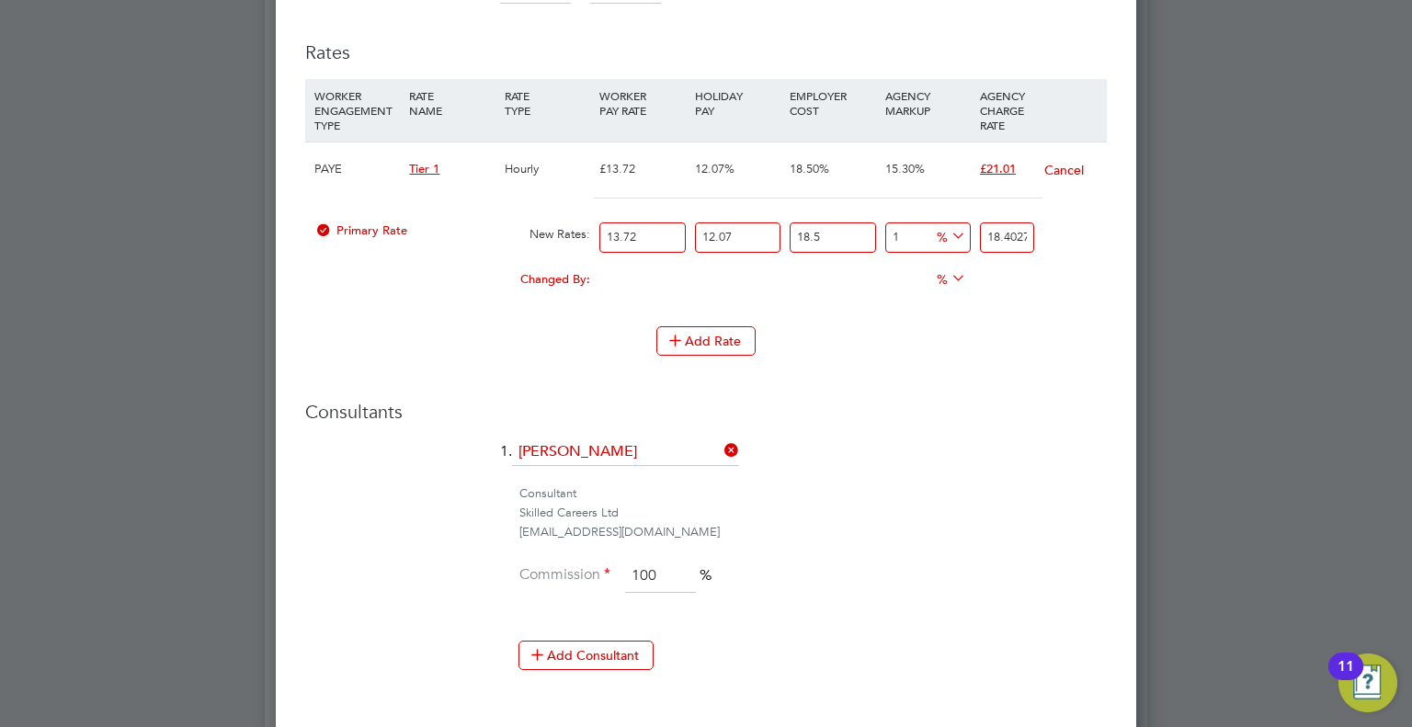
type input "16"
type input "21.1358550984"
type input "163"
type input "47.9200852662"
type input "16"
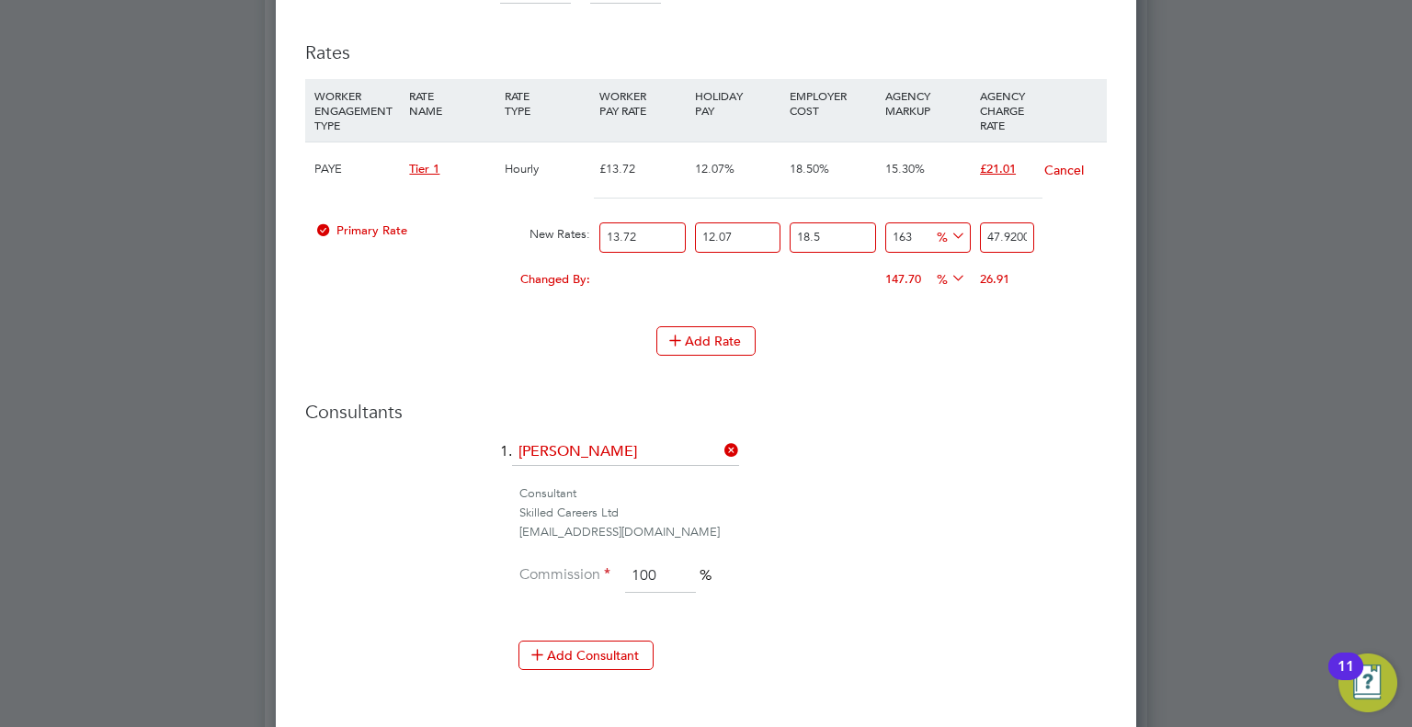
type input "21.1358550984"
type input "16.3"
type input "21.19051679262"
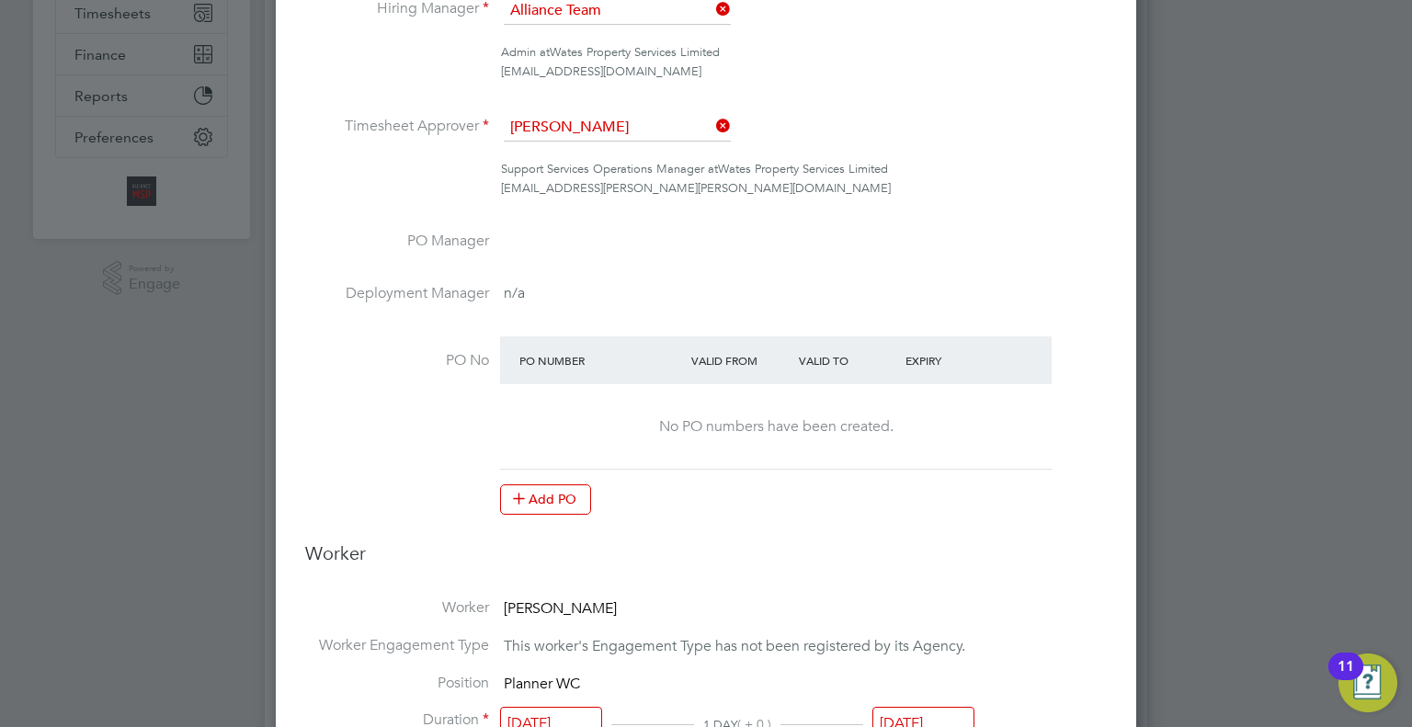
scroll to position [0, 0]
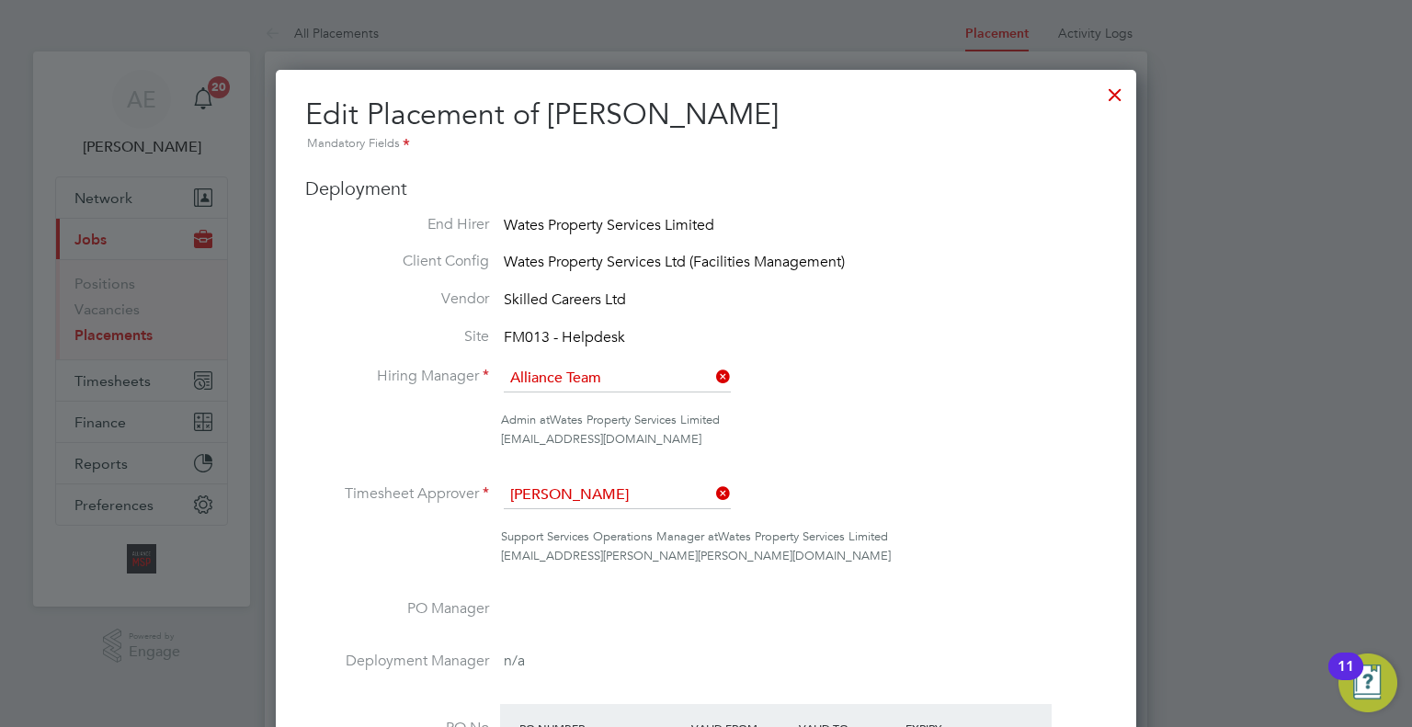
type input "16.3"
click at [1125, 92] on div at bounding box center [1115, 90] width 33 height 33
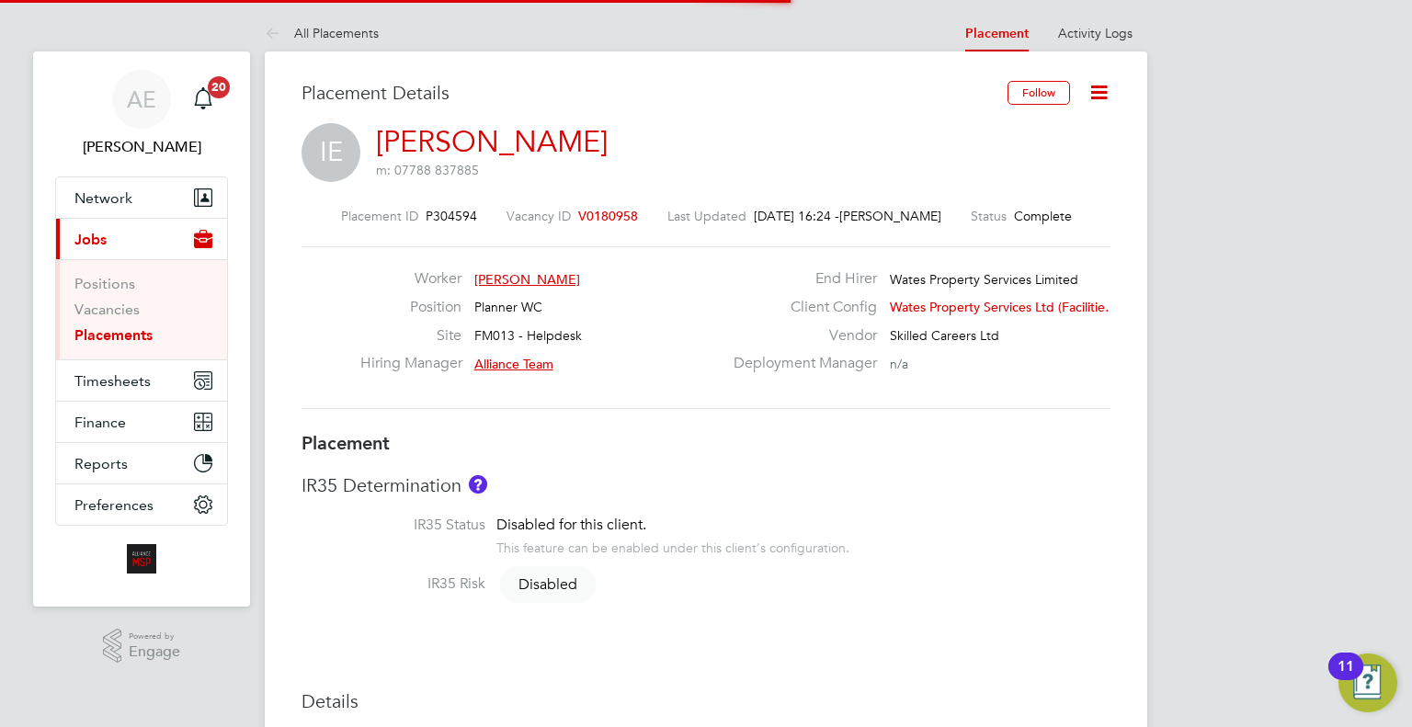
scroll to position [54, 129]
